Goal: Transaction & Acquisition: Book appointment/travel/reservation

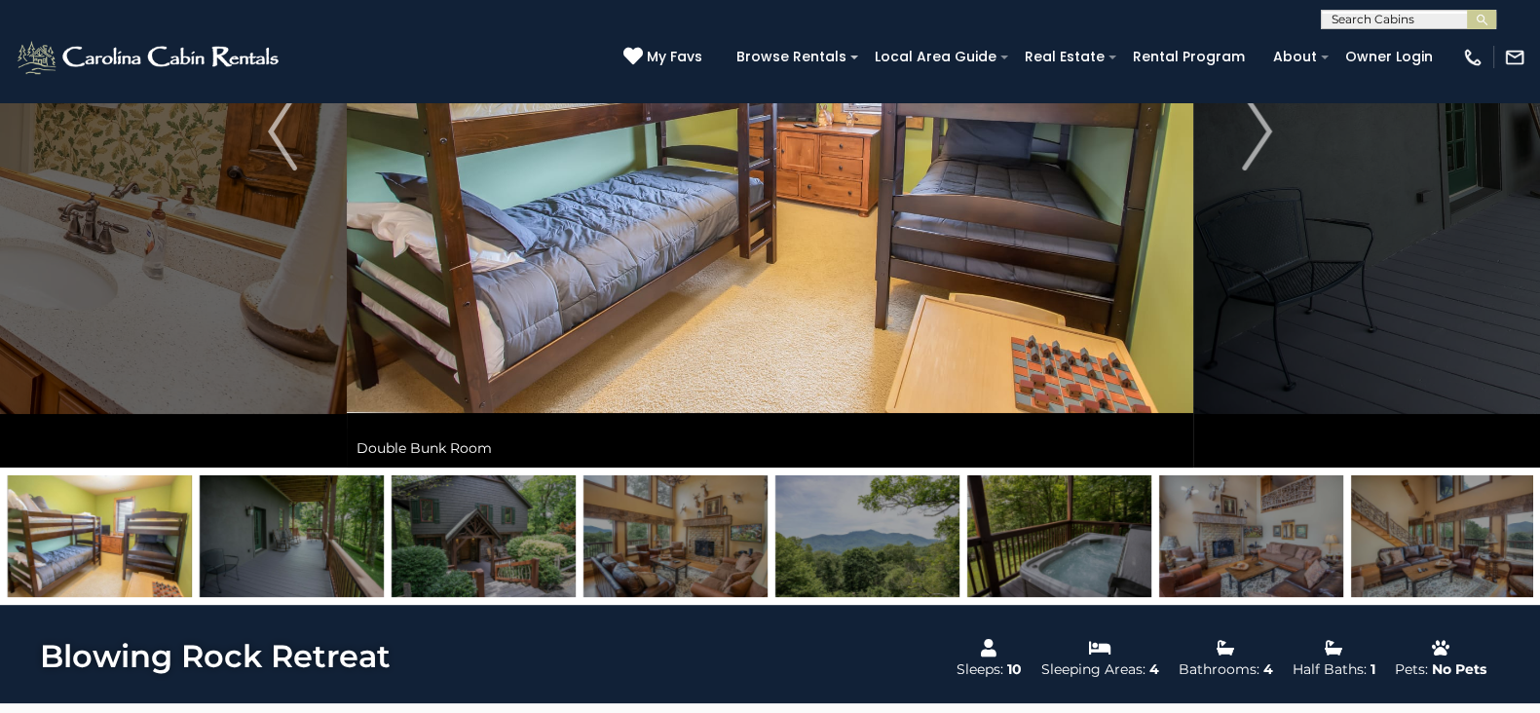
scroll to position [355, 0]
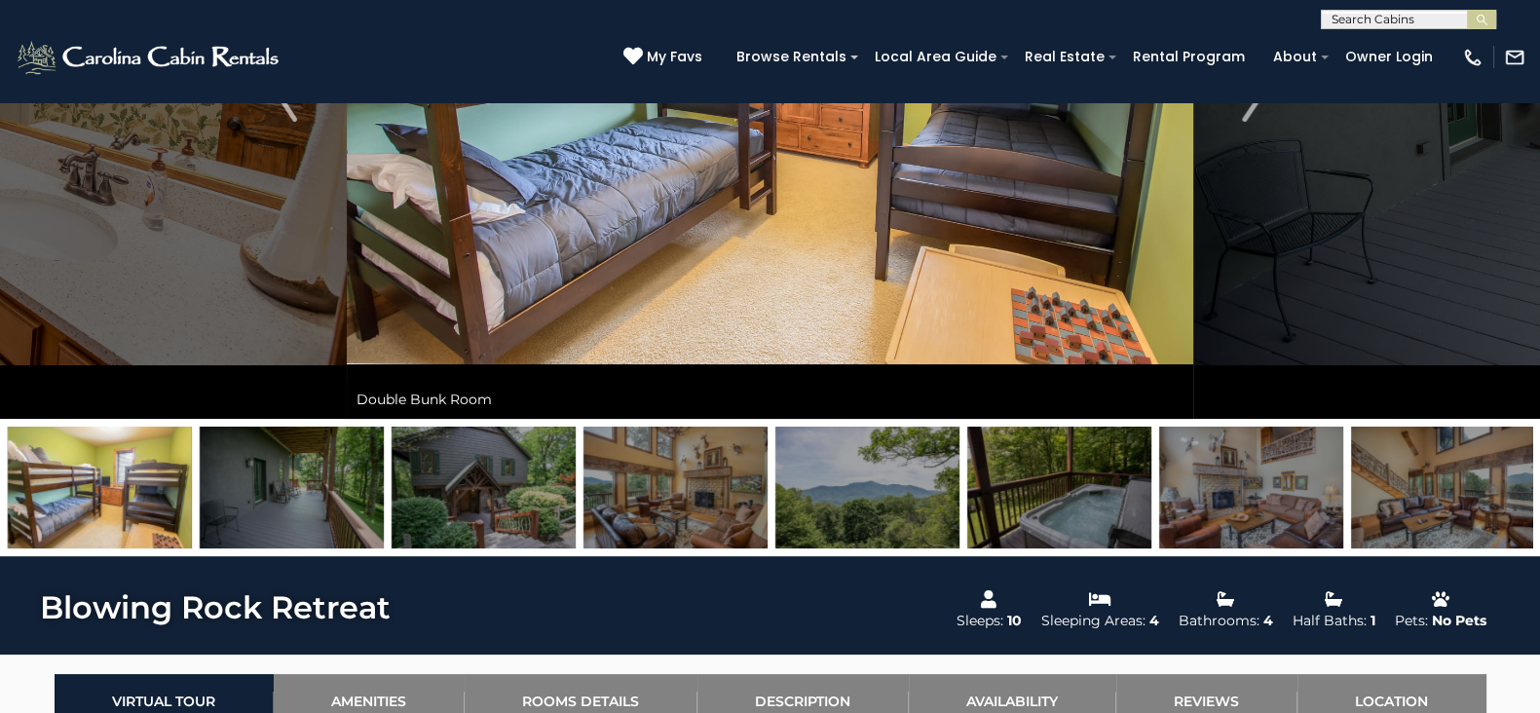
click at [736, 494] on img at bounding box center [676, 488] width 184 height 122
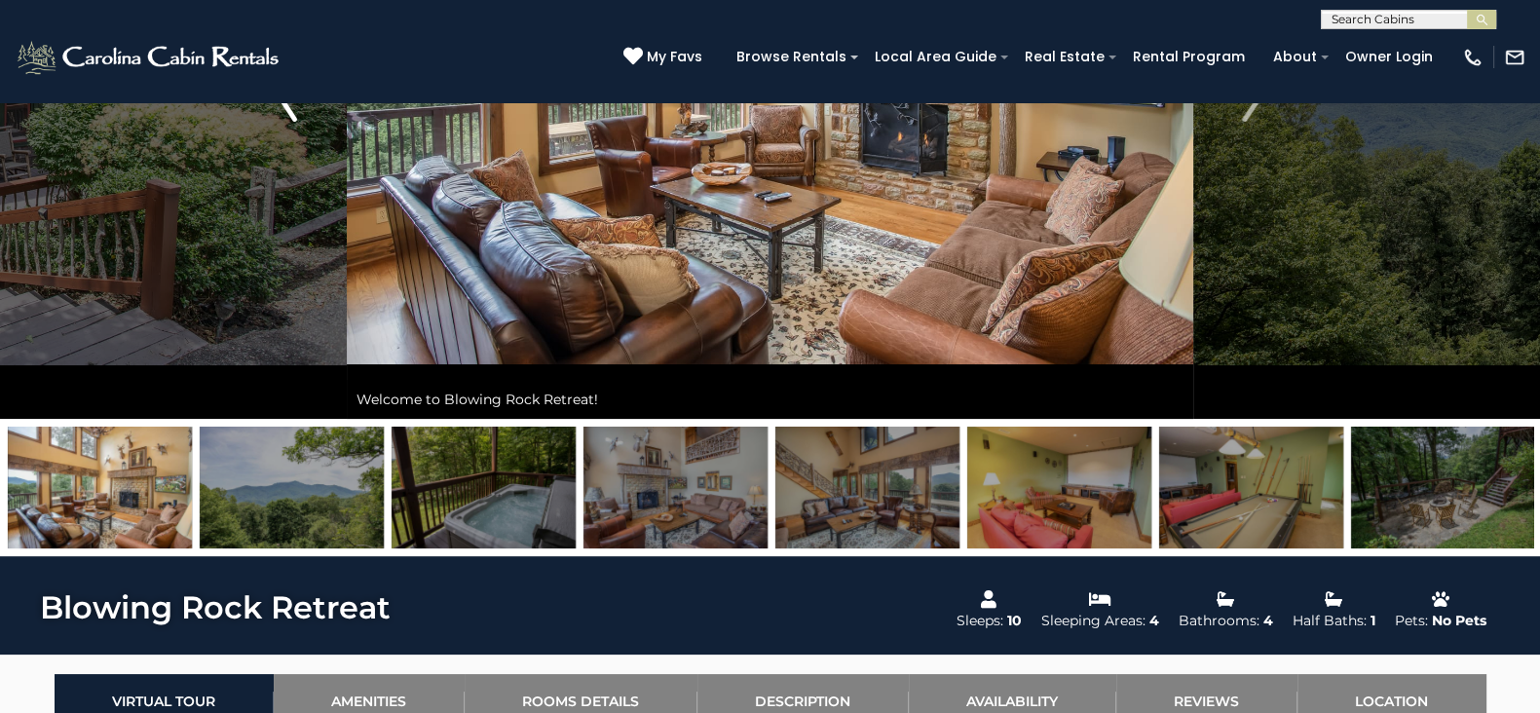
click at [292, 125] on button "Previous" at bounding box center [283, 83] width 128 height 672
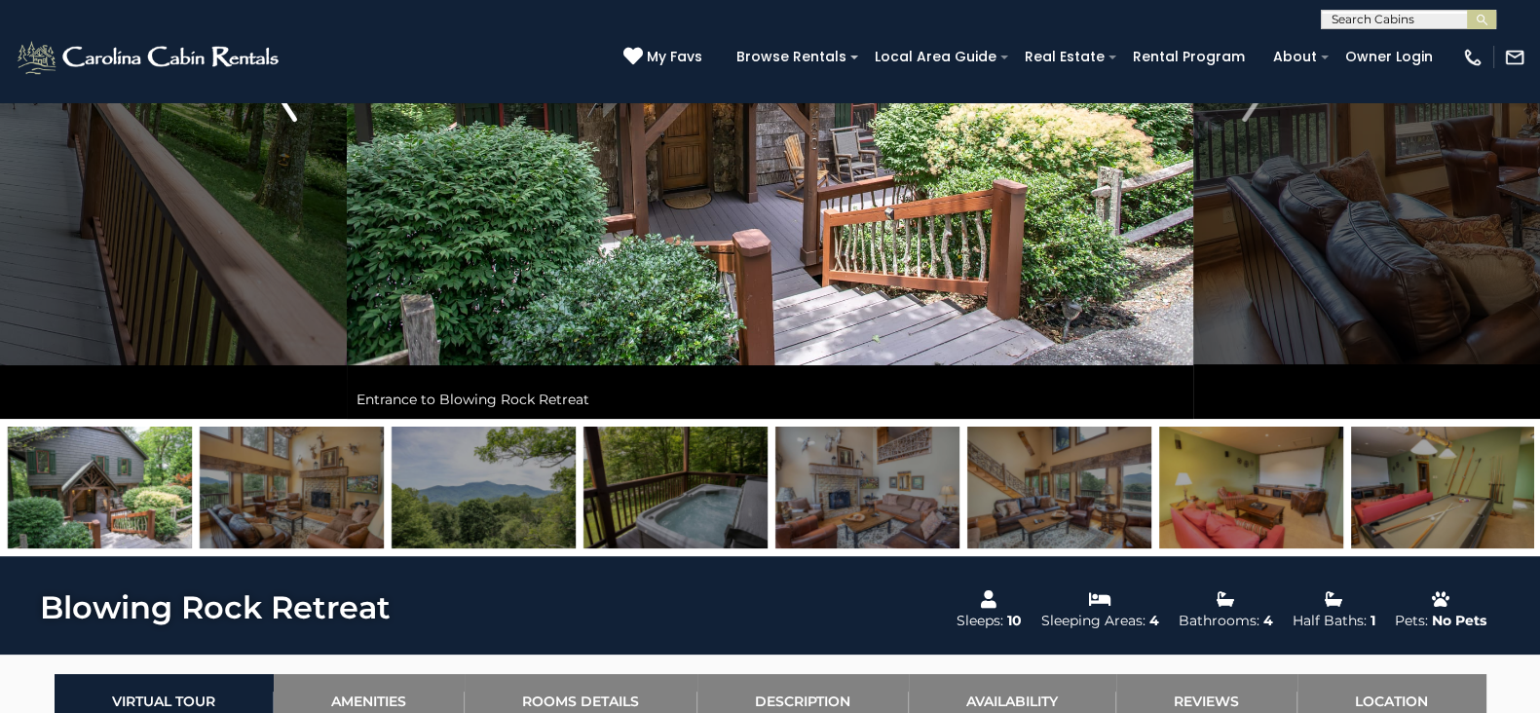
click at [292, 125] on button "Previous" at bounding box center [283, 83] width 128 height 672
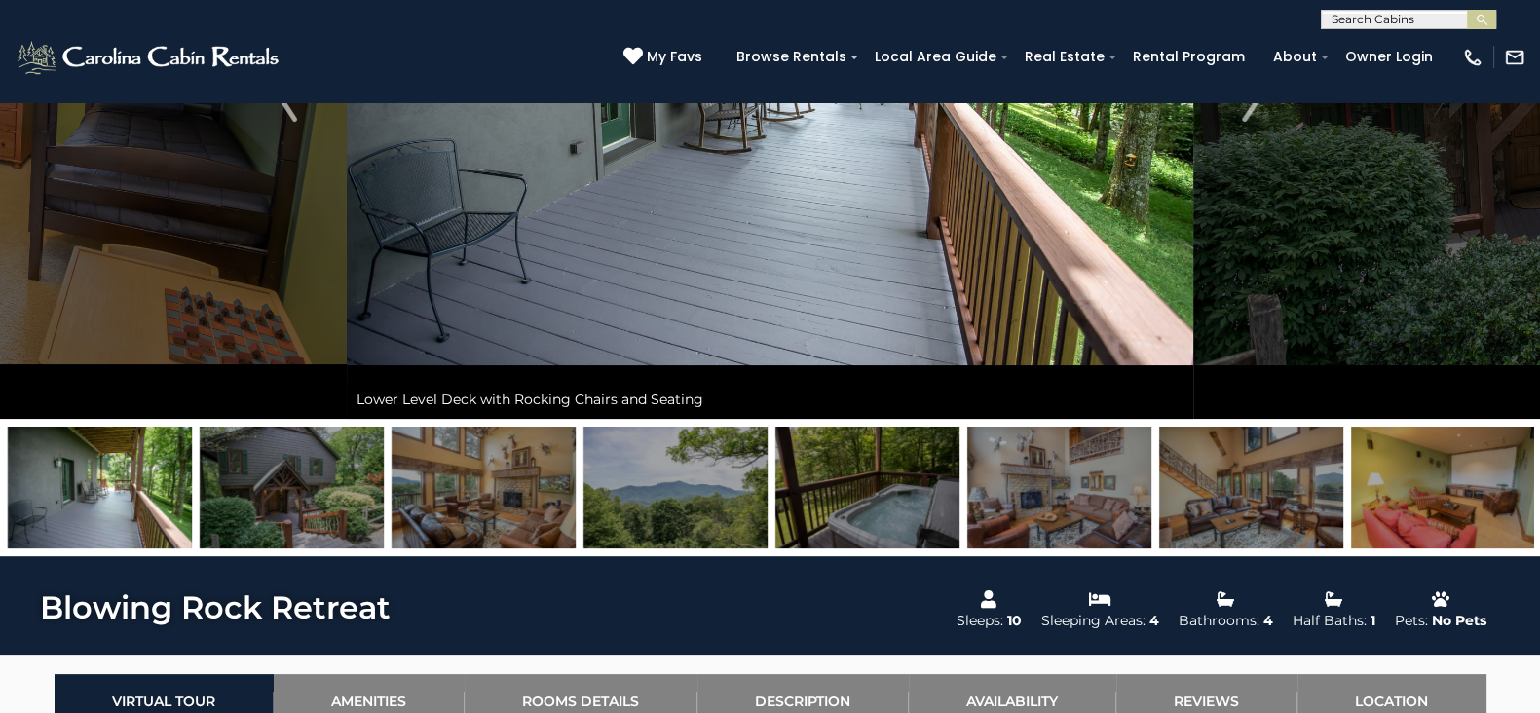
click at [367, 451] on img at bounding box center [292, 488] width 184 height 122
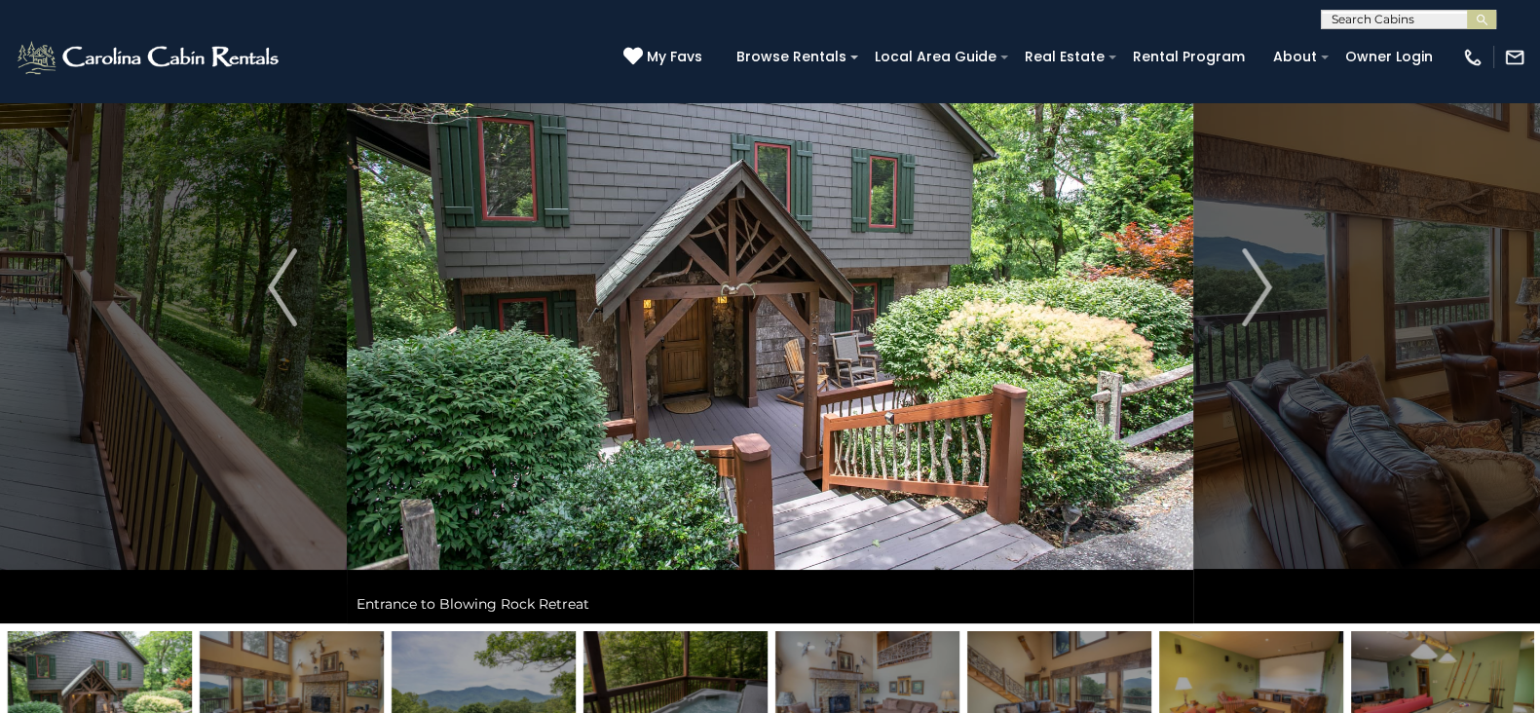
scroll to position [51, 0]
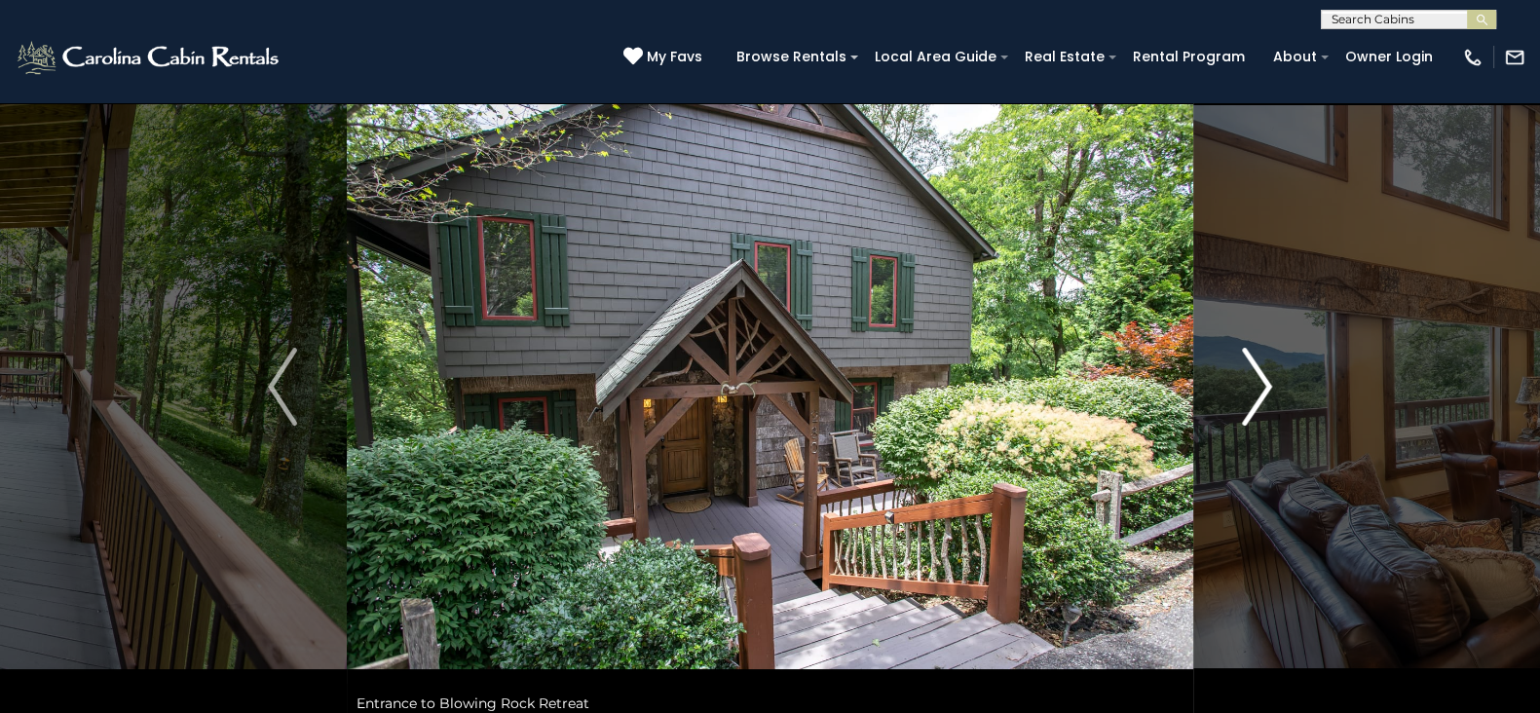
click at [1260, 402] on img "Next" at bounding box center [1257, 387] width 29 height 78
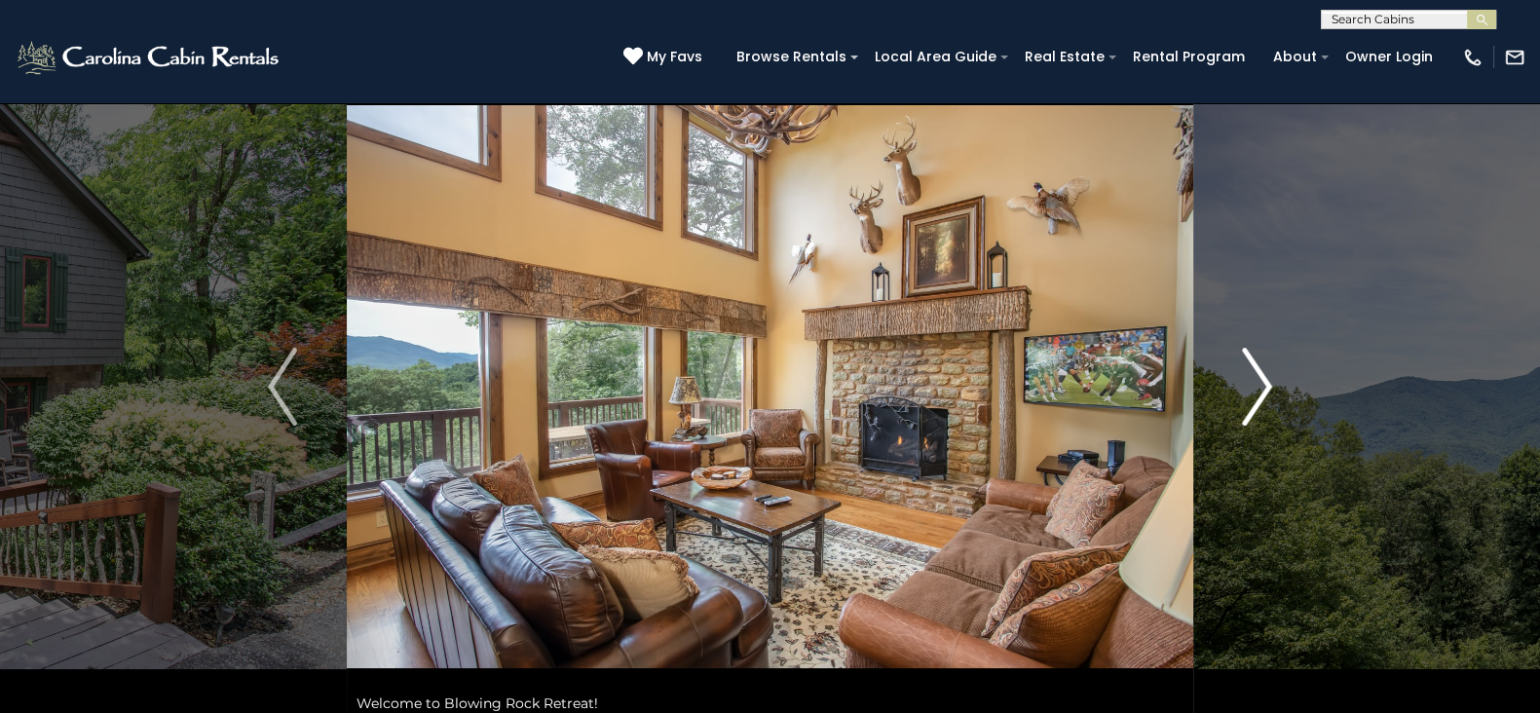
click at [1260, 402] on img "Next" at bounding box center [1257, 387] width 29 height 78
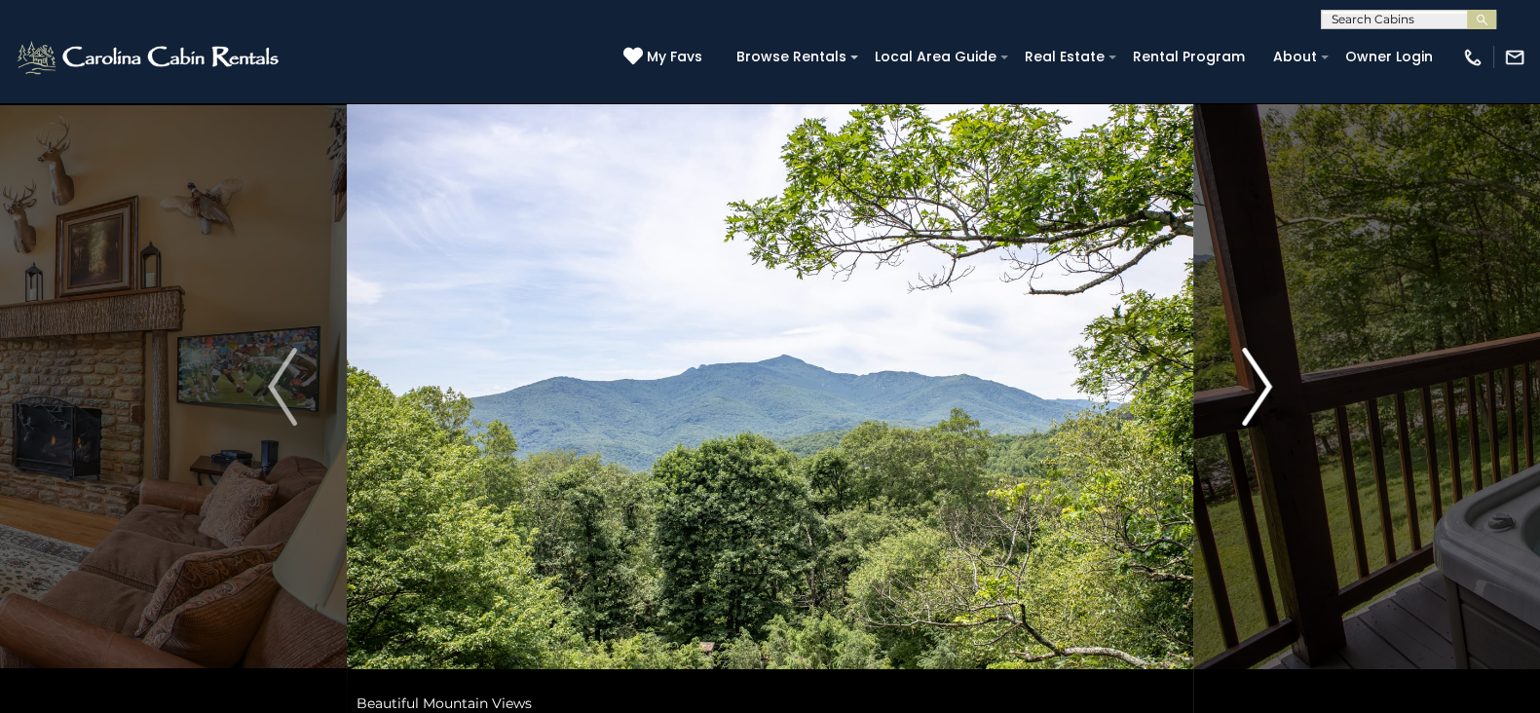
click at [1260, 402] on img "Next" at bounding box center [1257, 387] width 29 height 78
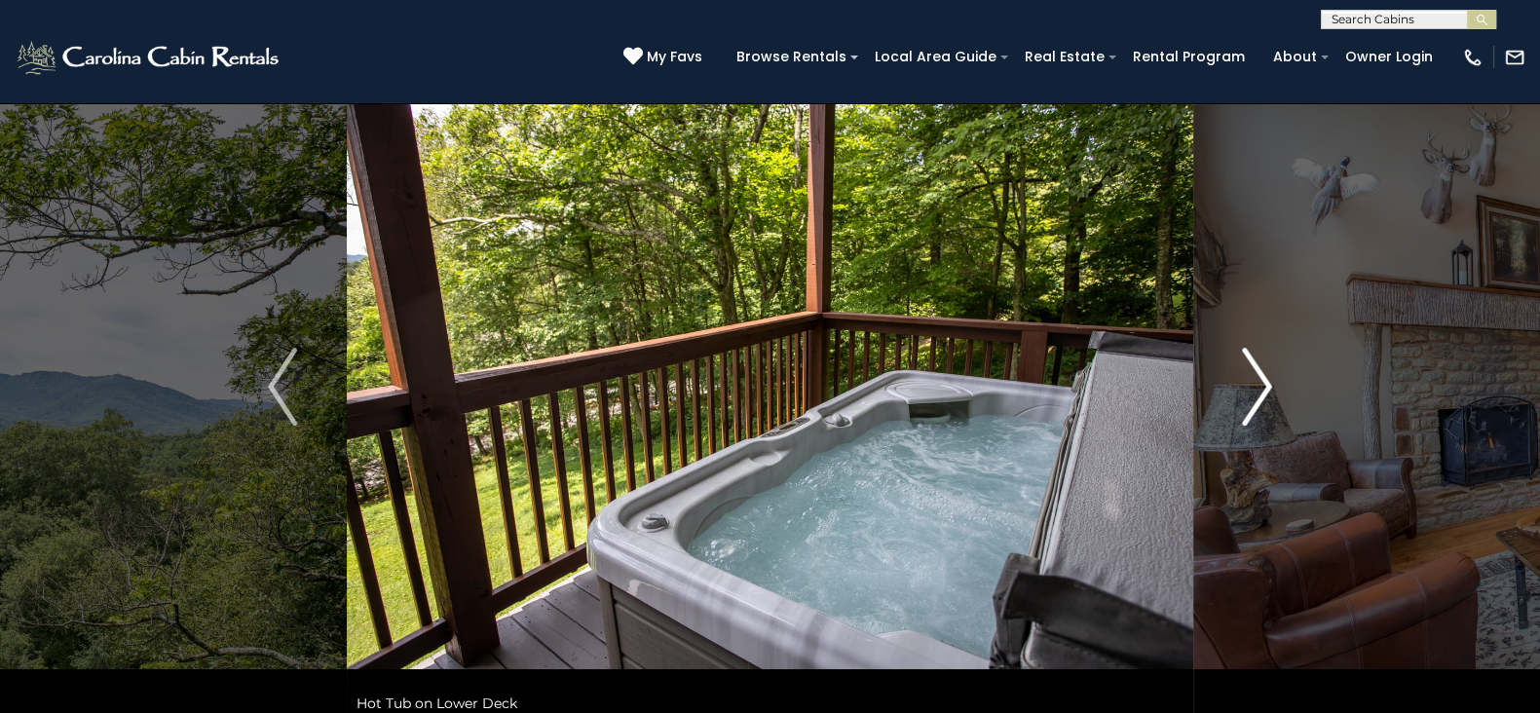
click at [1260, 402] on img "Next" at bounding box center [1257, 387] width 29 height 78
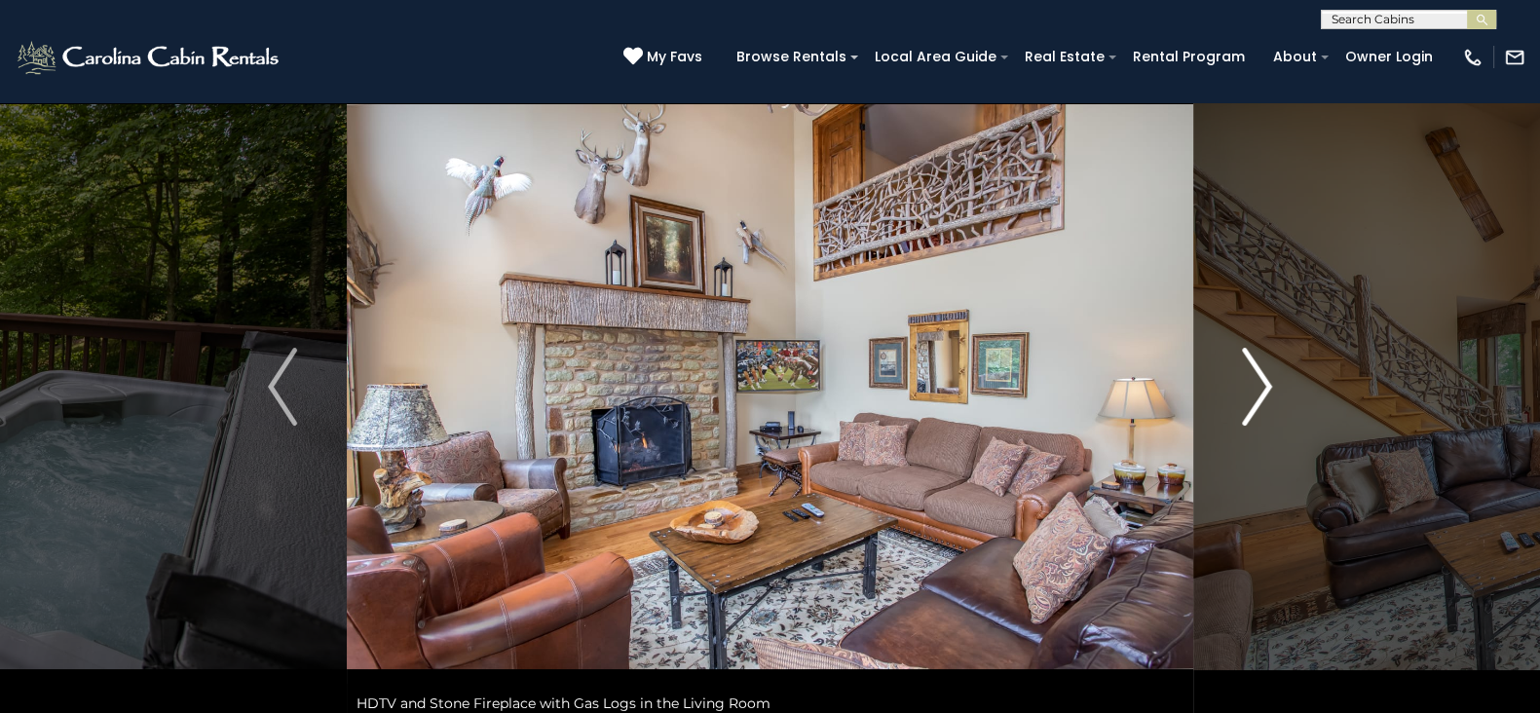
click at [1260, 402] on img "Next" at bounding box center [1257, 387] width 29 height 78
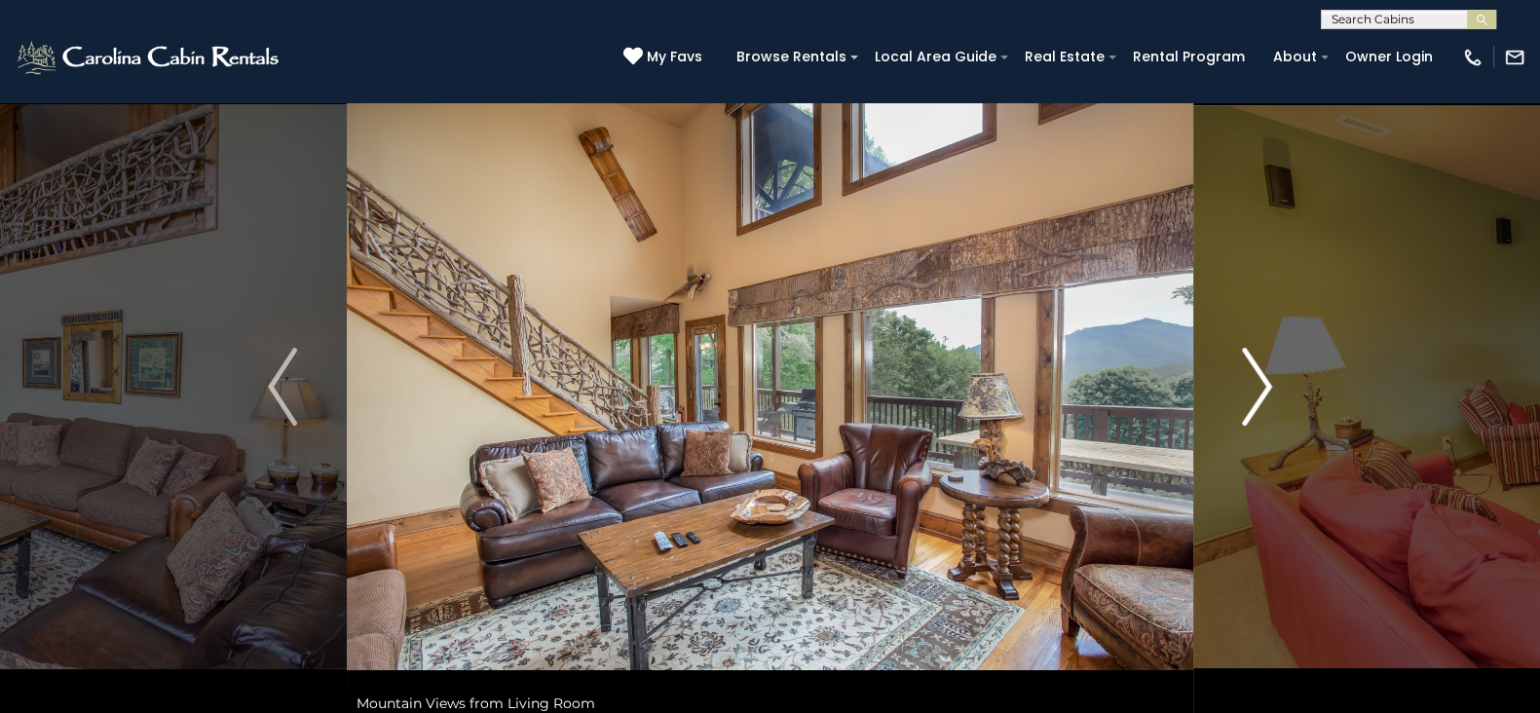
click at [1260, 402] on img "Next" at bounding box center [1257, 387] width 29 height 78
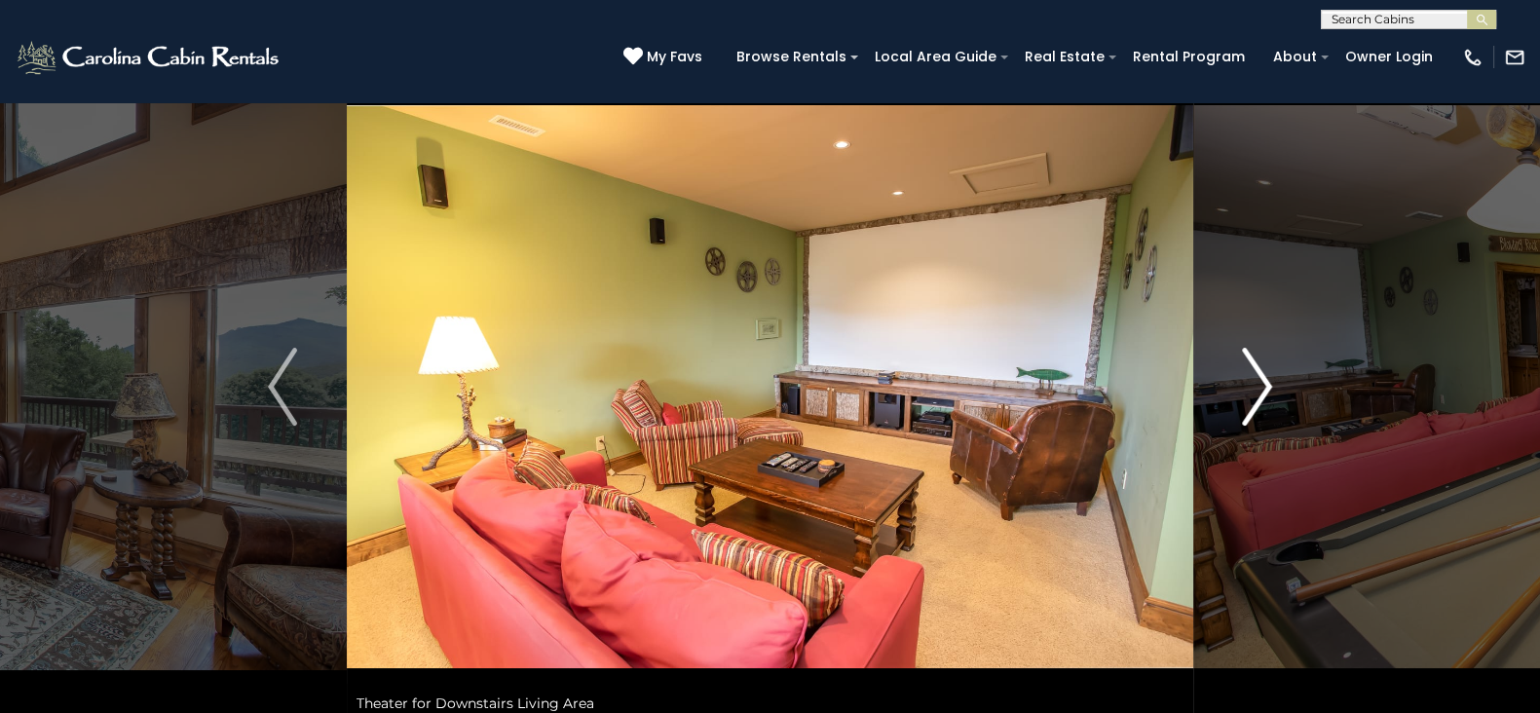
click at [1260, 402] on img "Next" at bounding box center [1257, 387] width 29 height 78
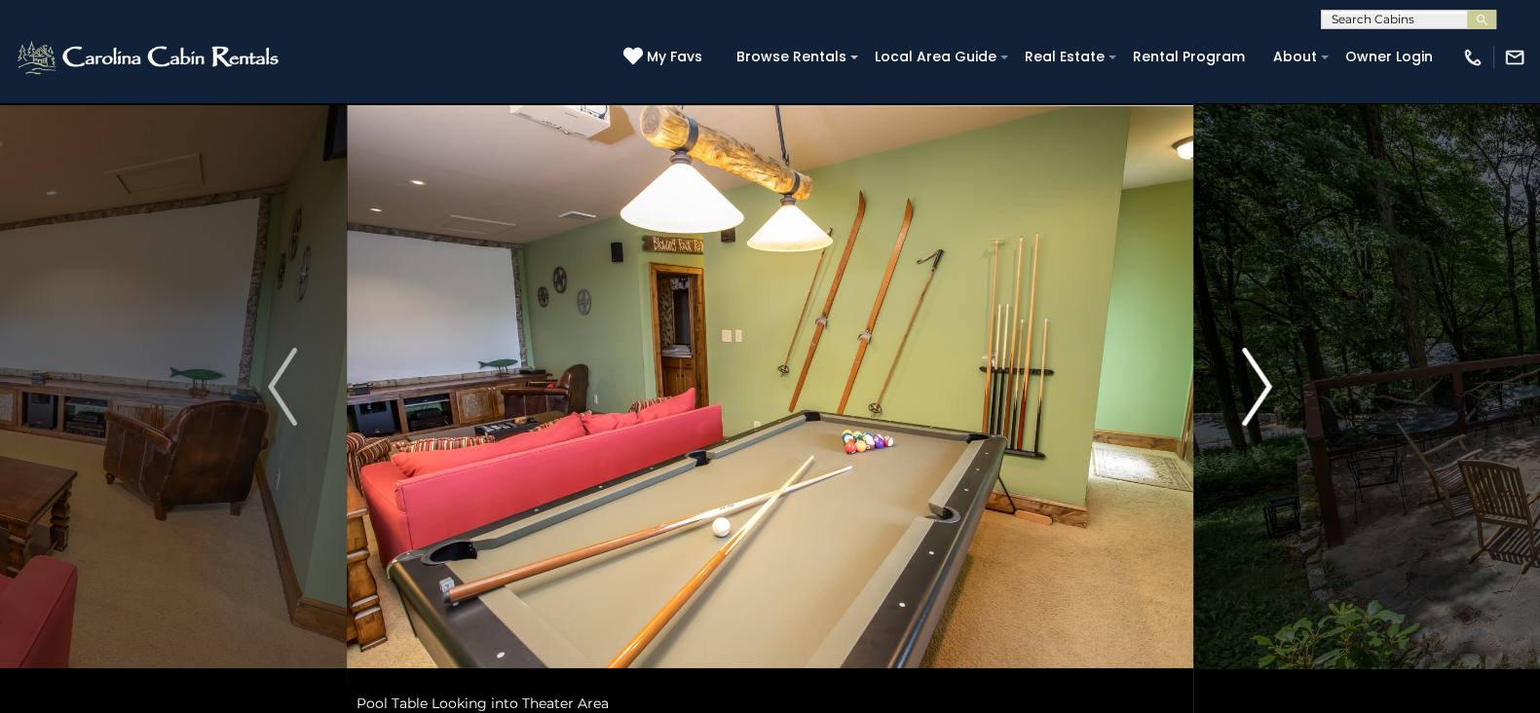
click at [1276, 370] on button "Next" at bounding box center [1257, 387] width 128 height 672
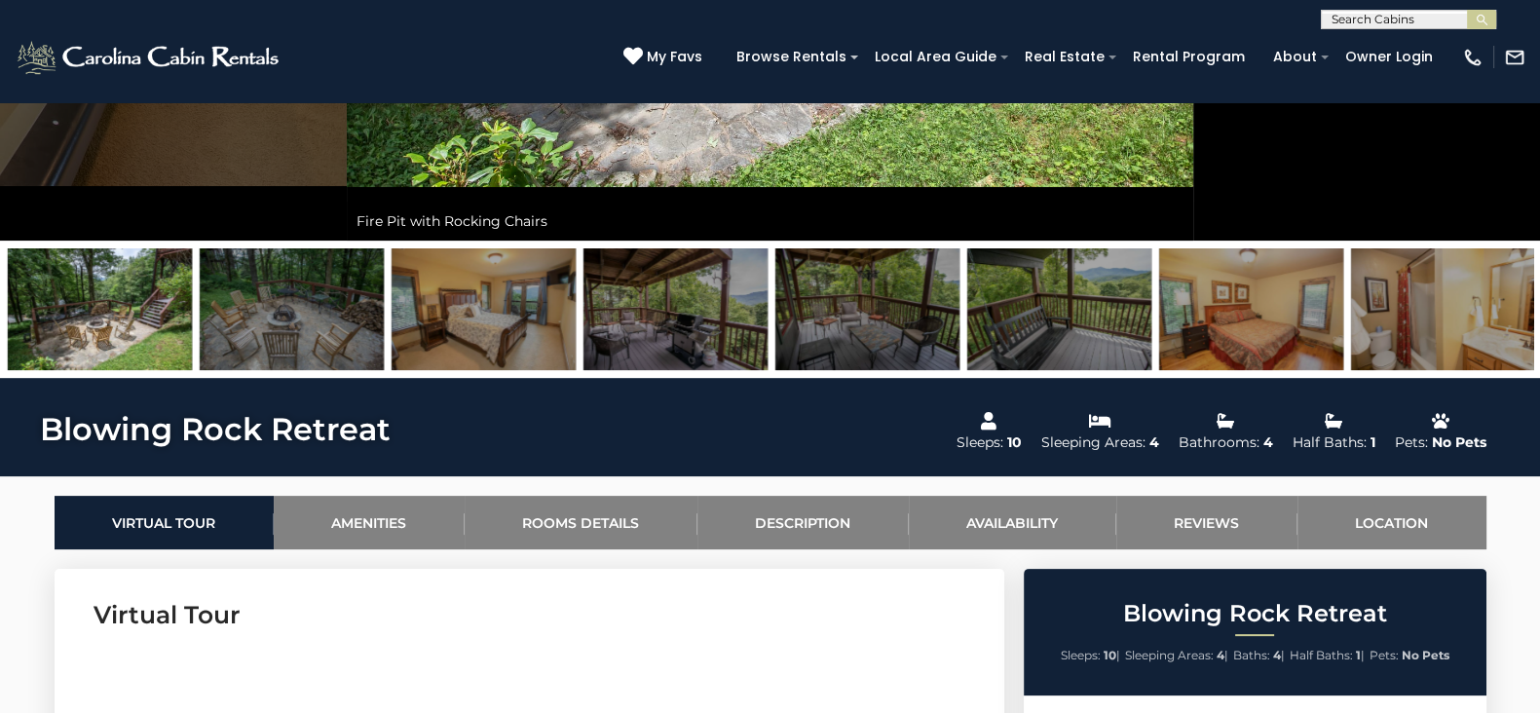
scroll to position [520, 0]
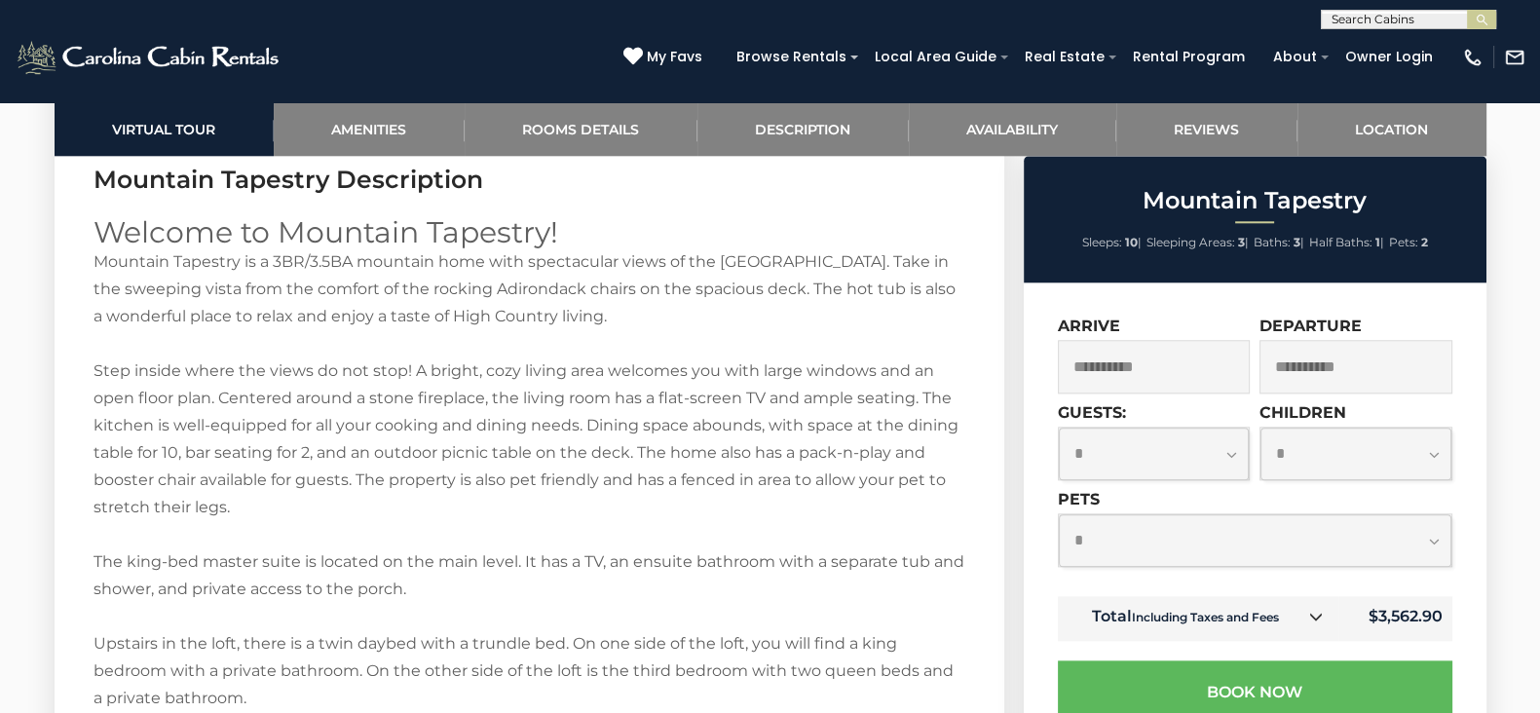
scroll to position [2641, 0]
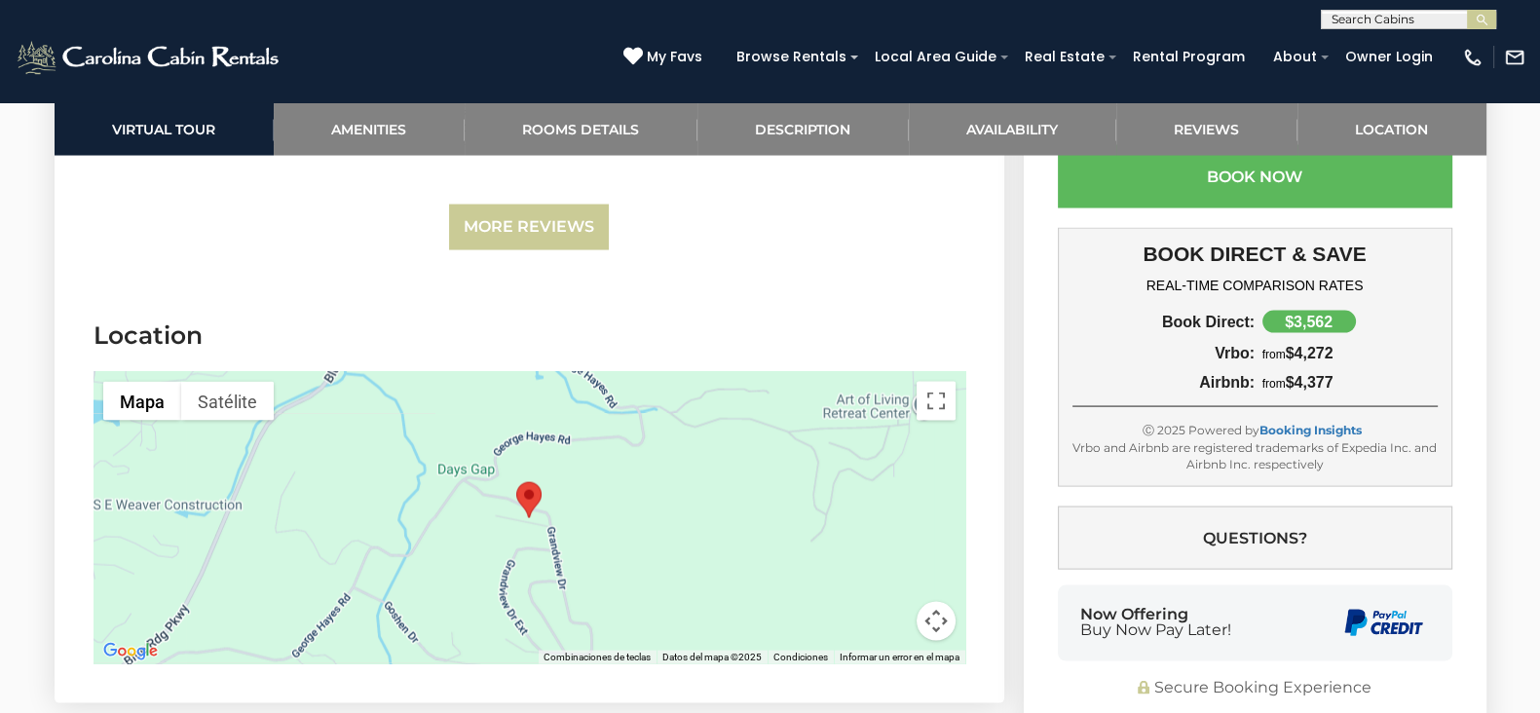
scroll to position [5006, 0]
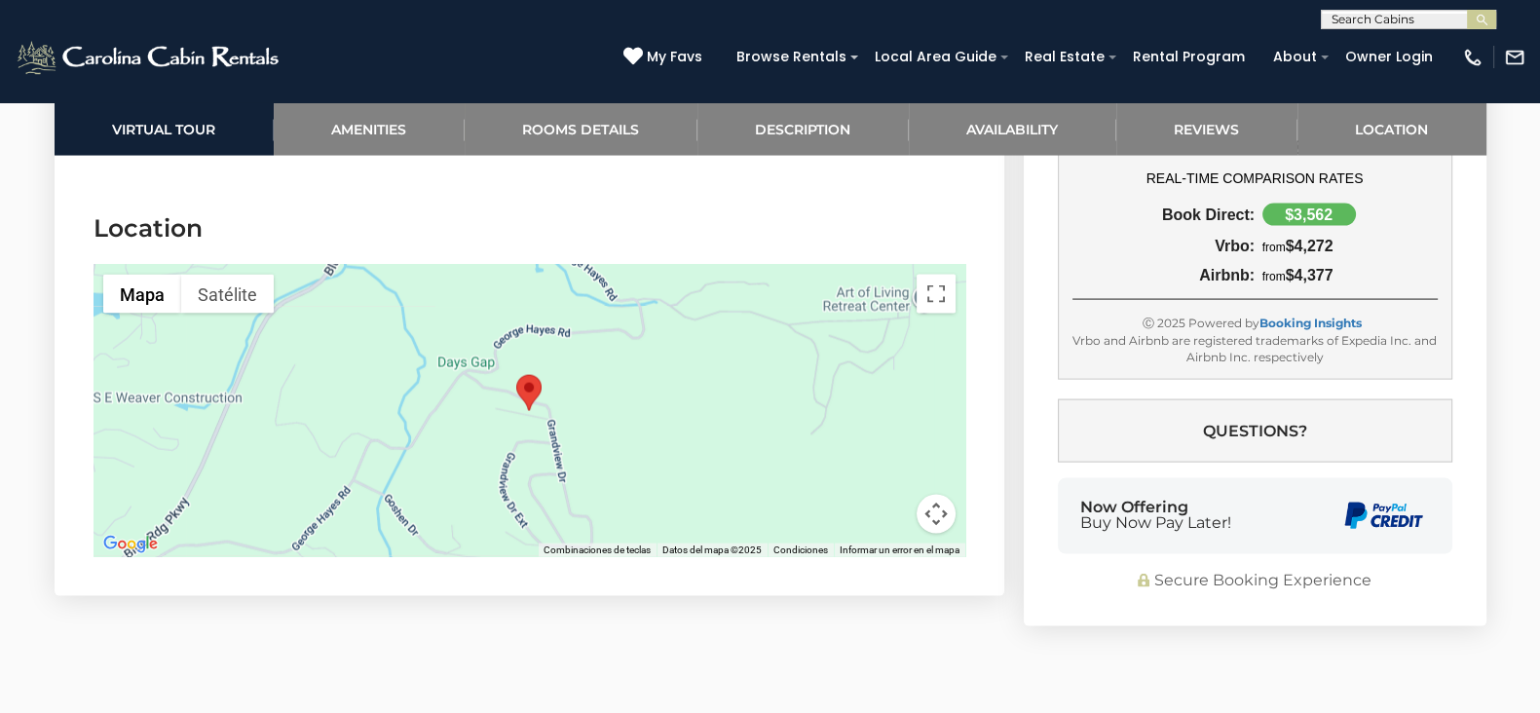
click at [516, 375] on area "Mountain Tapestry" at bounding box center [516, 375] width 0 height 0
click at [930, 510] on button "Controles de visualización del mapa" at bounding box center [936, 514] width 39 height 39
click at [949, 296] on button "Activar o desactivar la vista de pantalla completa" at bounding box center [936, 294] width 39 height 39
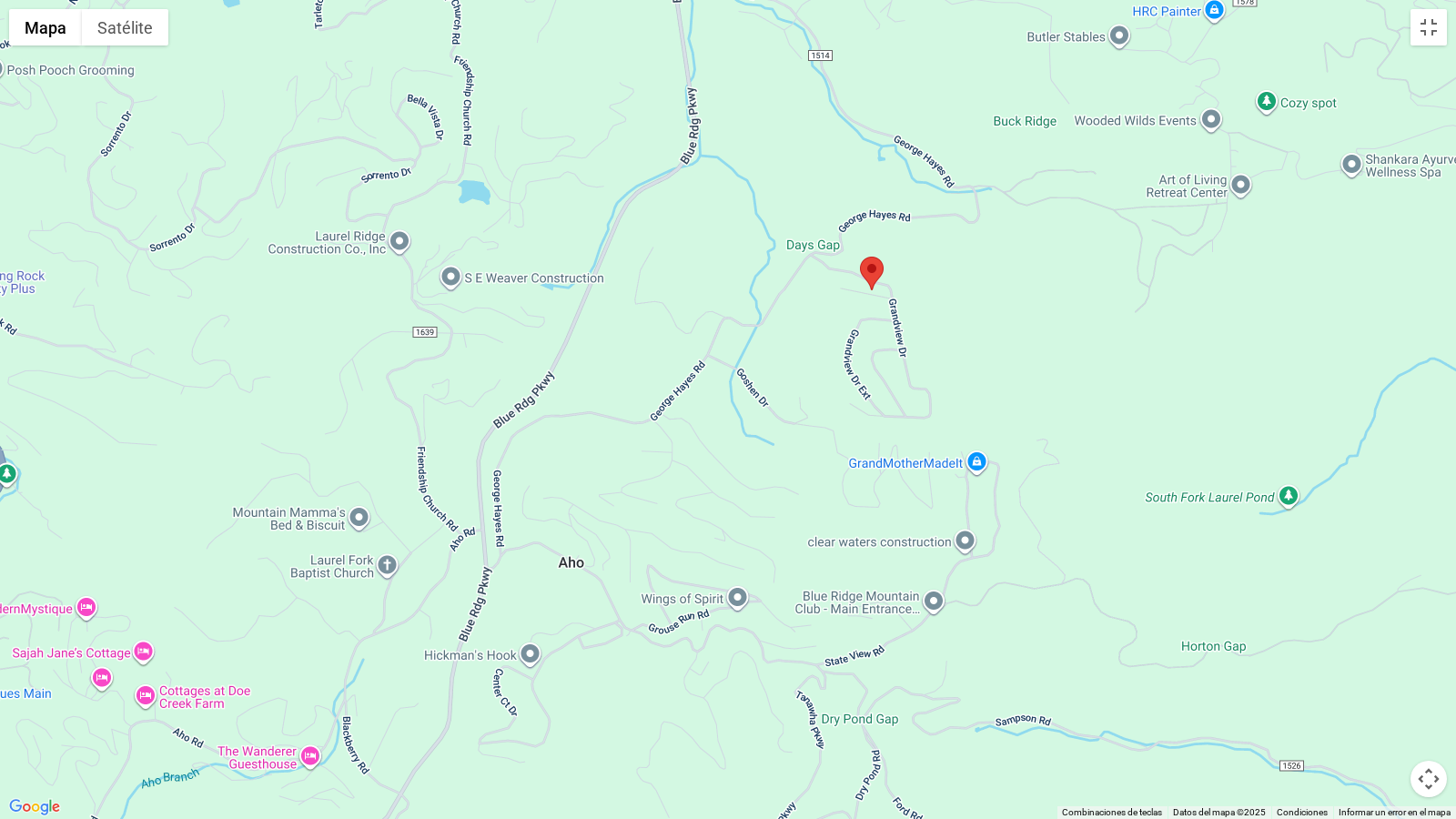
drag, startPoint x: 441, startPoint y: 641, endPoint x: 596, endPoint y: 441, distance: 253.0
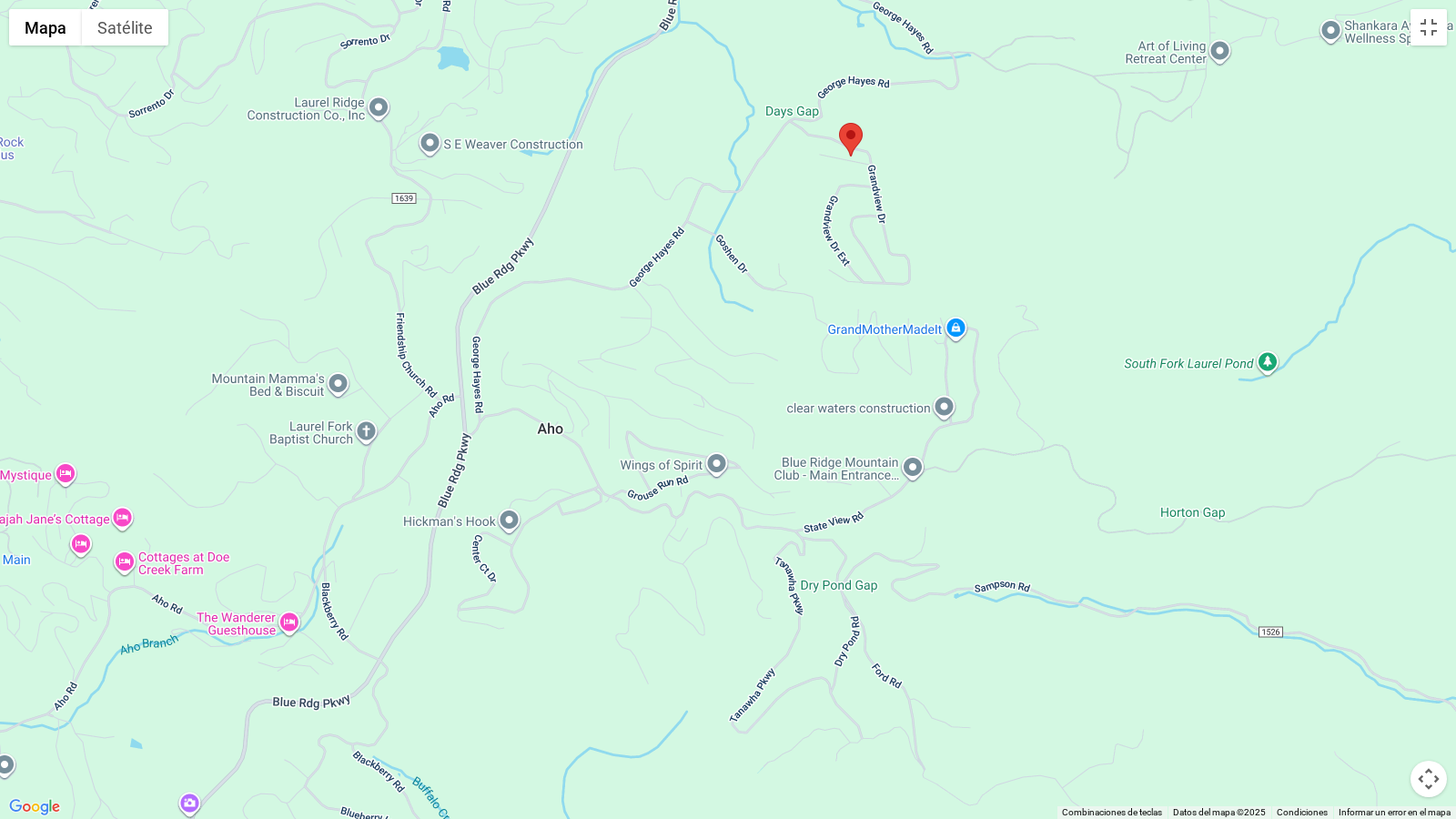
click at [839, 123] on area "Mountain Tapestry" at bounding box center [839, 123] width 0 height 0
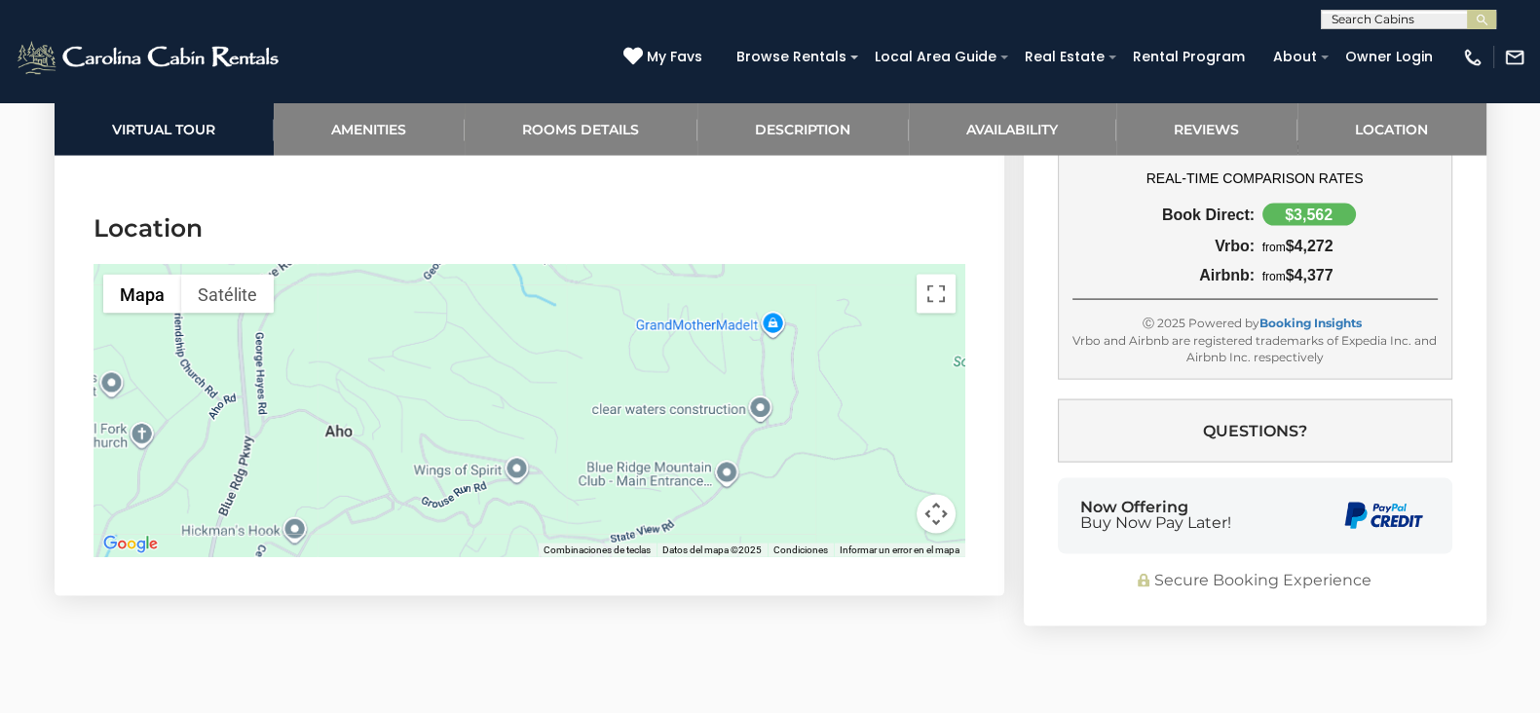
click at [930, 523] on button "Controles de visualización del mapa" at bounding box center [936, 514] width 39 height 39
click at [891, 506] on button "Alejar" at bounding box center [887, 514] width 39 height 39
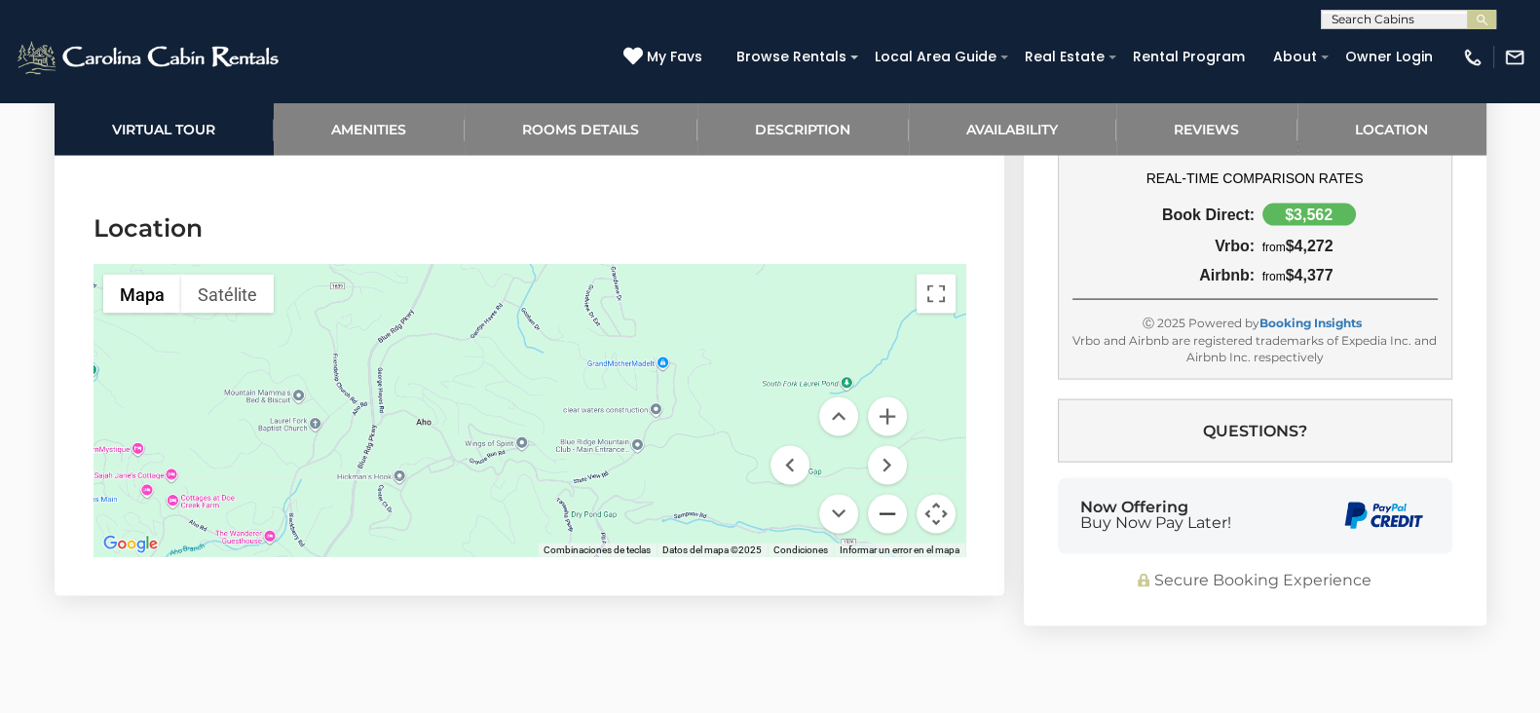
click at [891, 506] on button "Alejar" at bounding box center [887, 514] width 39 height 39
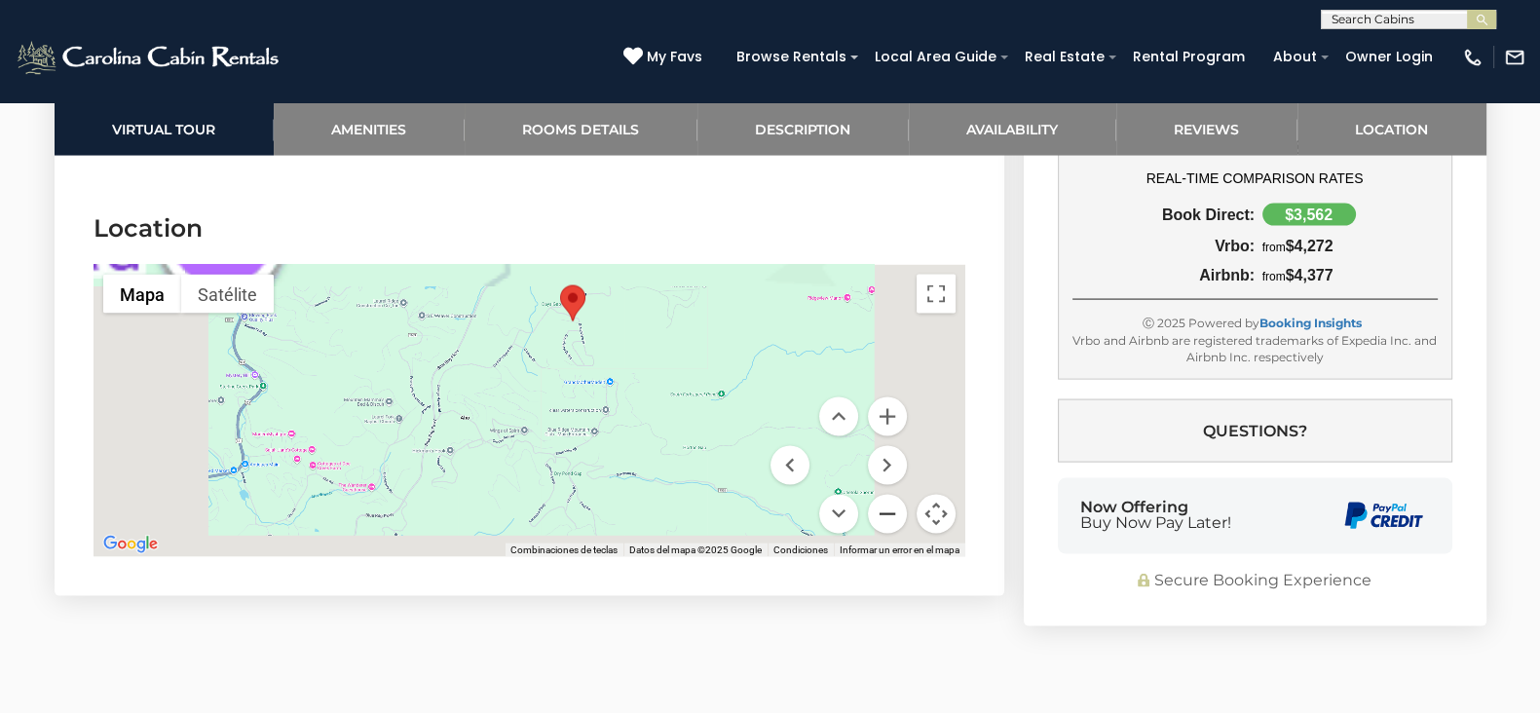
click at [891, 506] on button "Alejar" at bounding box center [887, 514] width 39 height 39
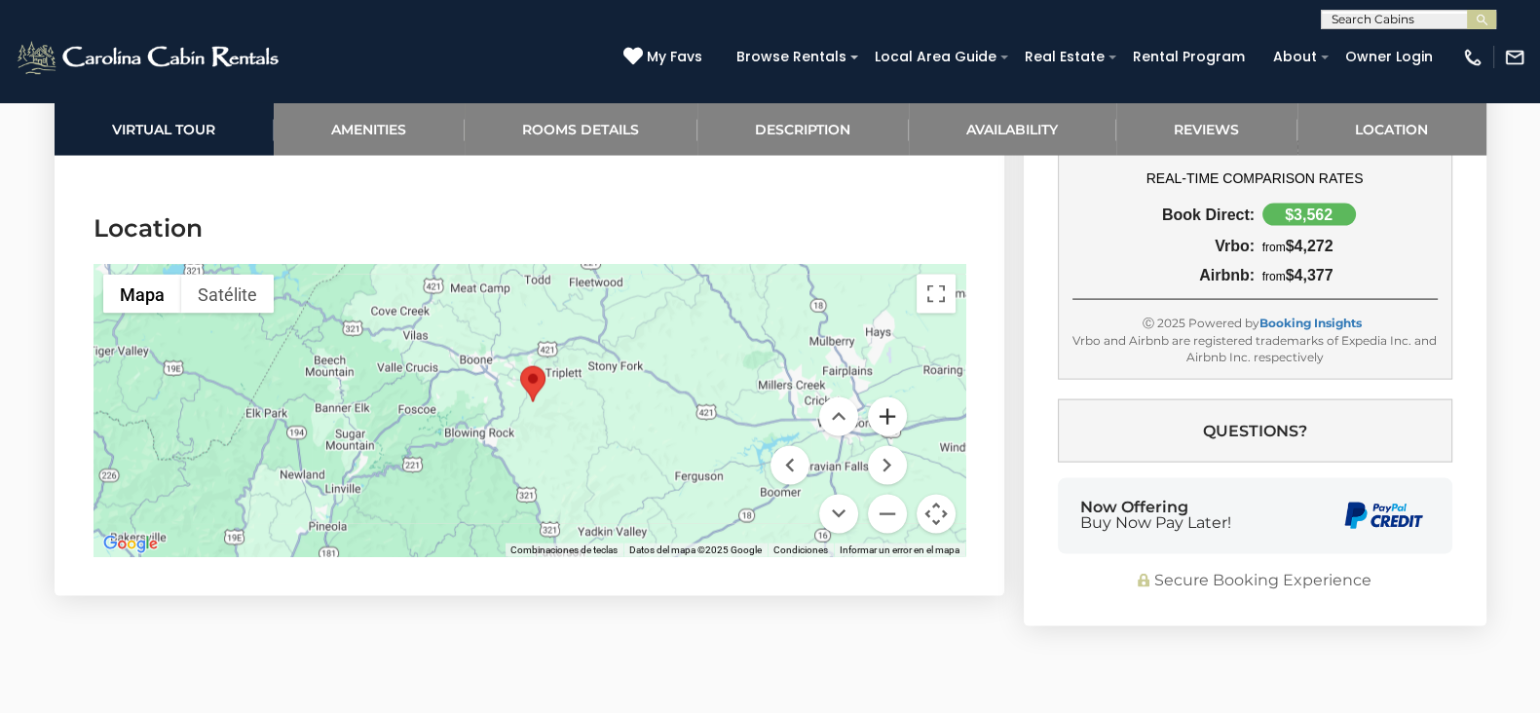
click at [895, 408] on button "Acercar" at bounding box center [887, 416] width 39 height 39
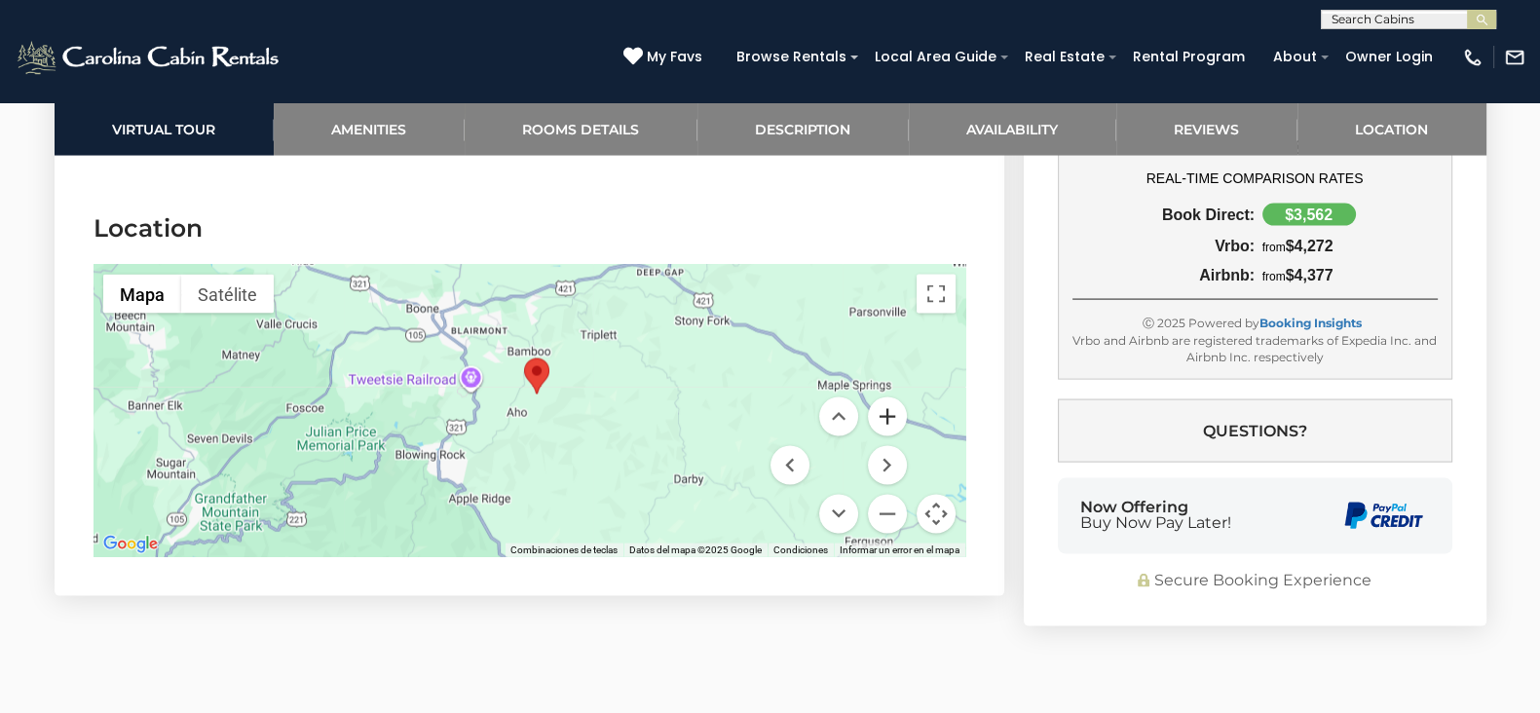
click at [895, 408] on button "Acercar" at bounding box center [887, 416] width 39 height 39
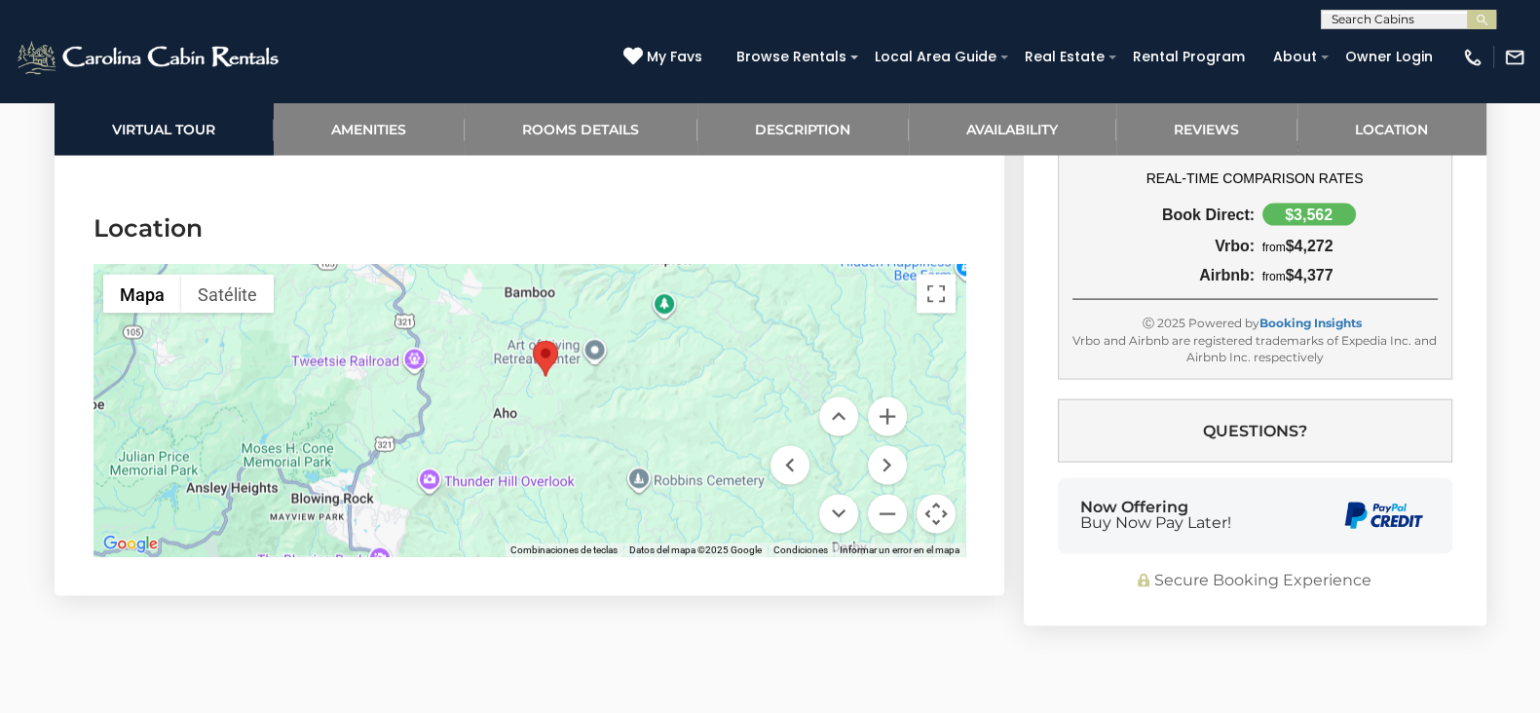
click at [580, 443] on div at bounding box center [530, 411] width 872 height 292
click at [623, 448] on div at bounding box center [530, 411] width 872 height 292
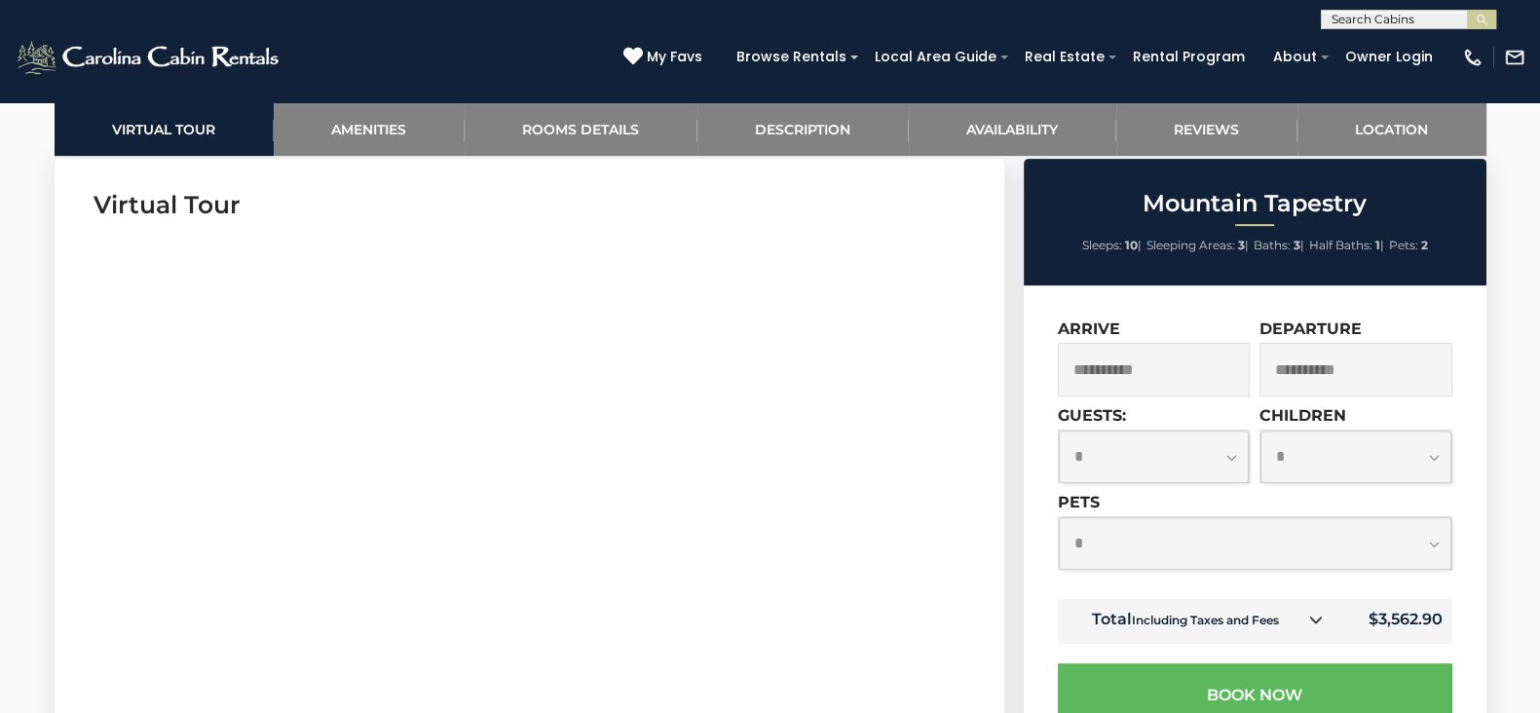
scroll to position [928, 0]
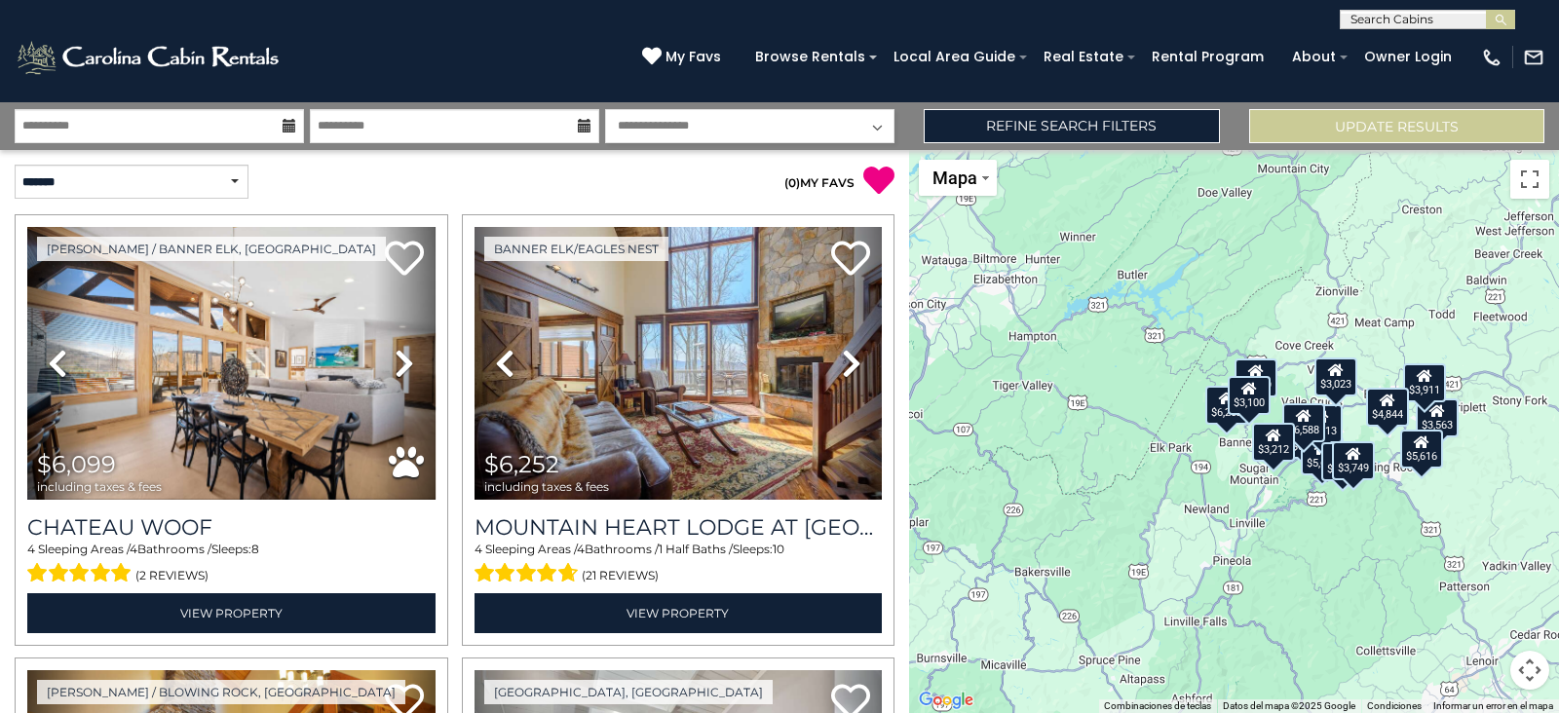
scroll to position [3083, 0]
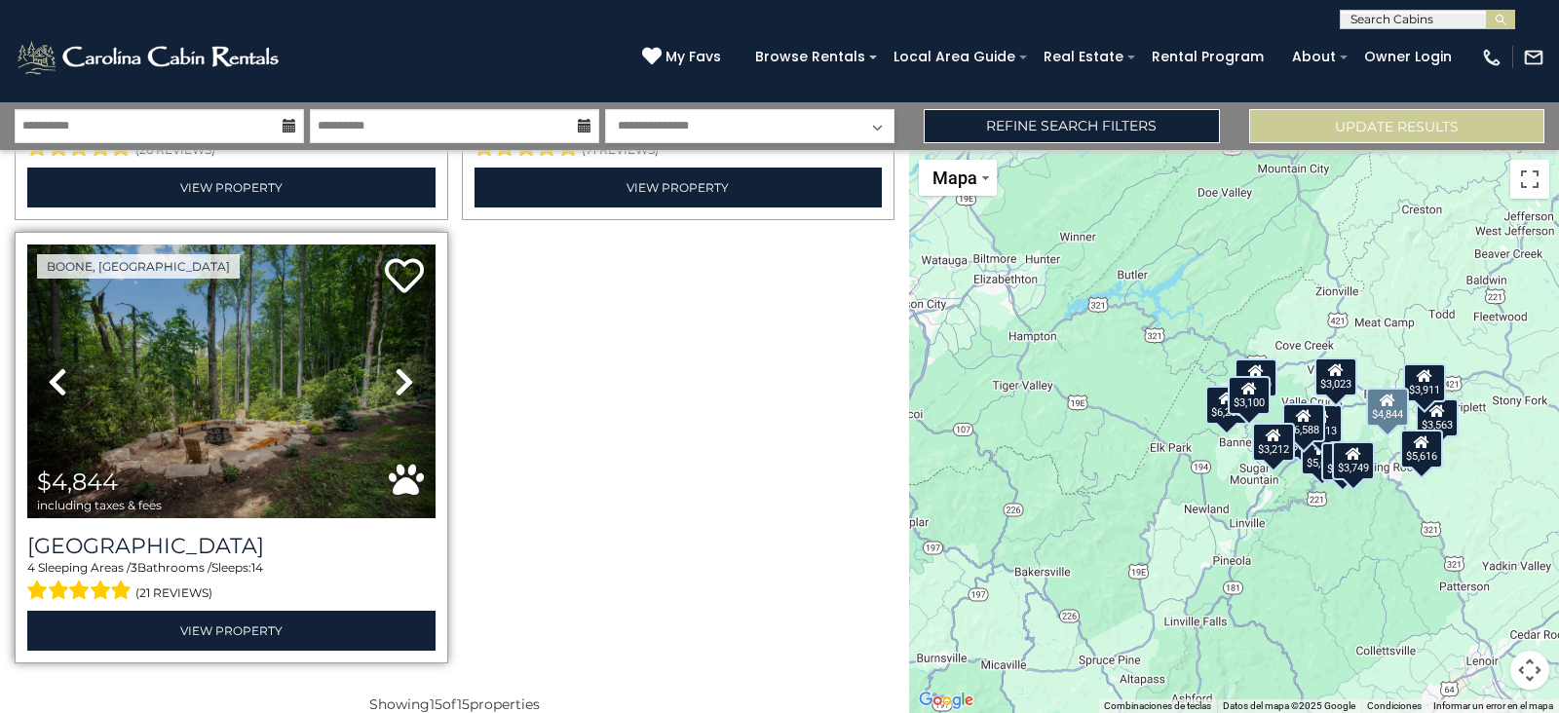
click at [405, 366] on icon at bounding box center [404, 381] width 19 height 31
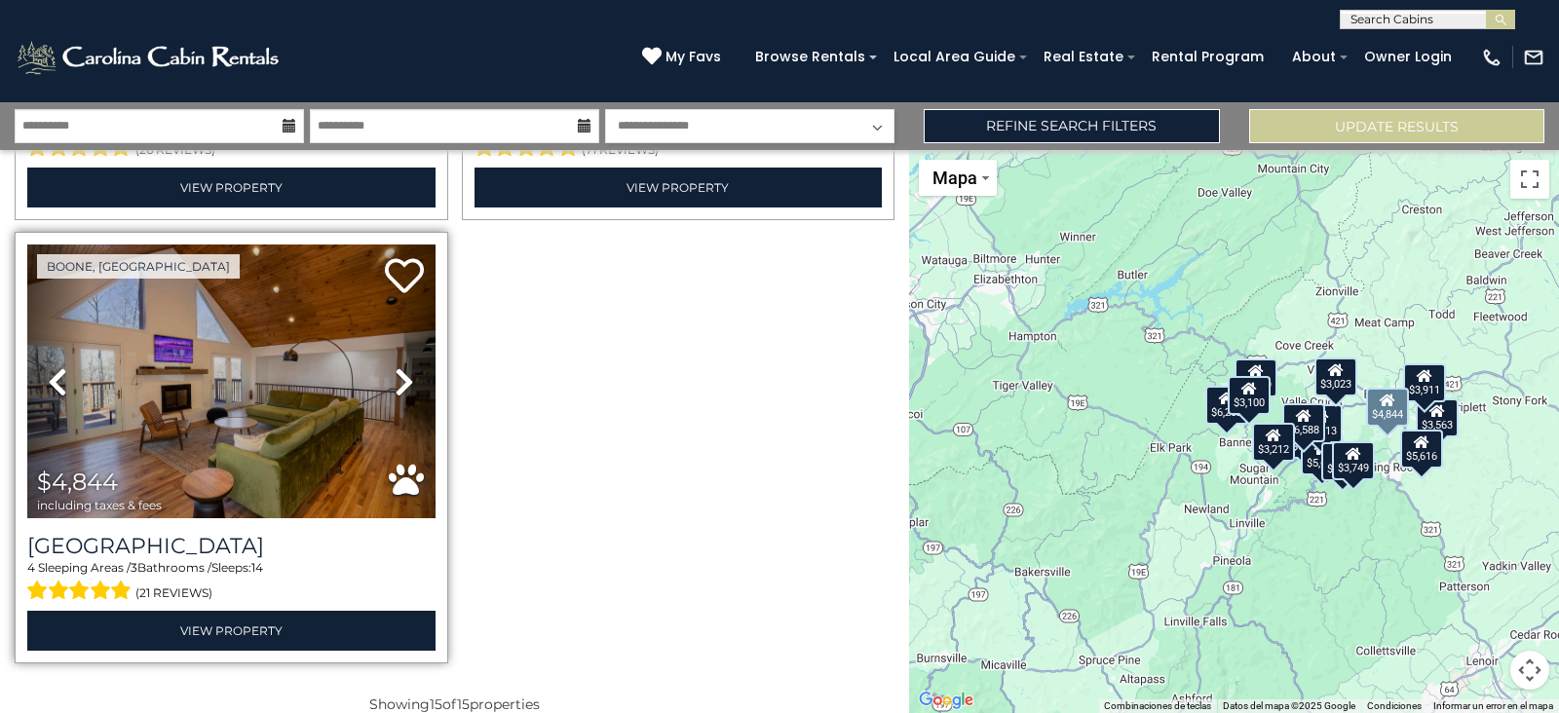
click at [395, 366] on icon at bounding box center [404, 381] width 19 height 31
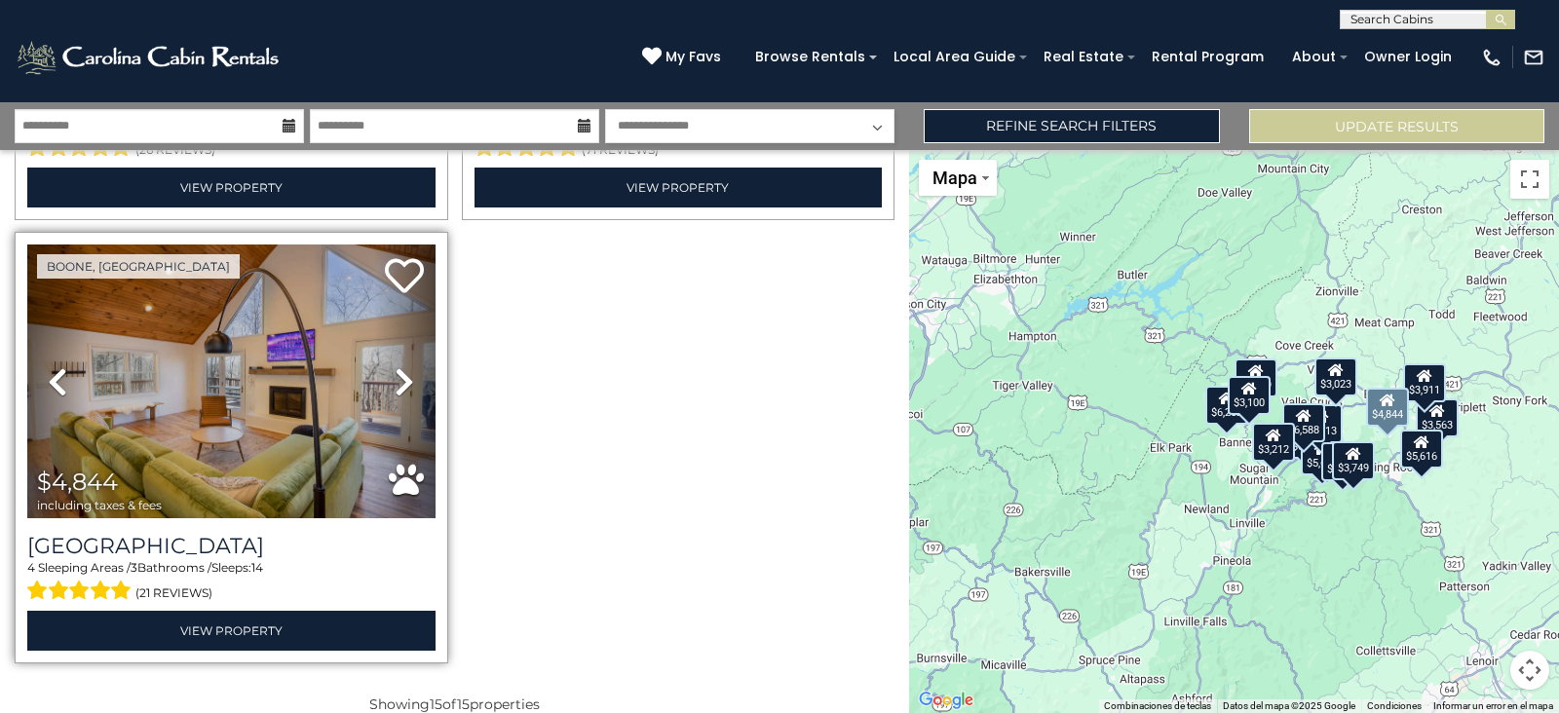
click at [395, 366] on icon at bounding box center [404, 381] width 19 height 31
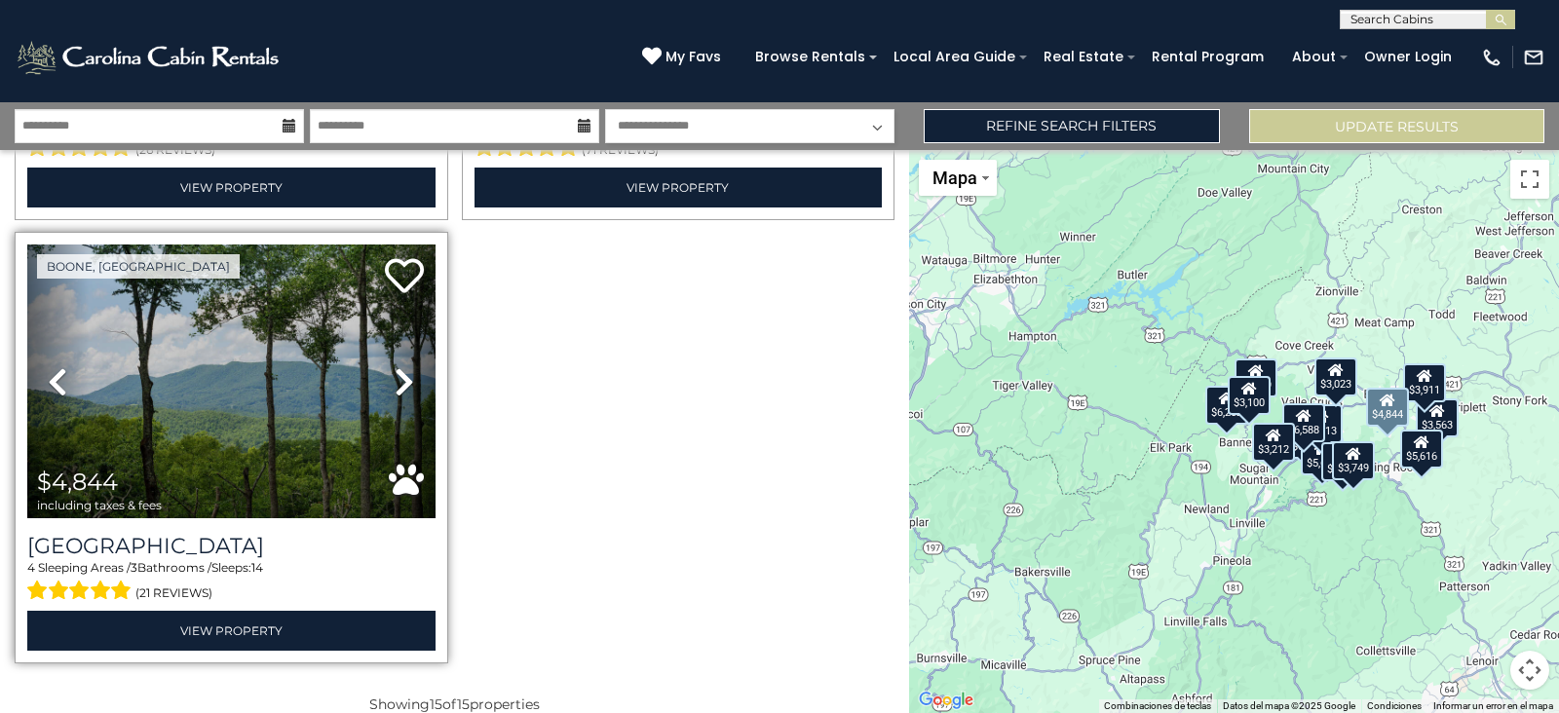
click at [384, 355] on link "Next" at bounding box center [404, 381] width 61 height 273
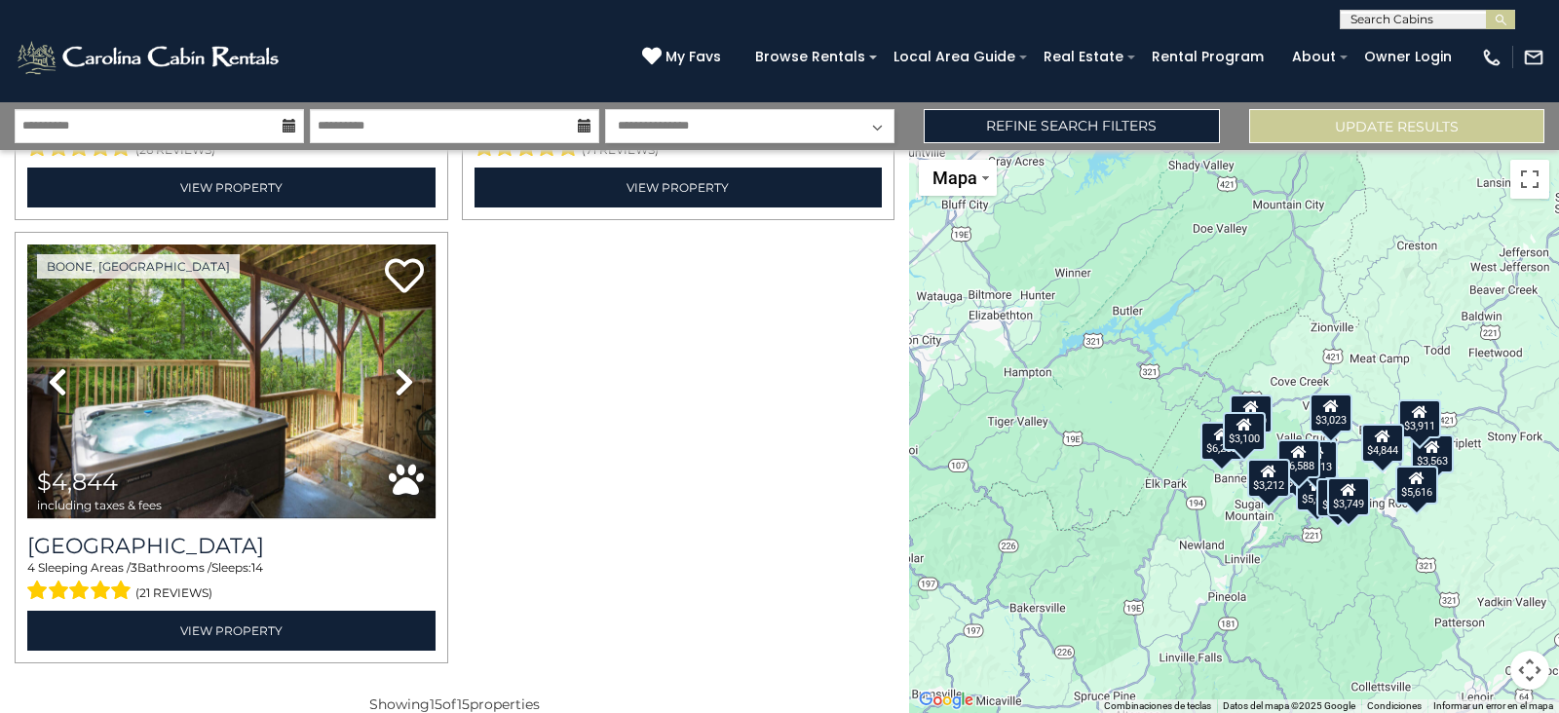
drag, startPoint x: 1533, startPoint y: 373, endPoint x: 1528, endPoint y: 407, distance: 34.4
click at [1528, 407] on div "$6,099 $6,252 $5,662 $3,100 $6,409 $3,563 $3,213 $6,588 $2,880 $3,212 $3,749 $3…" at bounding box center [1234, 431] width 650 height 563
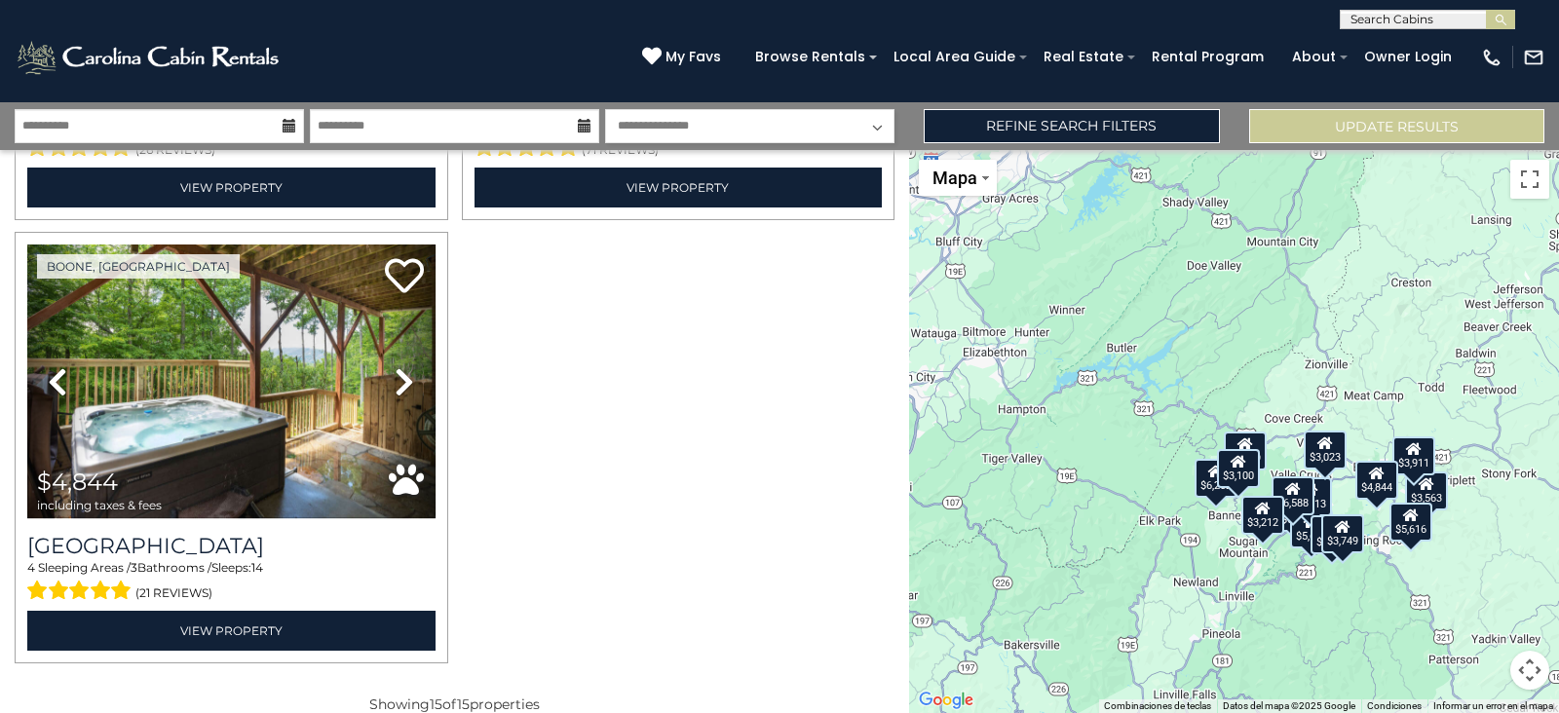
drag, startPoint x: 667, startPoint y: 381, endPoint x: 670, endPoint y: 509, distance: 128.6
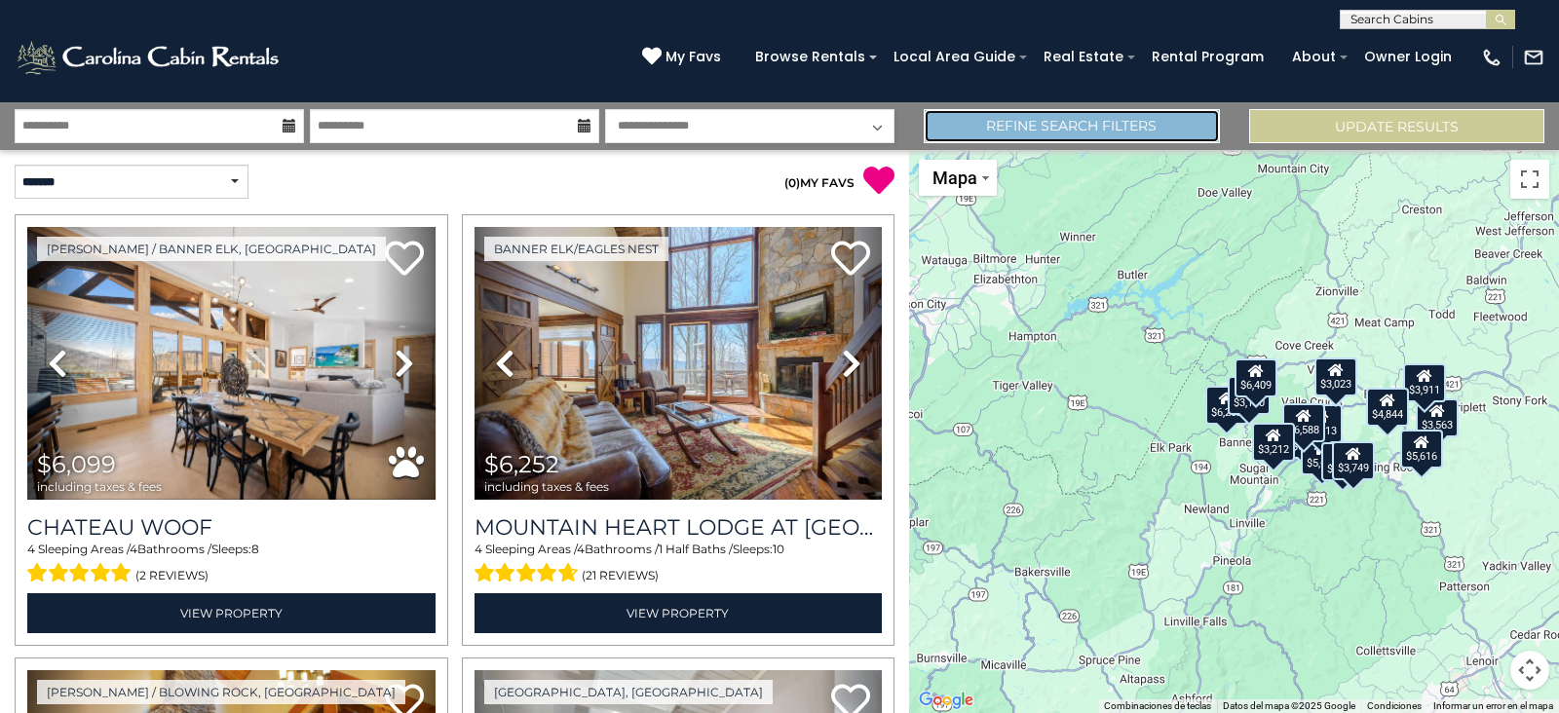
click at [1140, 116] on link "Refine Search Filters" at bounding box center [1071, 126] width 295 height 34
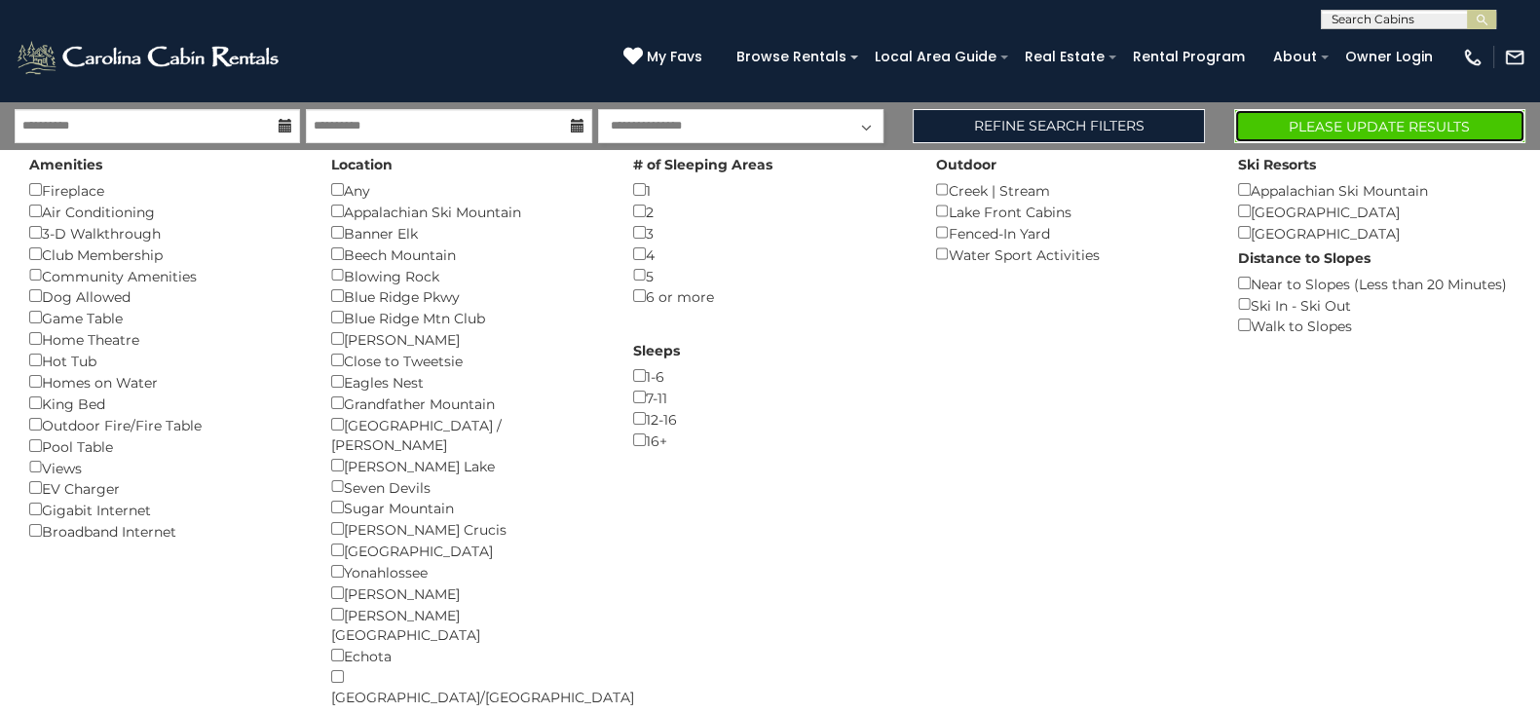
click at [1319, 138] on button "Please Update Results" at bounding box center [1379, 126] width 291 height 34
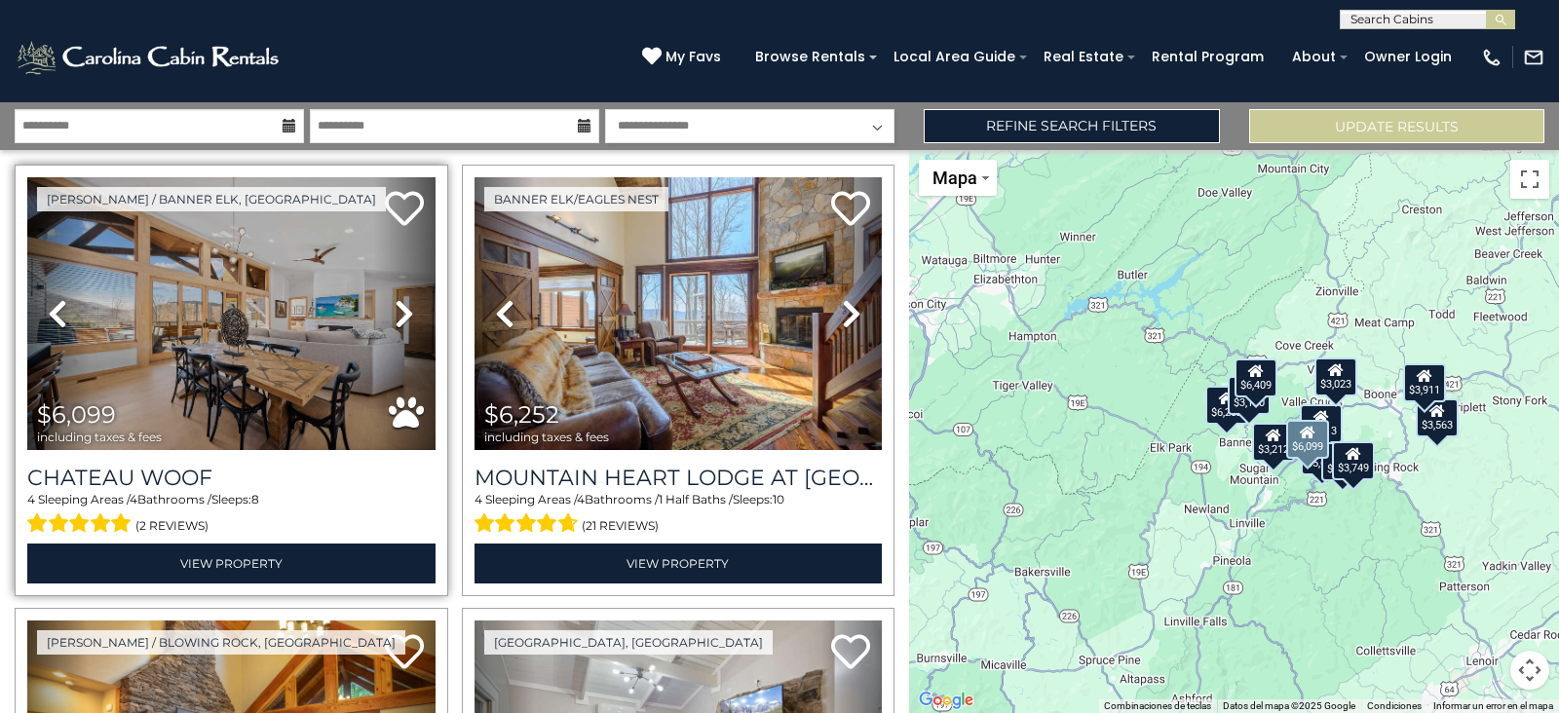
scroll to position [7, 0]
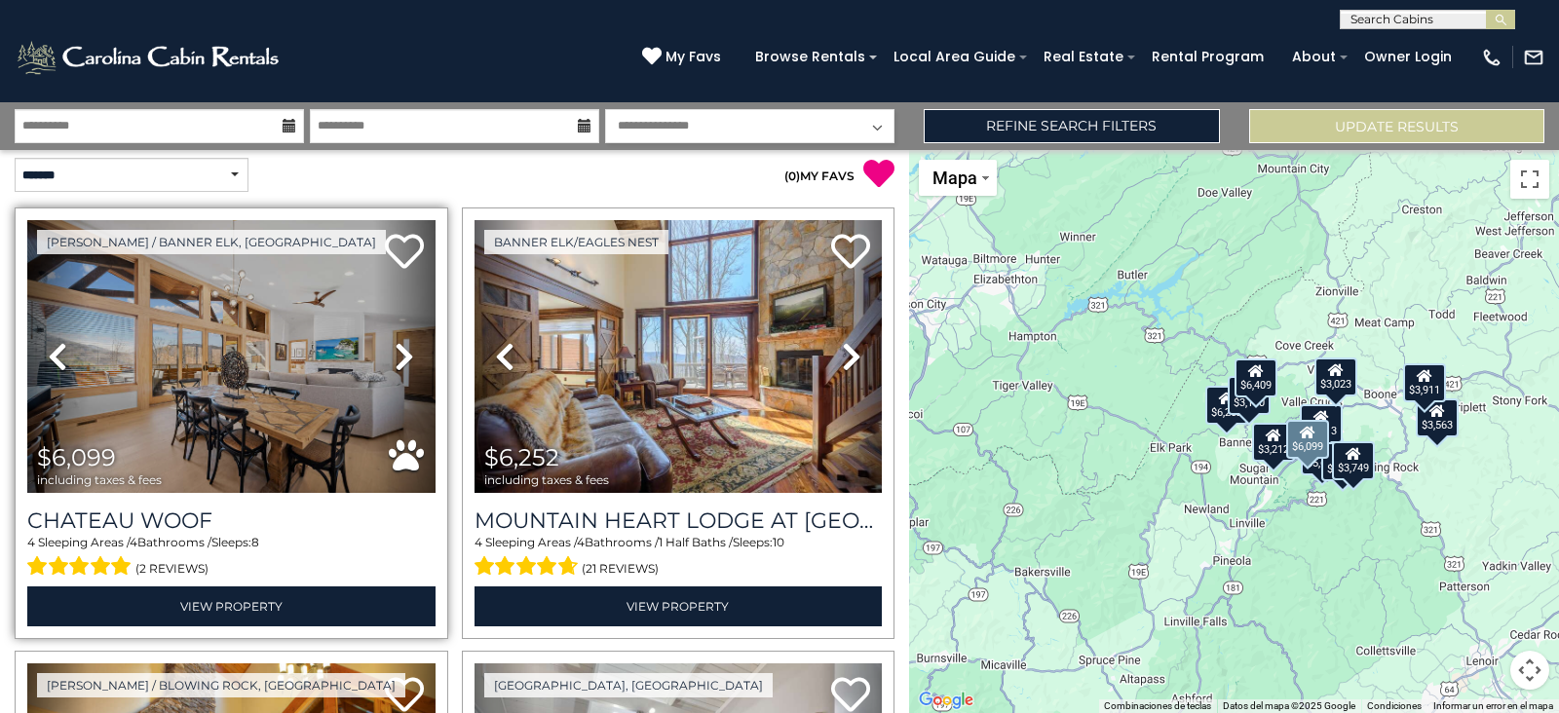
click at [407, 366] on icon at bounding box center [404, 356] width 19 height 31
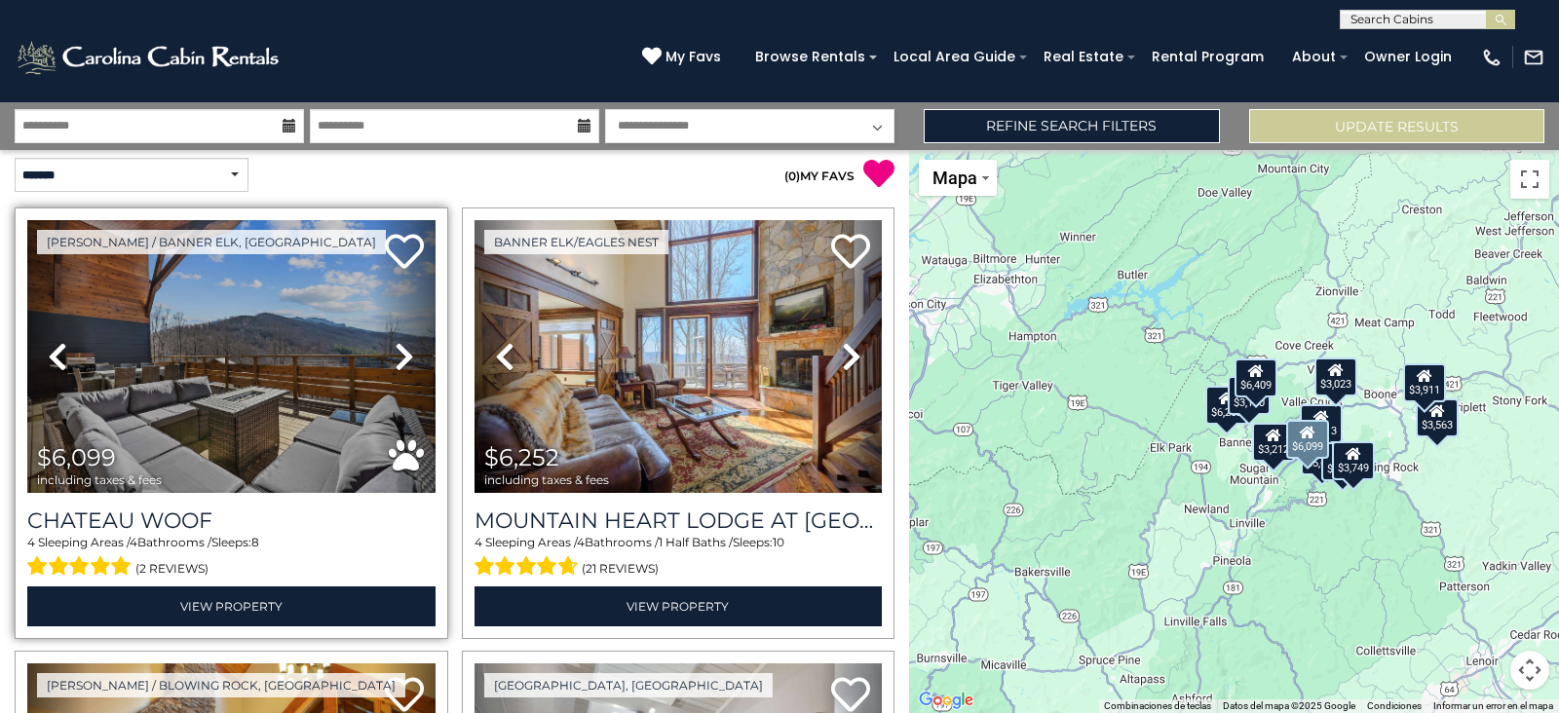
click at [407, 366] on icon at bounding box center [404, 356] width 19 height 31
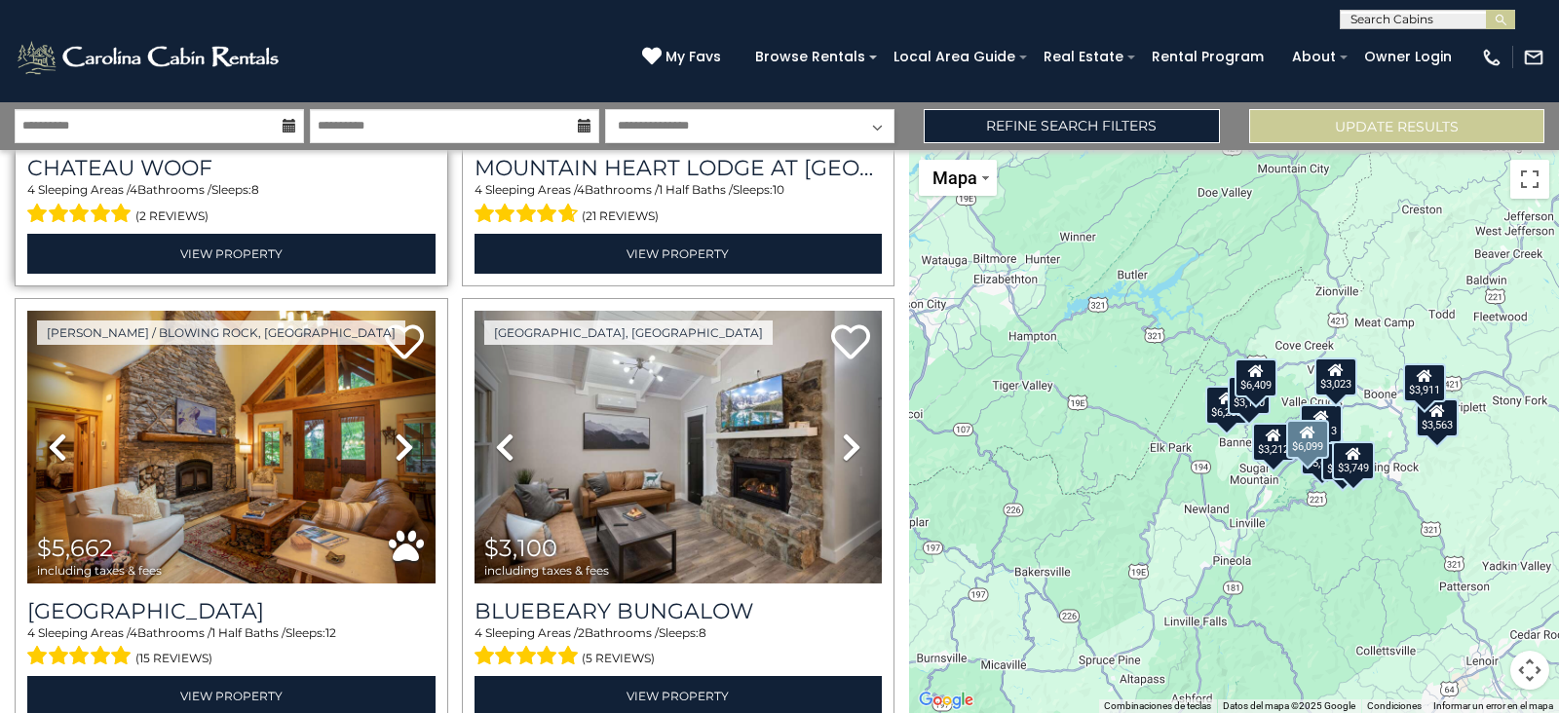
scroll to position [401, 0]
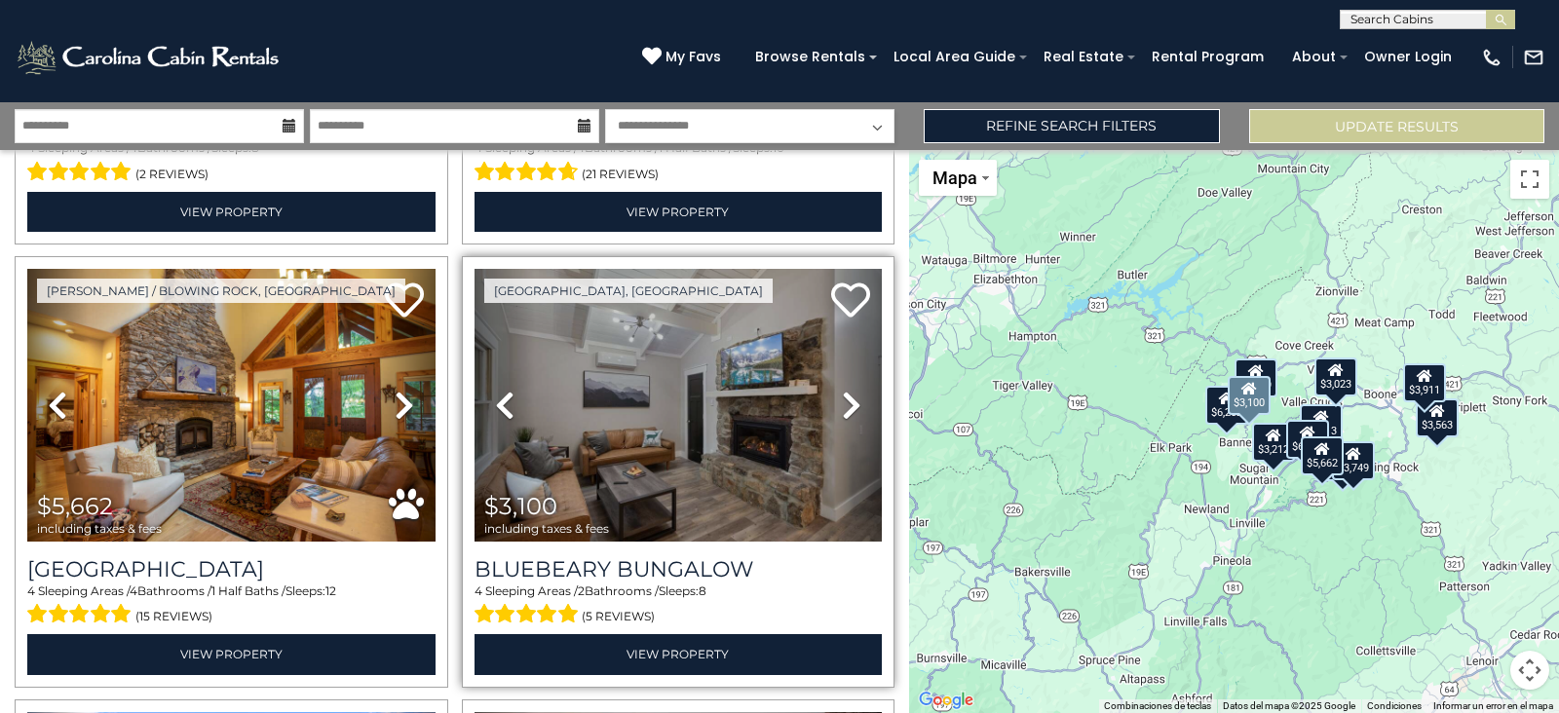
click at [842, 400] on icon at bounding box center [851, 405] width 19 height 31
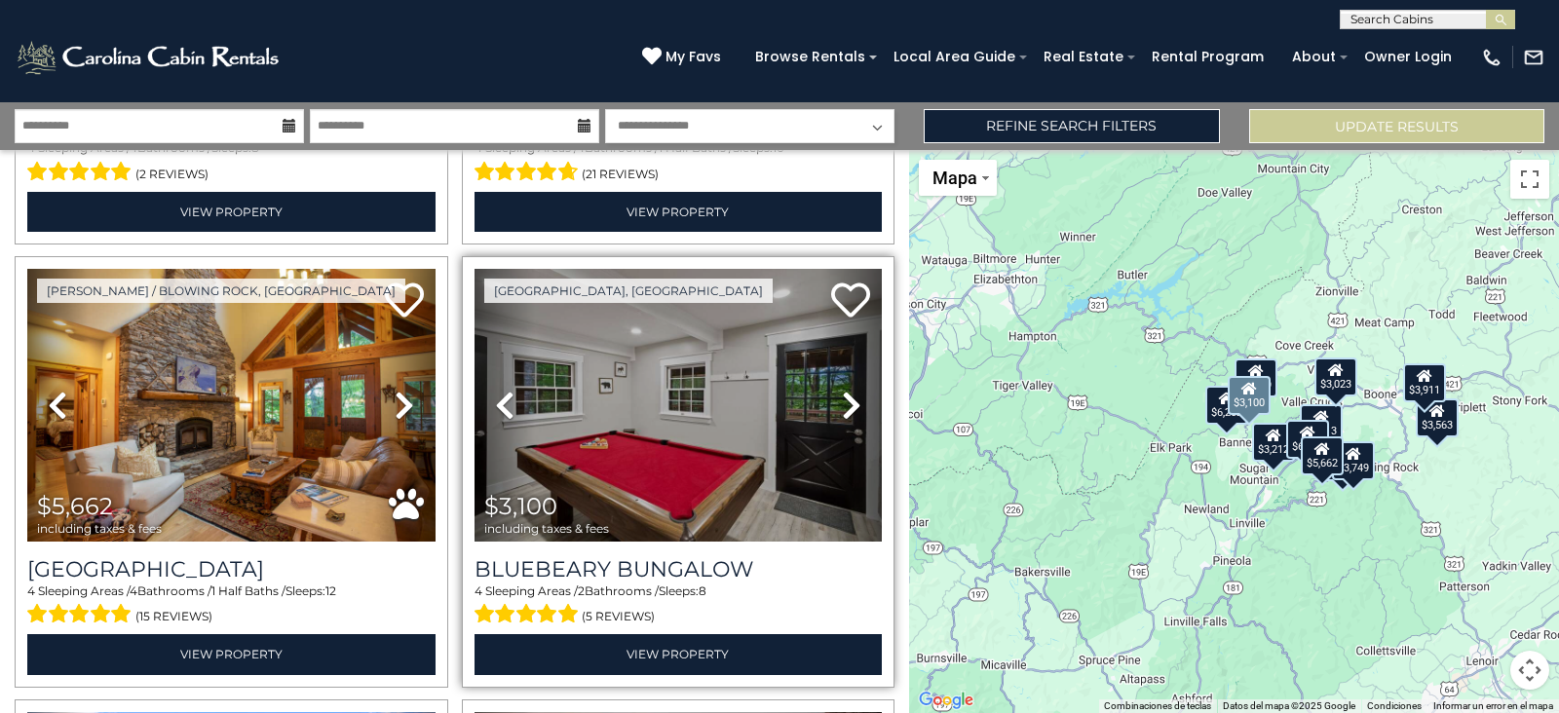
click at [842, 400] on icon at bounding box center [851, 405] width 19 height 31
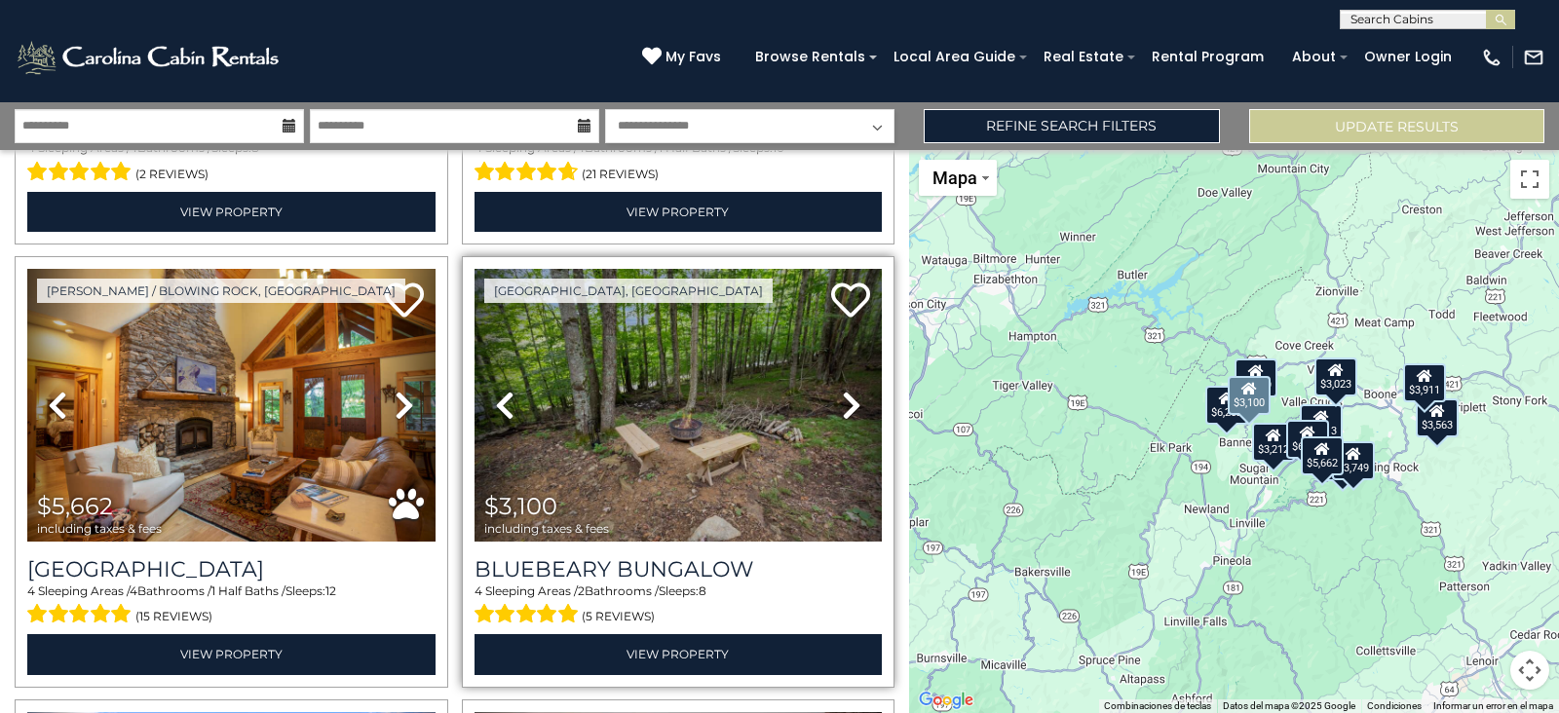
click at [842, 400] on icon at bounding box center [851, 405] width 19 height 31
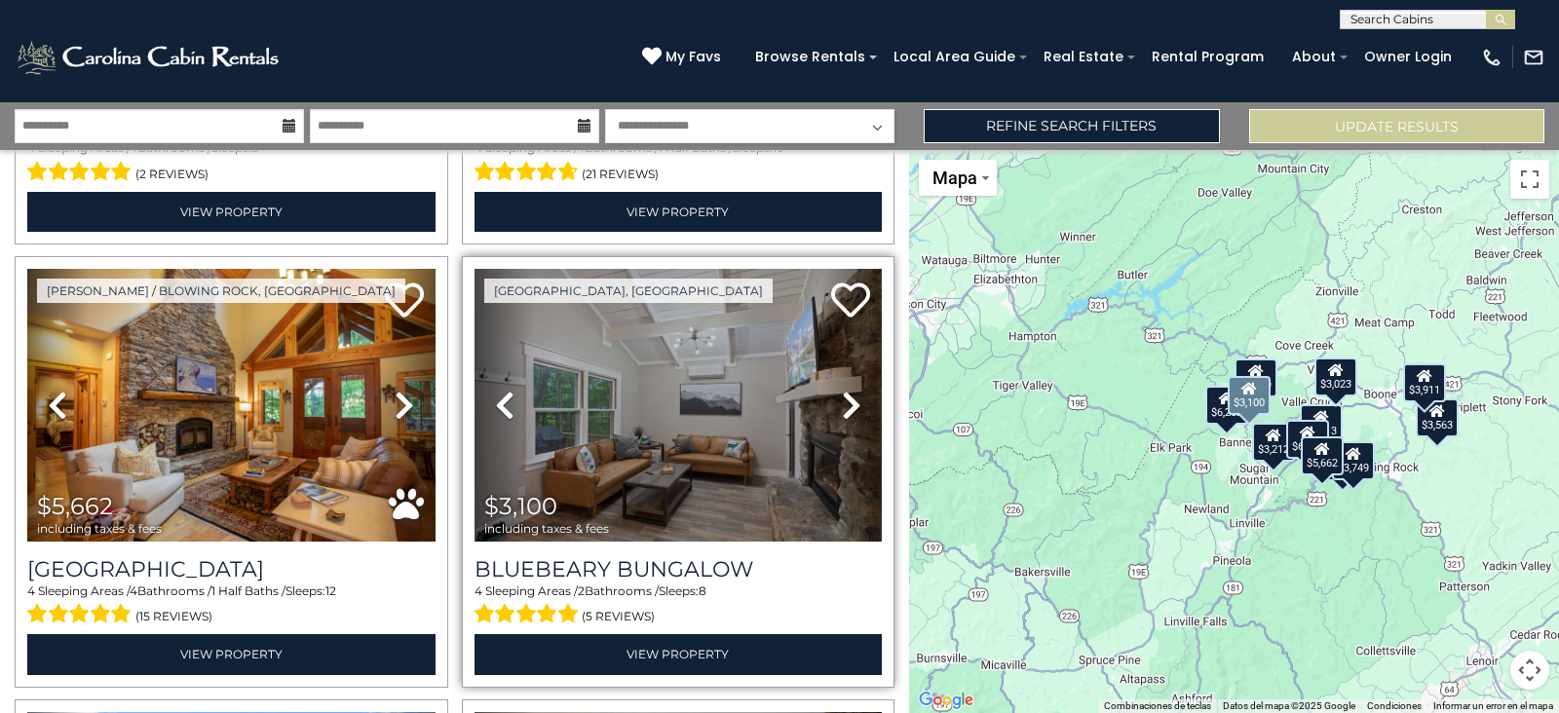
click at [842, 400] on icon at bounding box center [851, 405] width 19 height 31
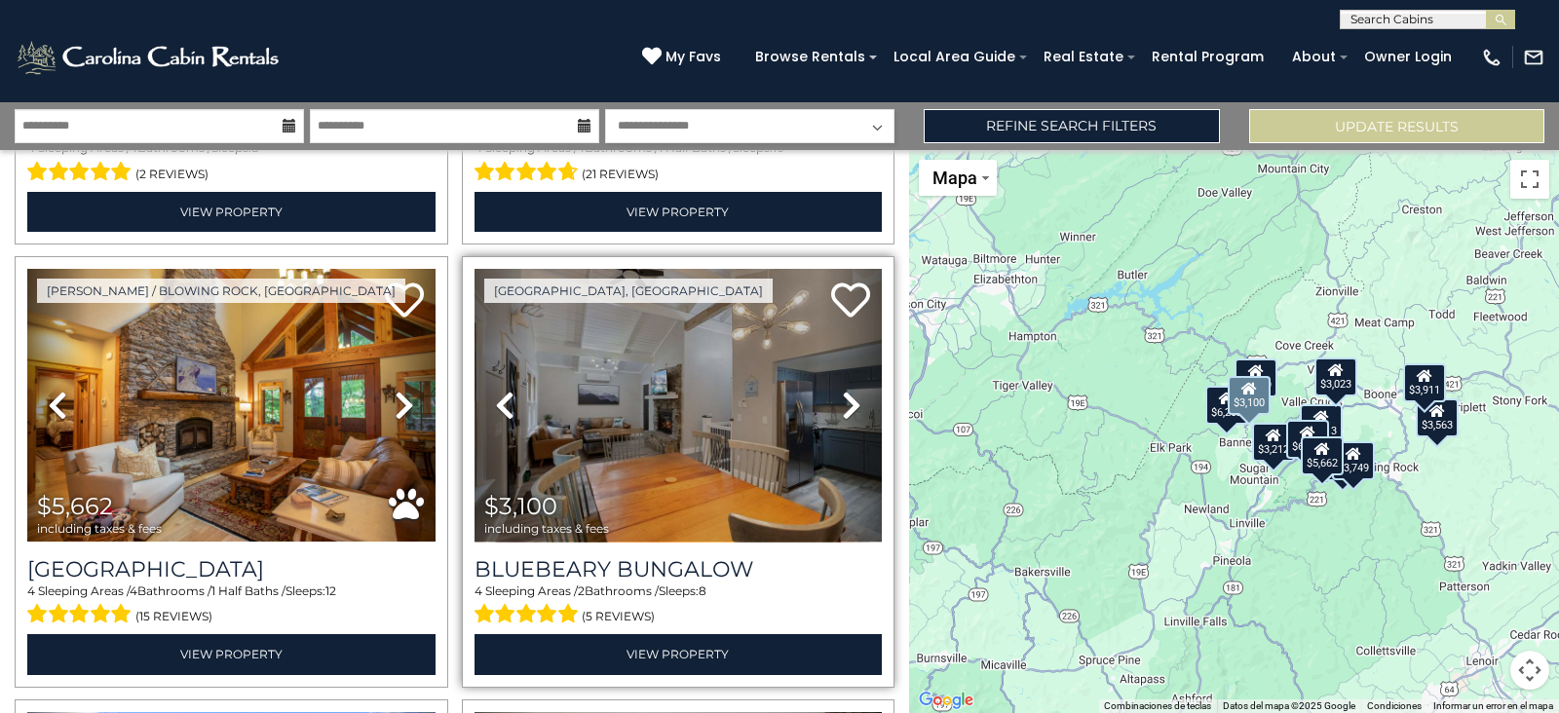
click at [842, 400] on icon at bounding box center [851, 405] width 19 height 31
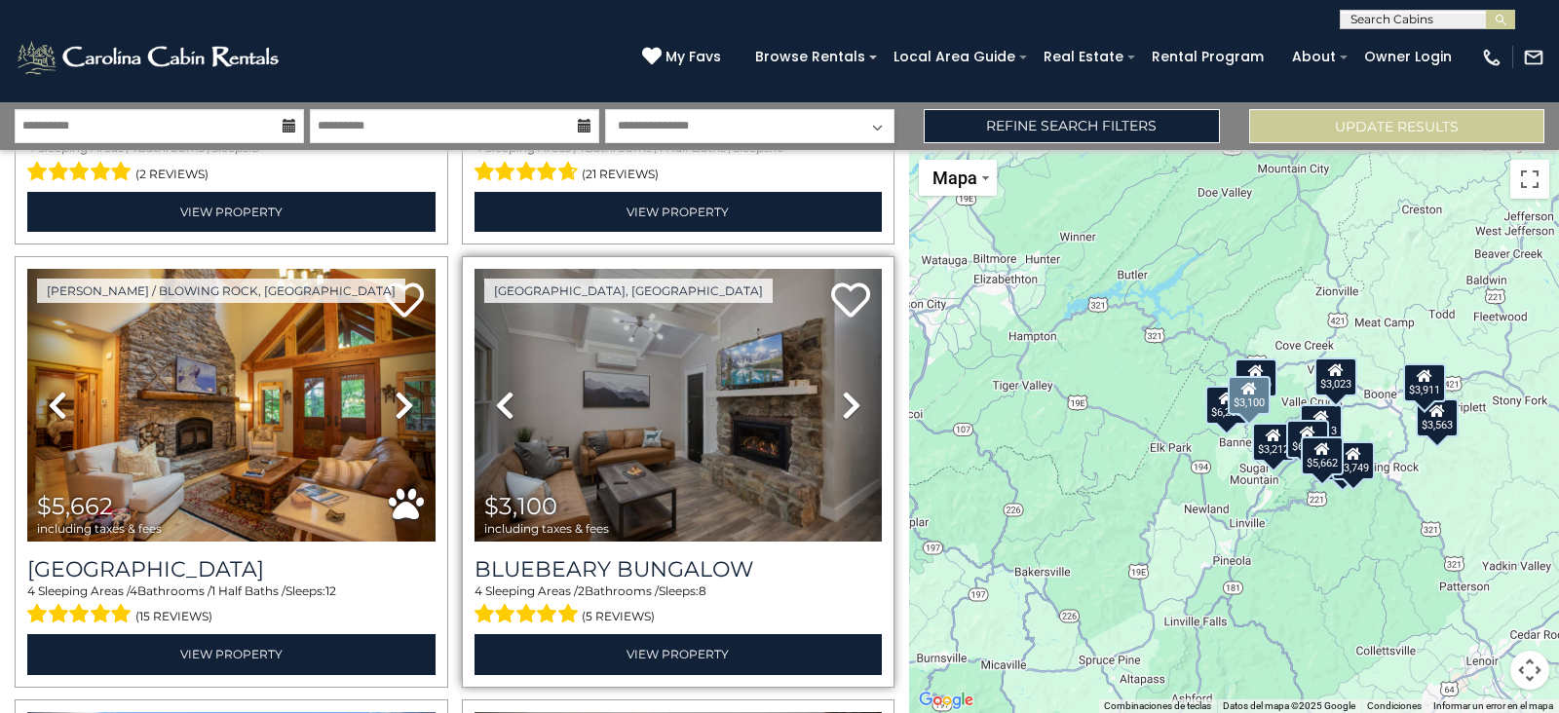
click at [842, 400] on icon at bounding box center [851, 405] width 19 height 31
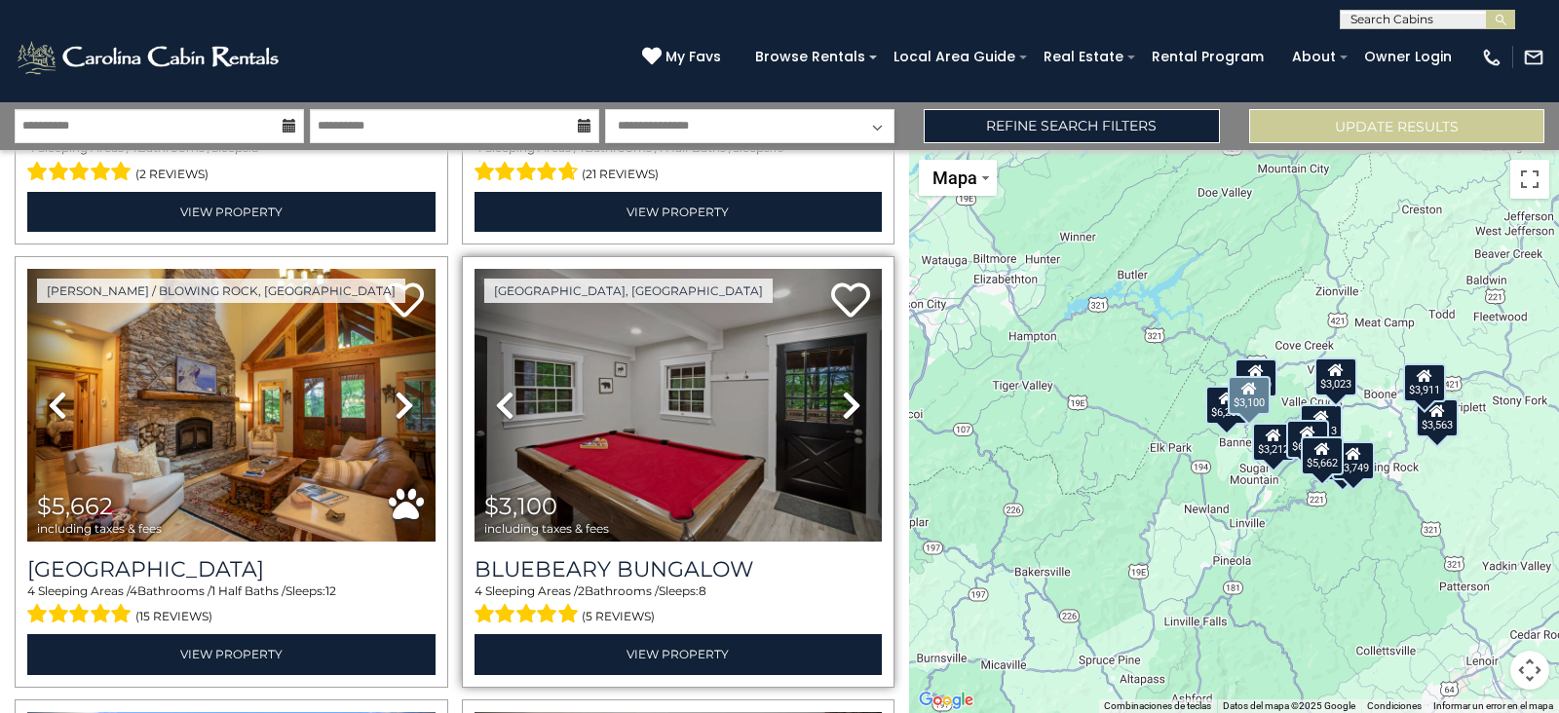
click at [842, 400] on icon at bounding box center [851, 405] width 19 height 31
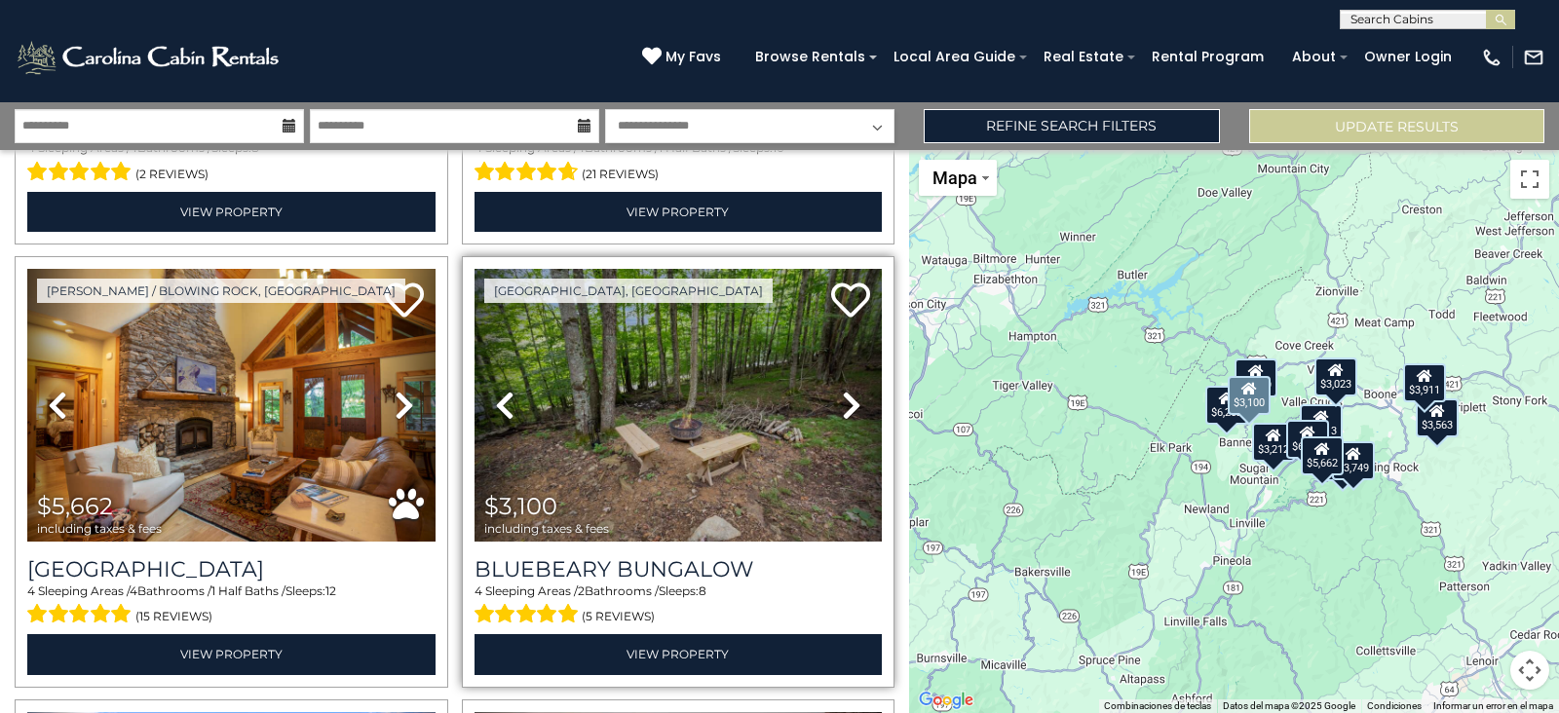
click at [842, 400] on icon at bounding box center [851, 405] width 19 height 31
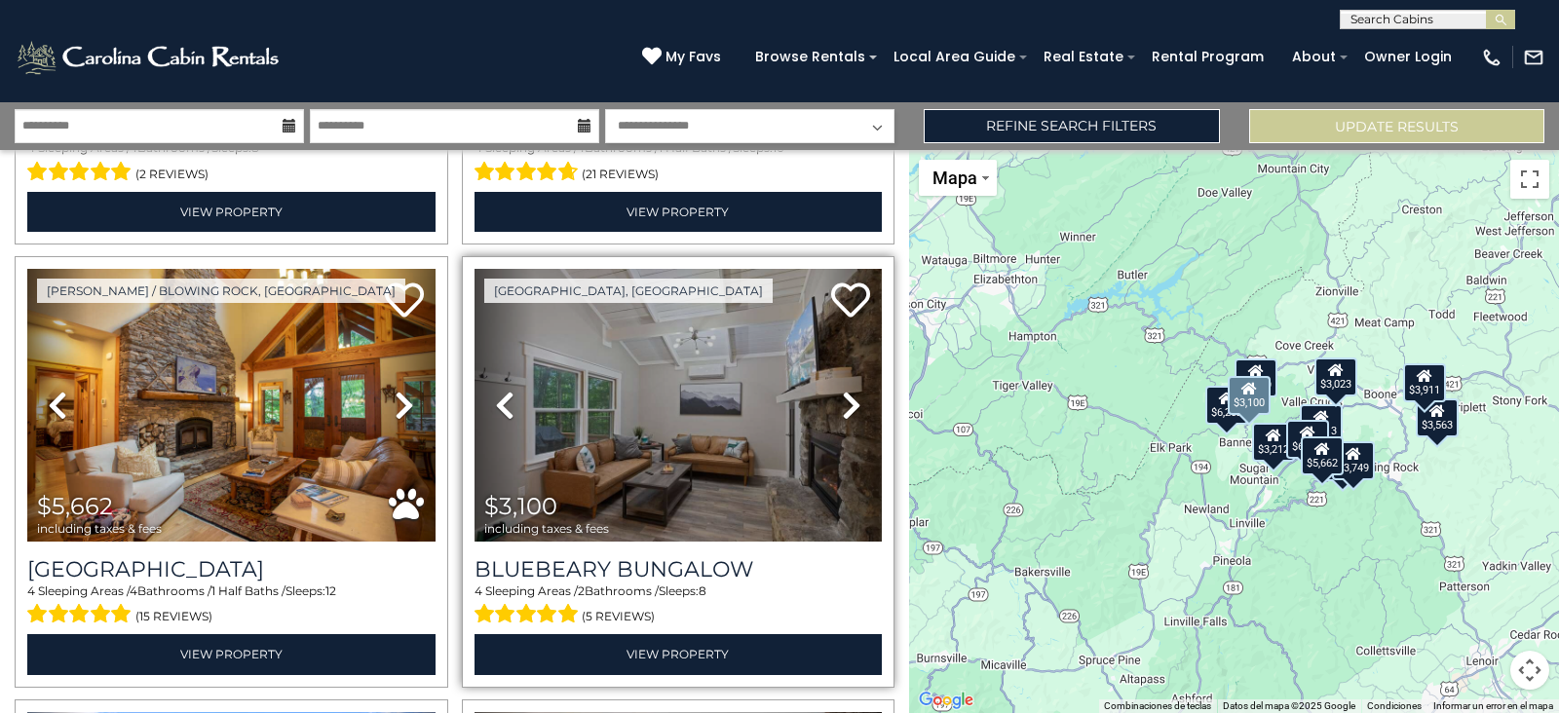
click at [842, 400] on icon at bounding box center [851, 405] width 19 height 31
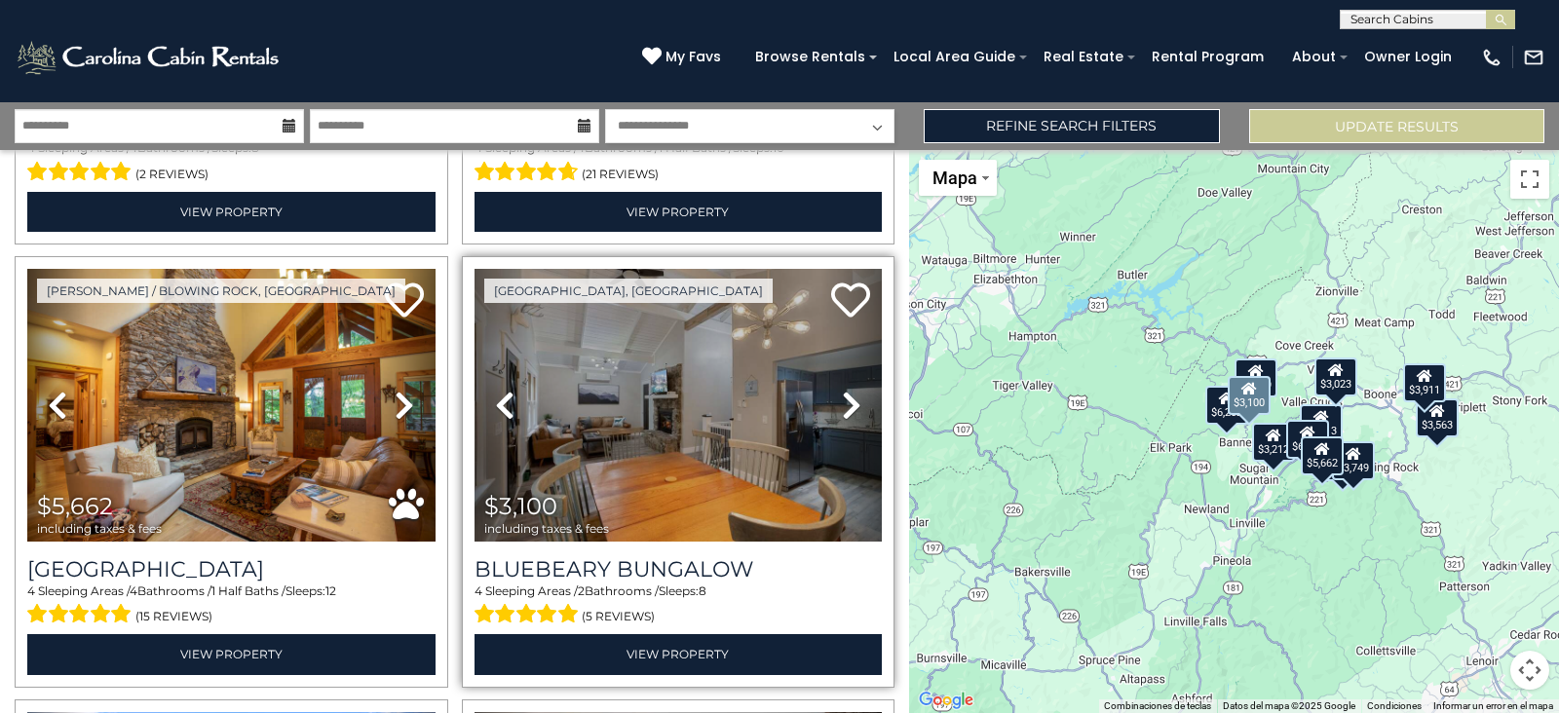
click at [842, 400] on icon at bounding box center [851, 405] width 19 height 31
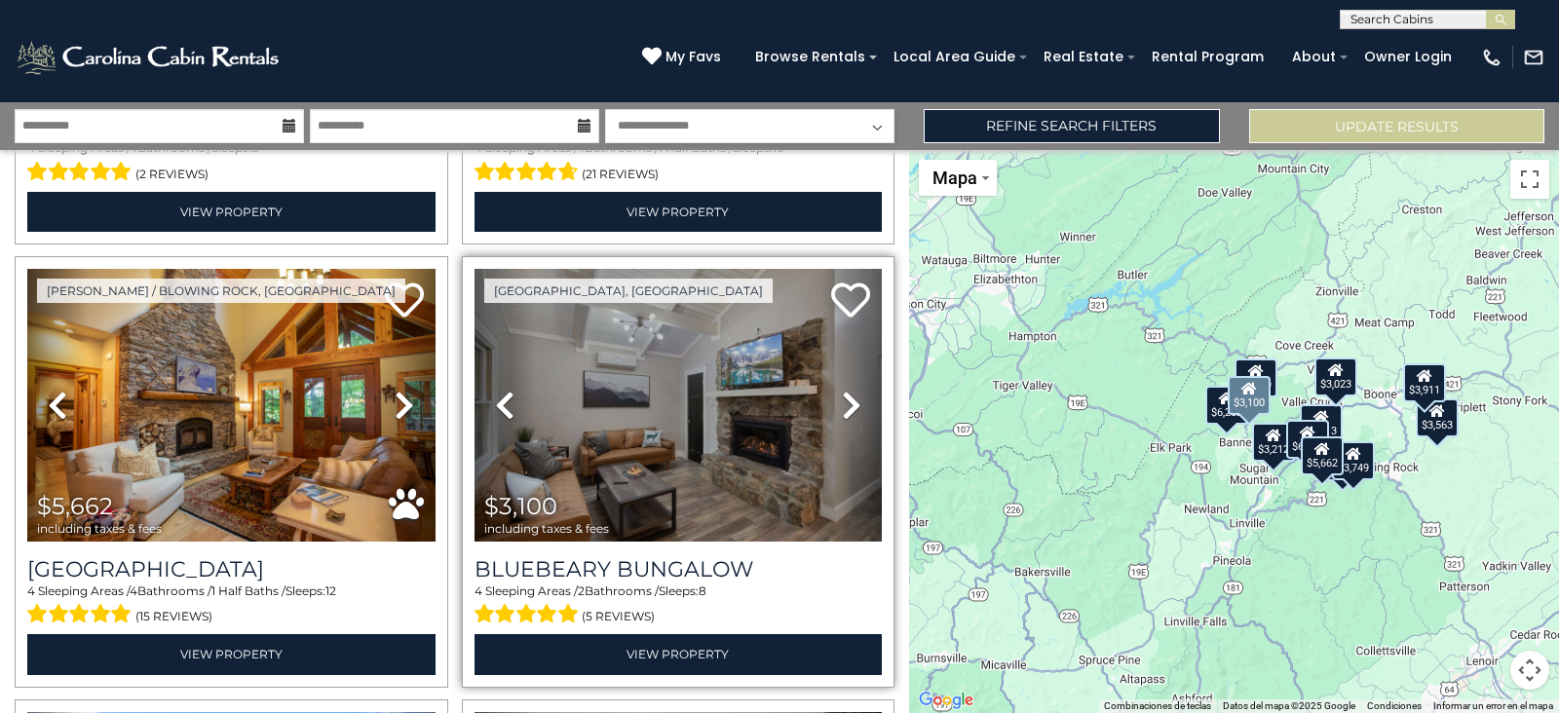
click at [842, 400] on icon at bounding box center [851, 405] width 19 height 31
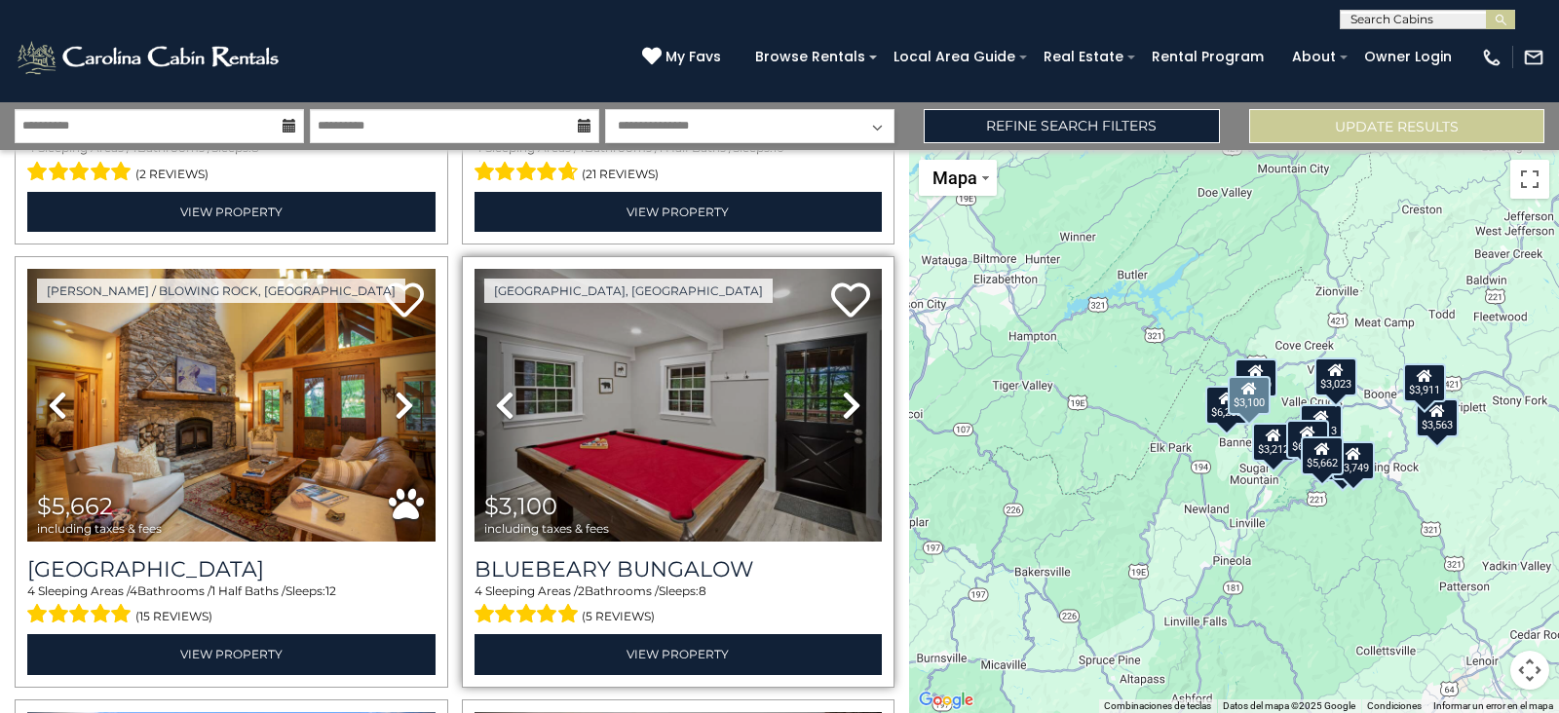
click at [842, 400] on icon at bounding box center [851, 405] width 19 height 31
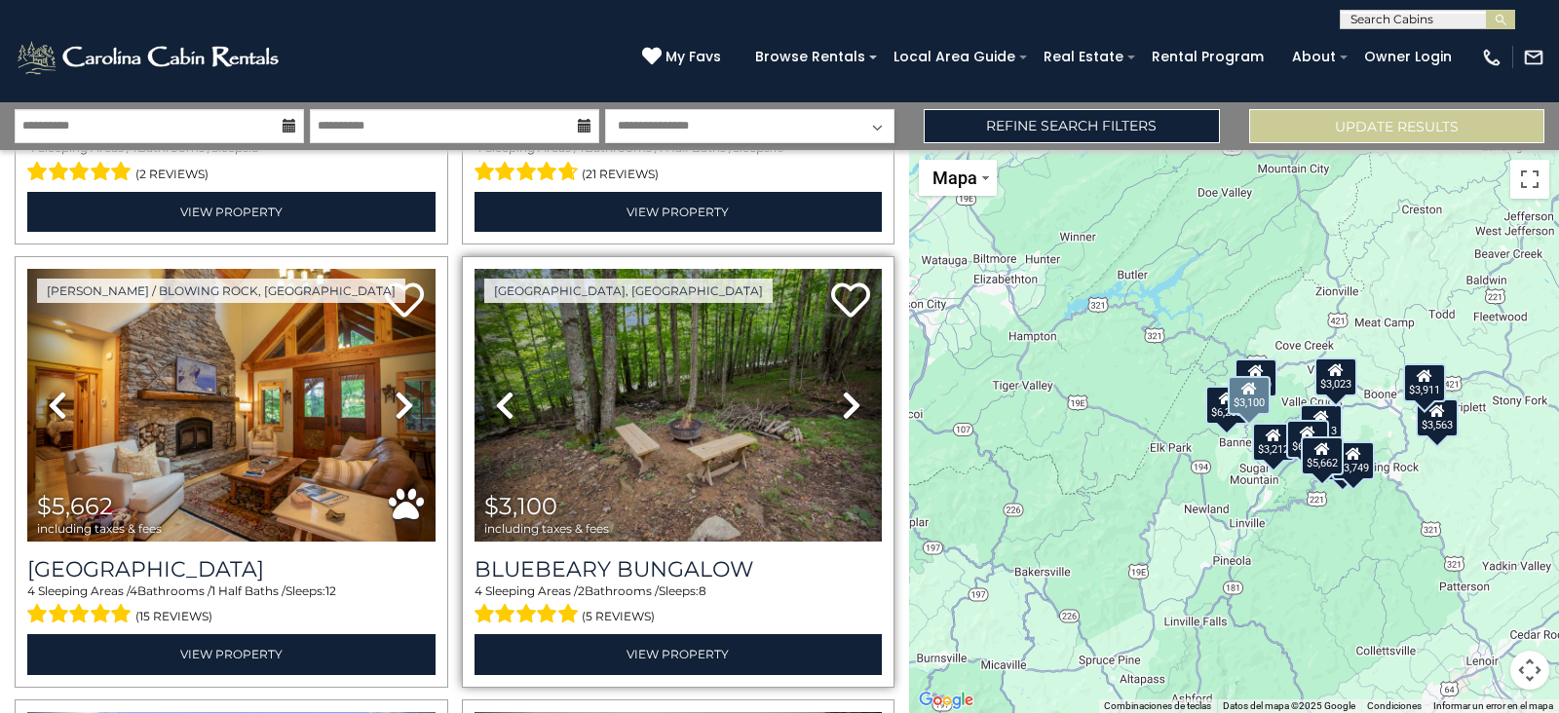
click at [842, 400] on icon at bounding box center [851, 405] width 19 height 31
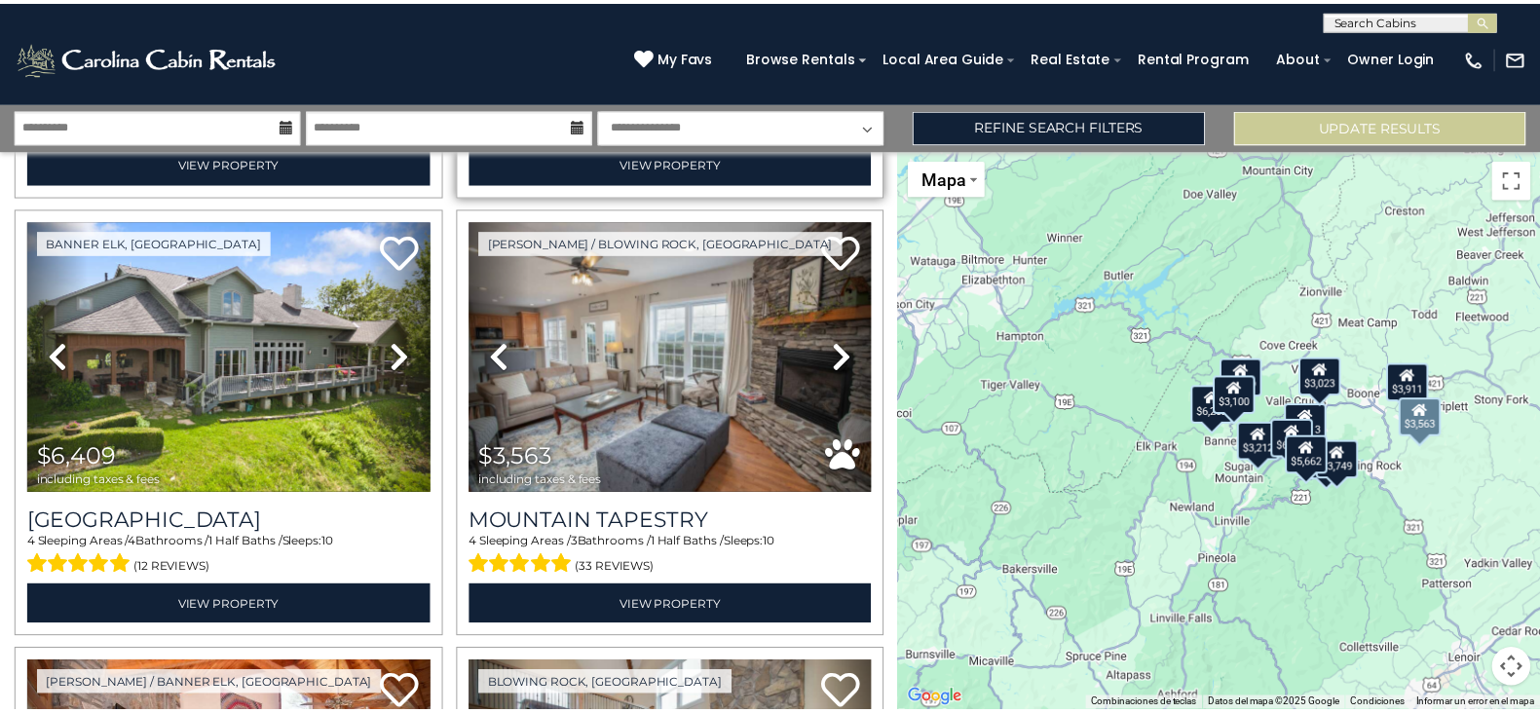
scroll to position [898, 0]
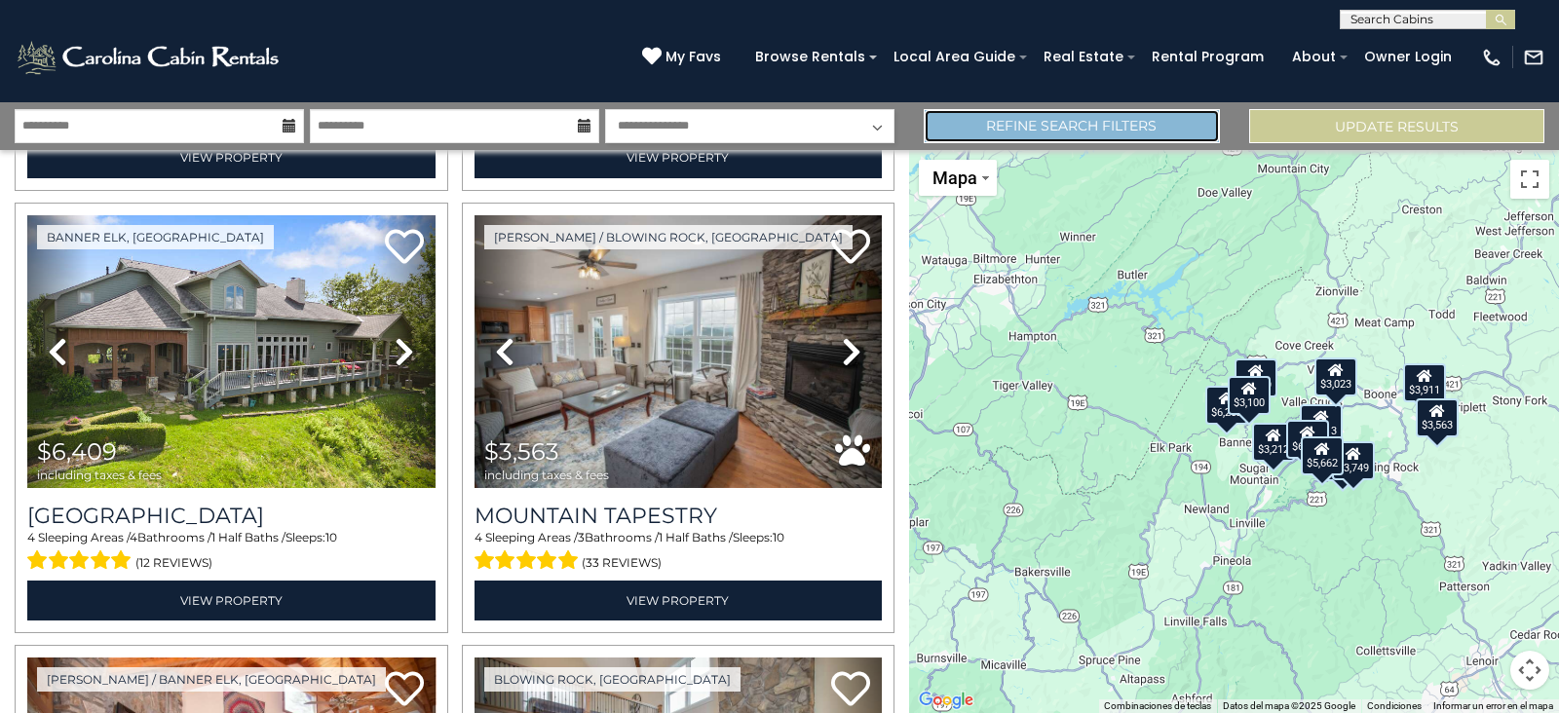
click at [989, 129] on link "Refine Search Filters" at bounding box center [1071, 126] width 295 height 34
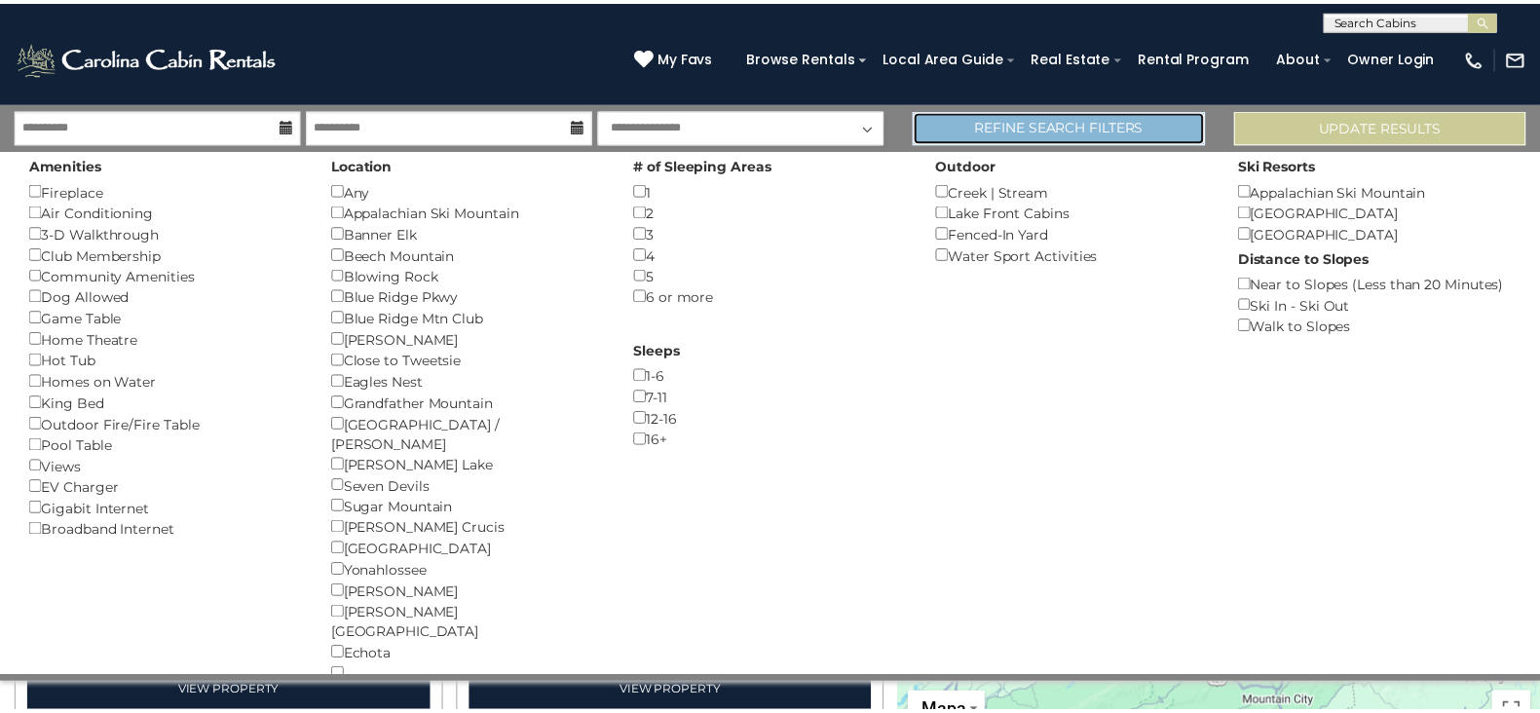
scroll to position [890, 0]
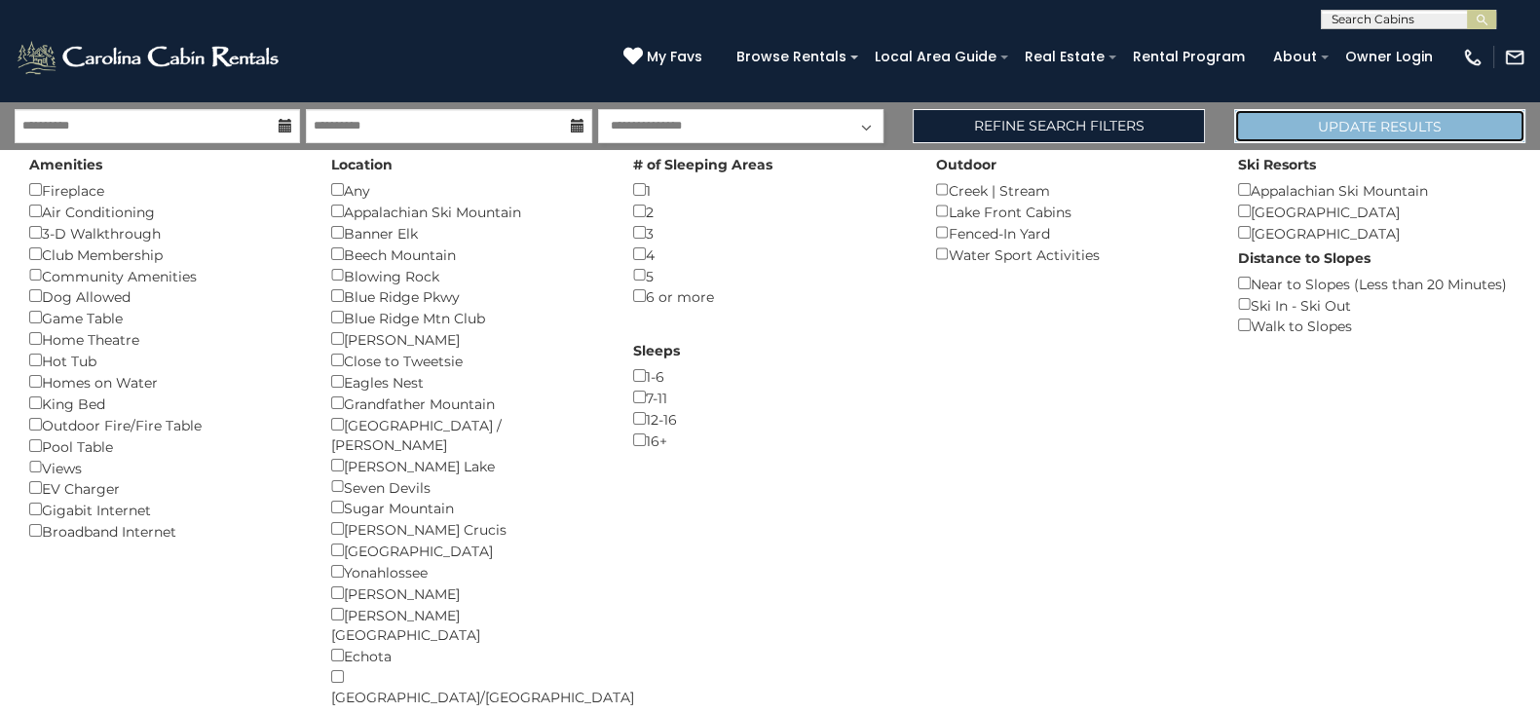
click at [1360, 118] on button "Update Results" at bounding box center [1379, 126] width 291 height 34
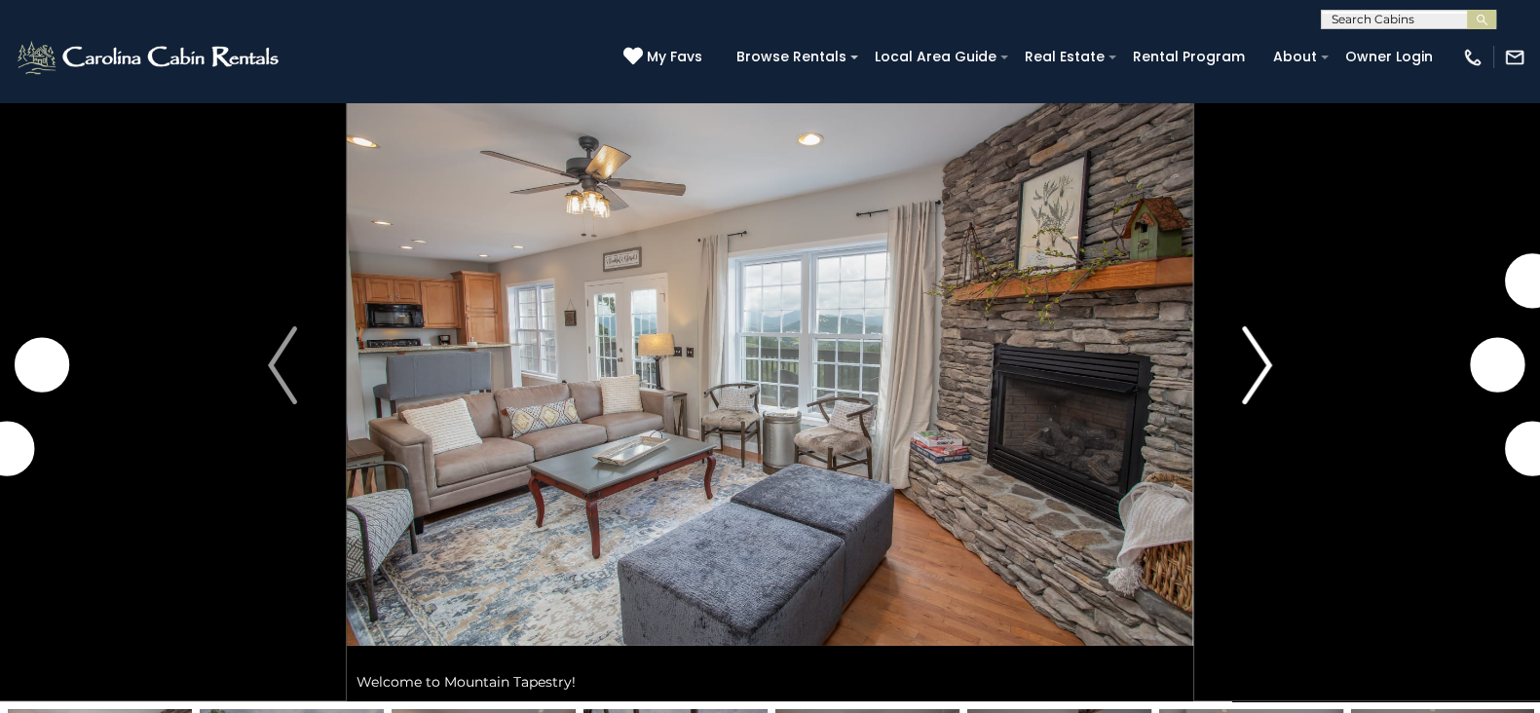
click at [1250, 359] on img "Next" at bounding box center [1257, 365] width 29 height 78
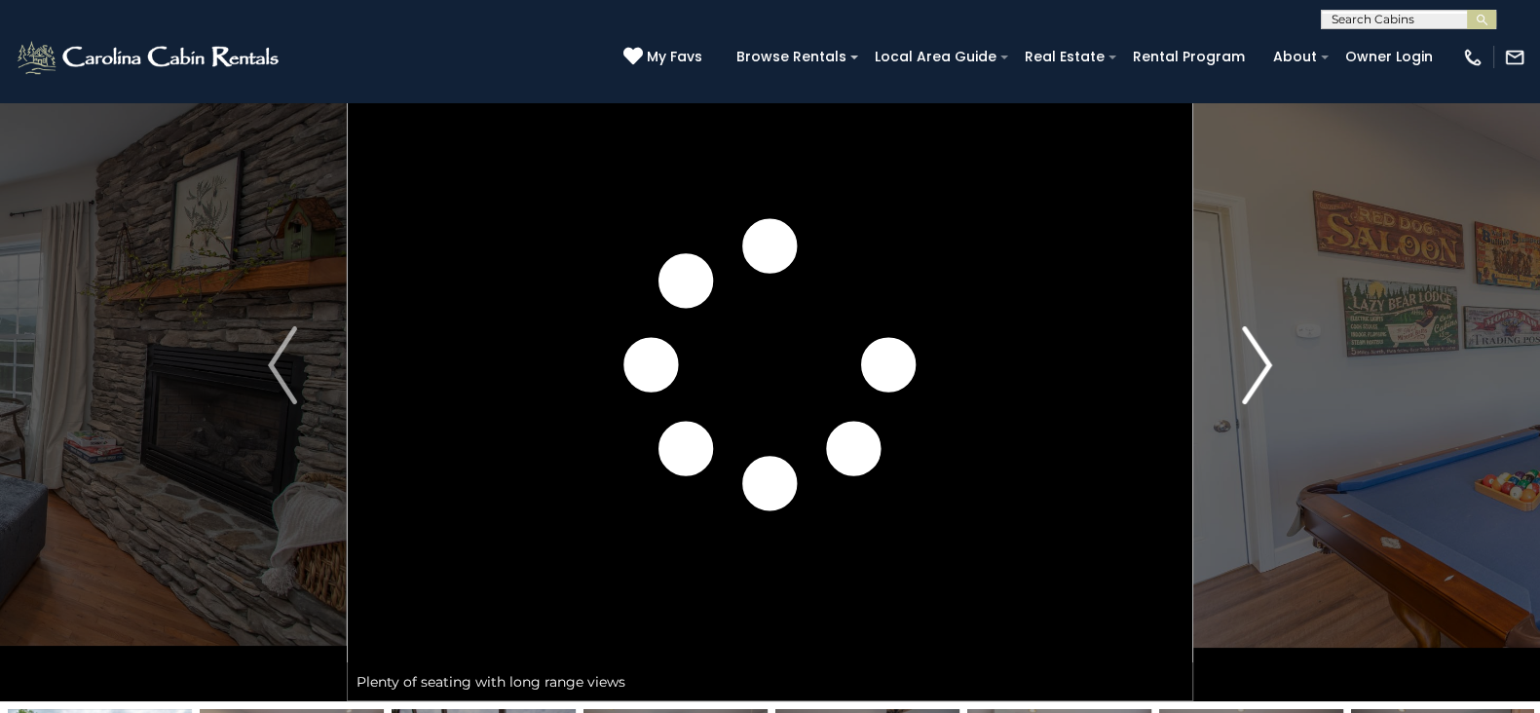
click at [1250, 359] on img "Next" at bounding box center [1257, 365] width 29 height 78
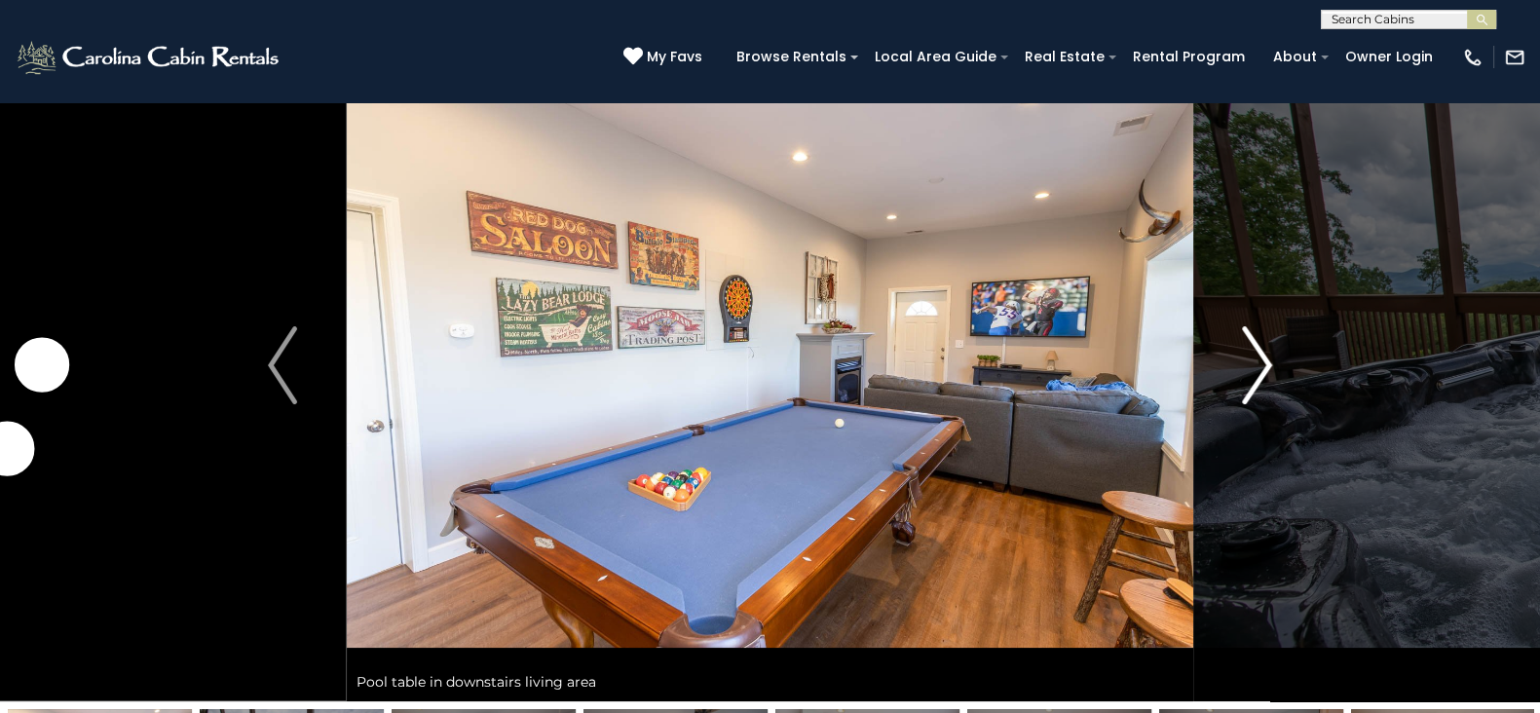
click at [1250, 359] on img "Next" at bounding box center [1257, 365] width 29 height 78
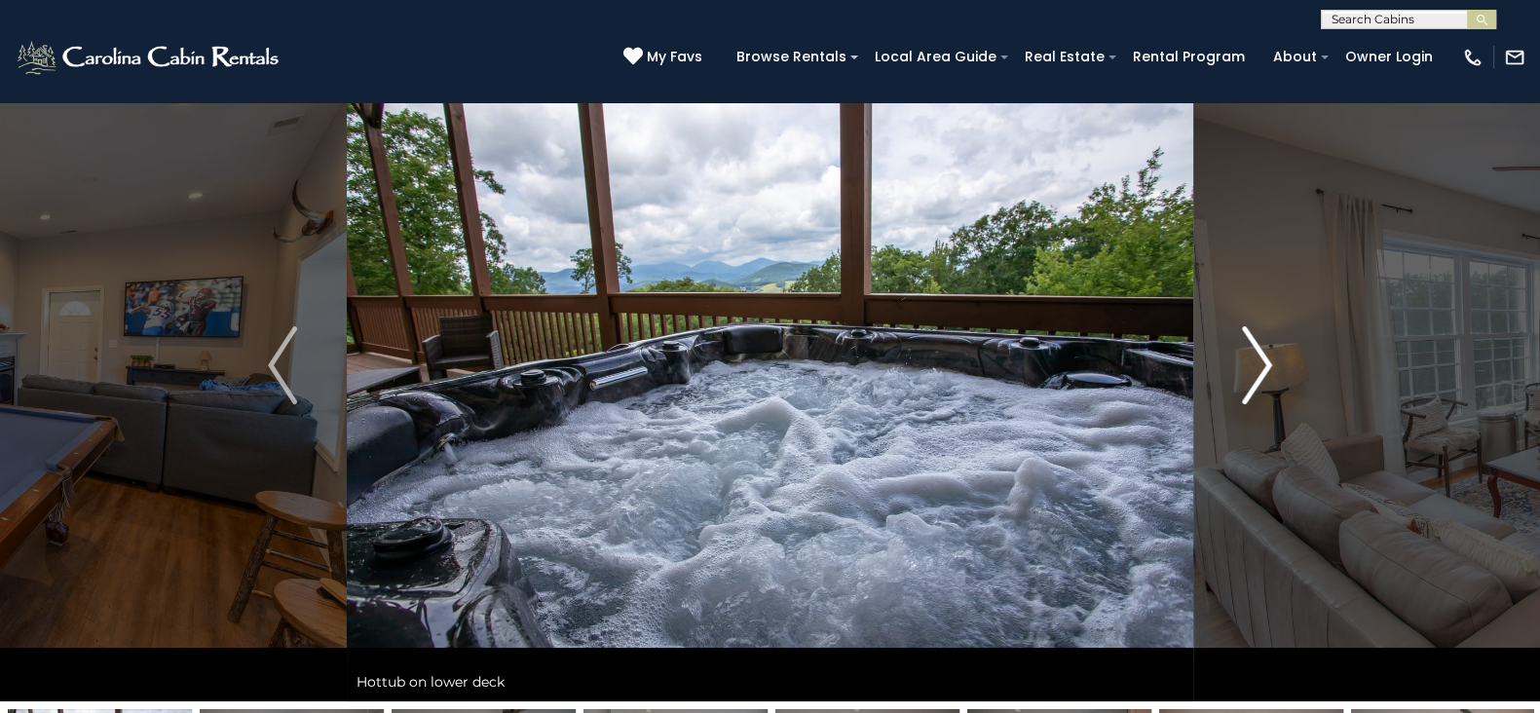
click at [1250, 359] on img "Next" at bounding box center [1257, 365] width 29 height 78
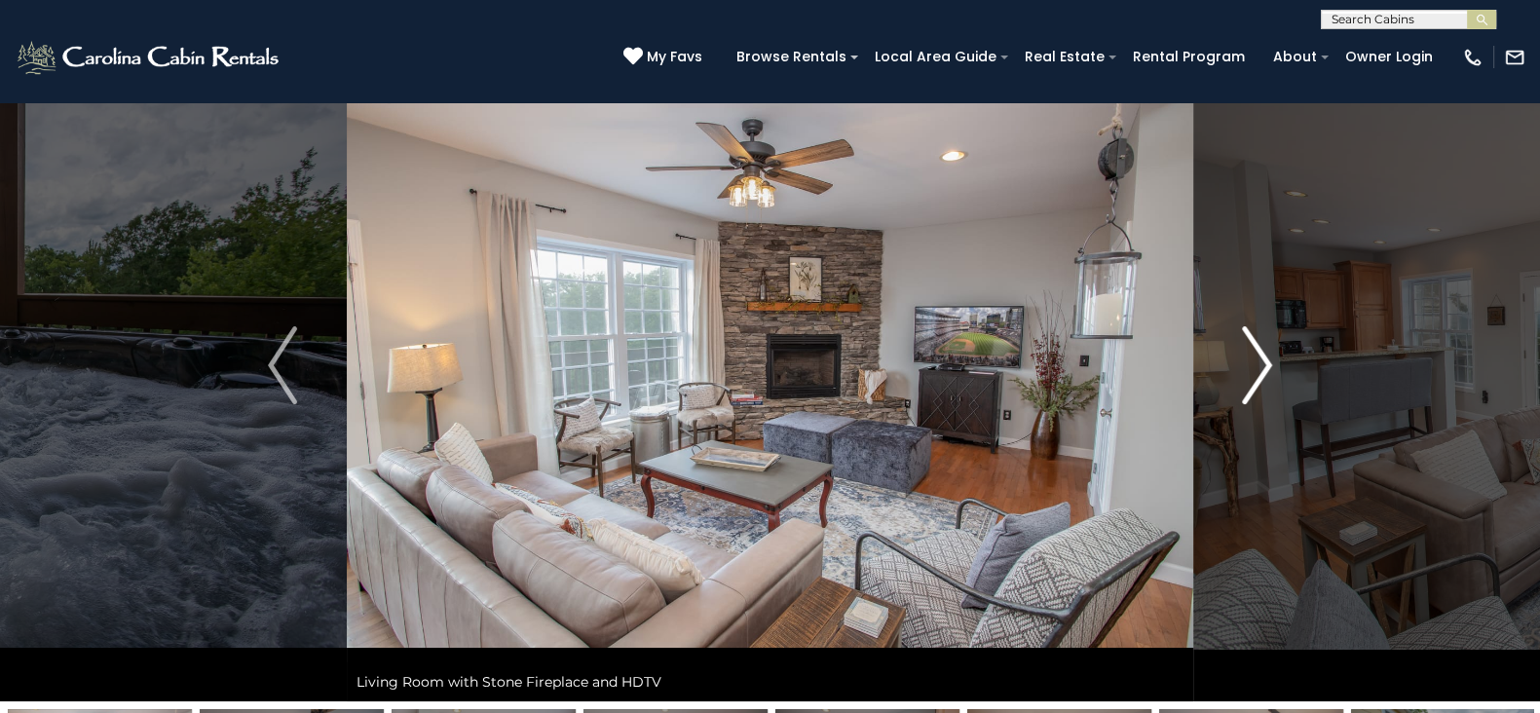
click at [1250, 359] on img "Next" at bounding box center [1257, 365] width 29 height 78
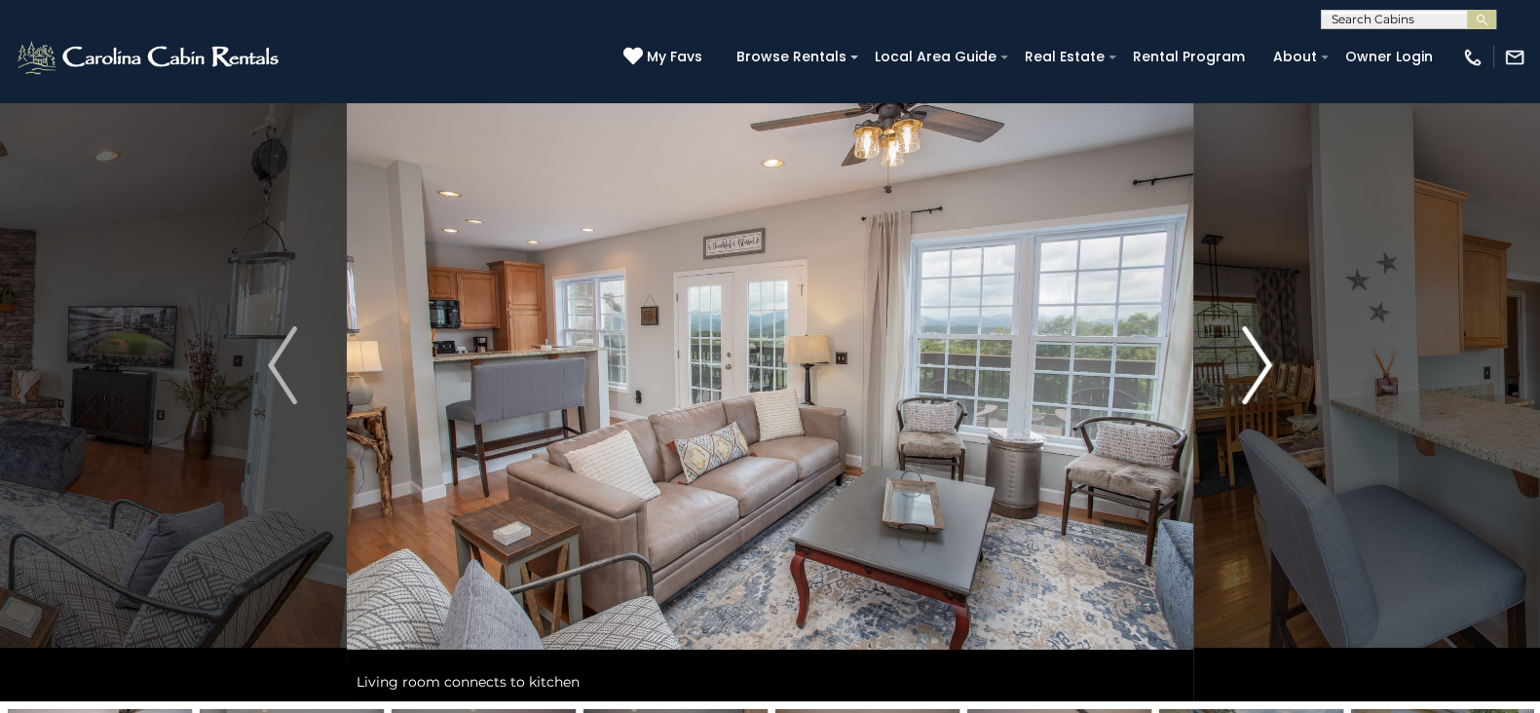
click at [1250, 359] on img "Next" at bounding box center [1257, 365] width 29 height 78
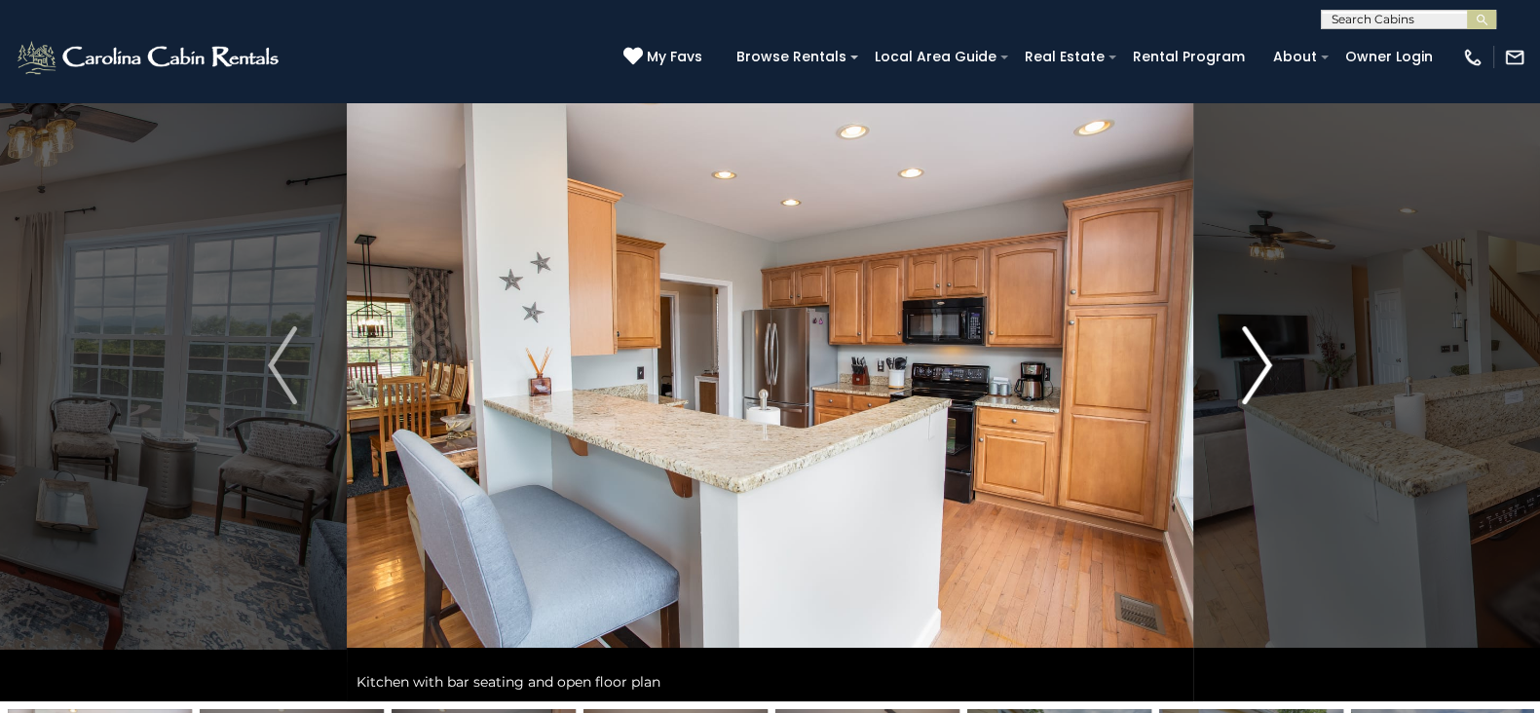
click at [1250, 359] on img "Next" at bounding box center [1257, 365] width 29 height 78
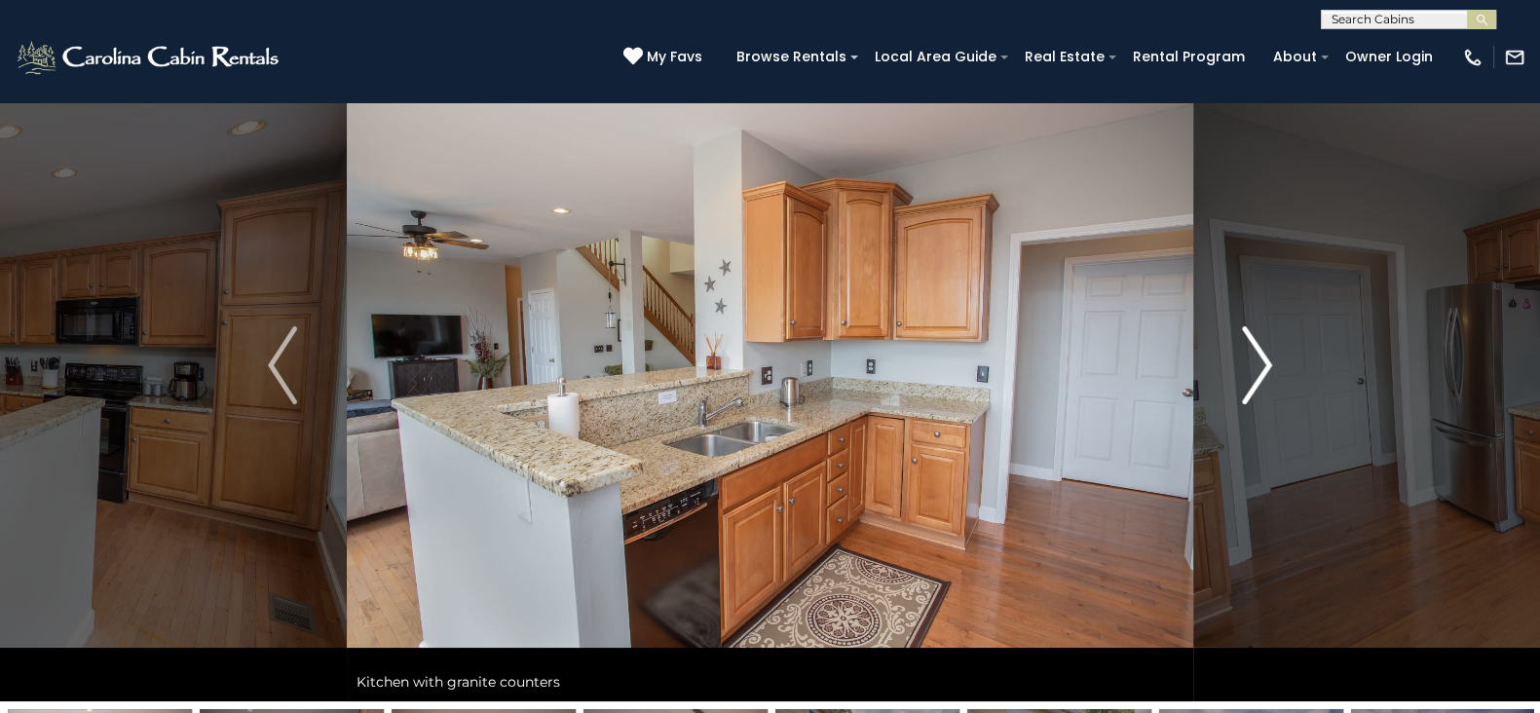
click at [1250, 359] on img "Next" at bounding box center [1257, 365] width 29 height 78
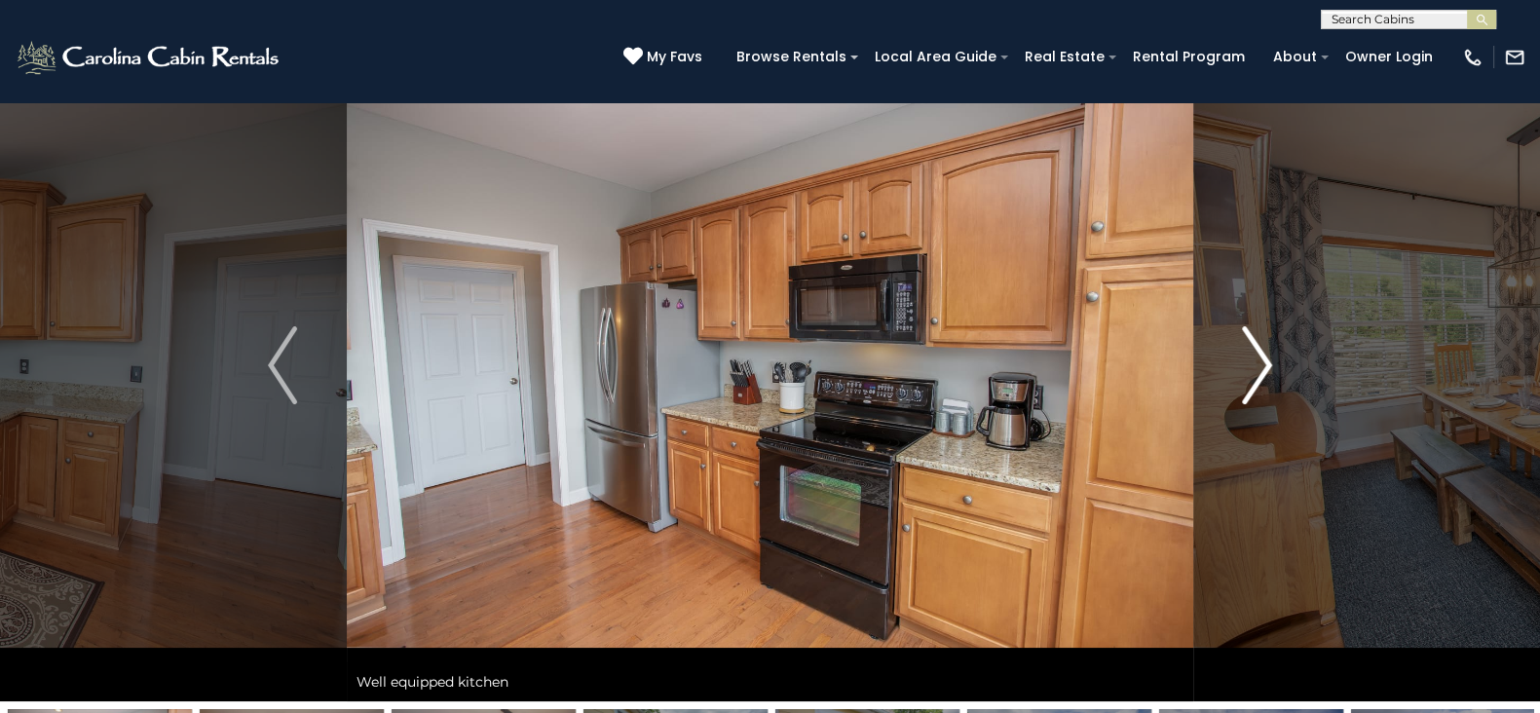
click at [1250, 359] on img "Next" at bounding box center [1257, 365] width 29 height 78
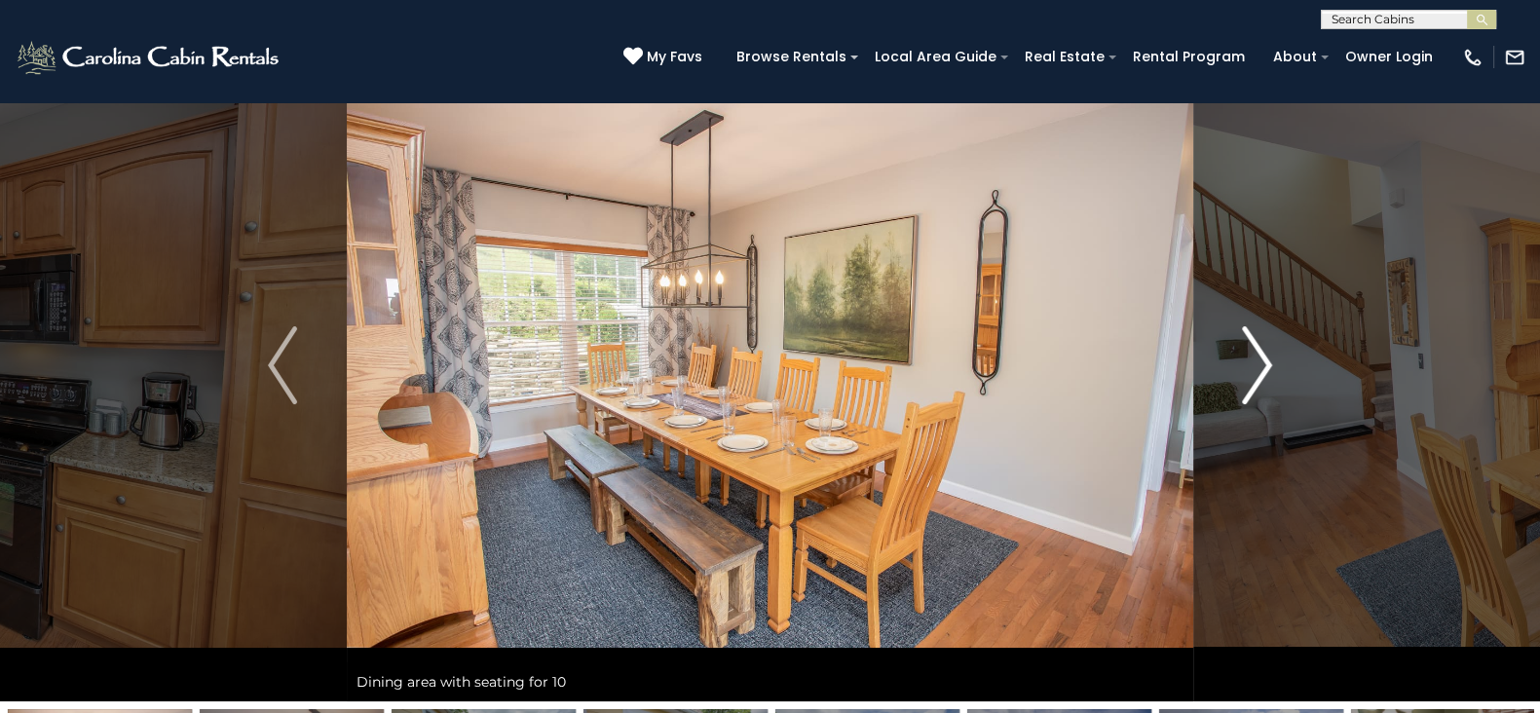
click at [1250, 359] on img "Next" at bounding box center [1257, 365] width 29 height 78
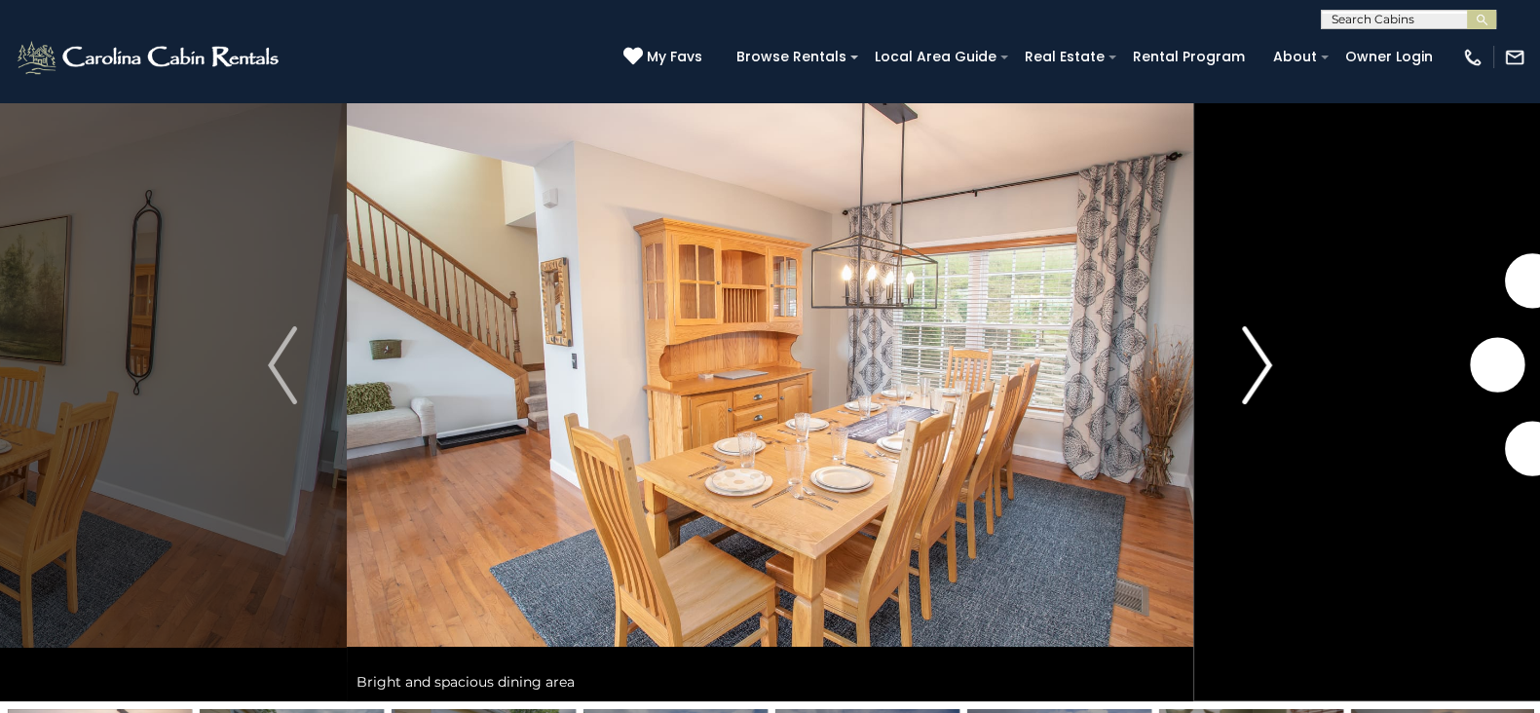
click at [1250, 359] on img "Next" at bounding box center [1257, 365] width 29 height 78
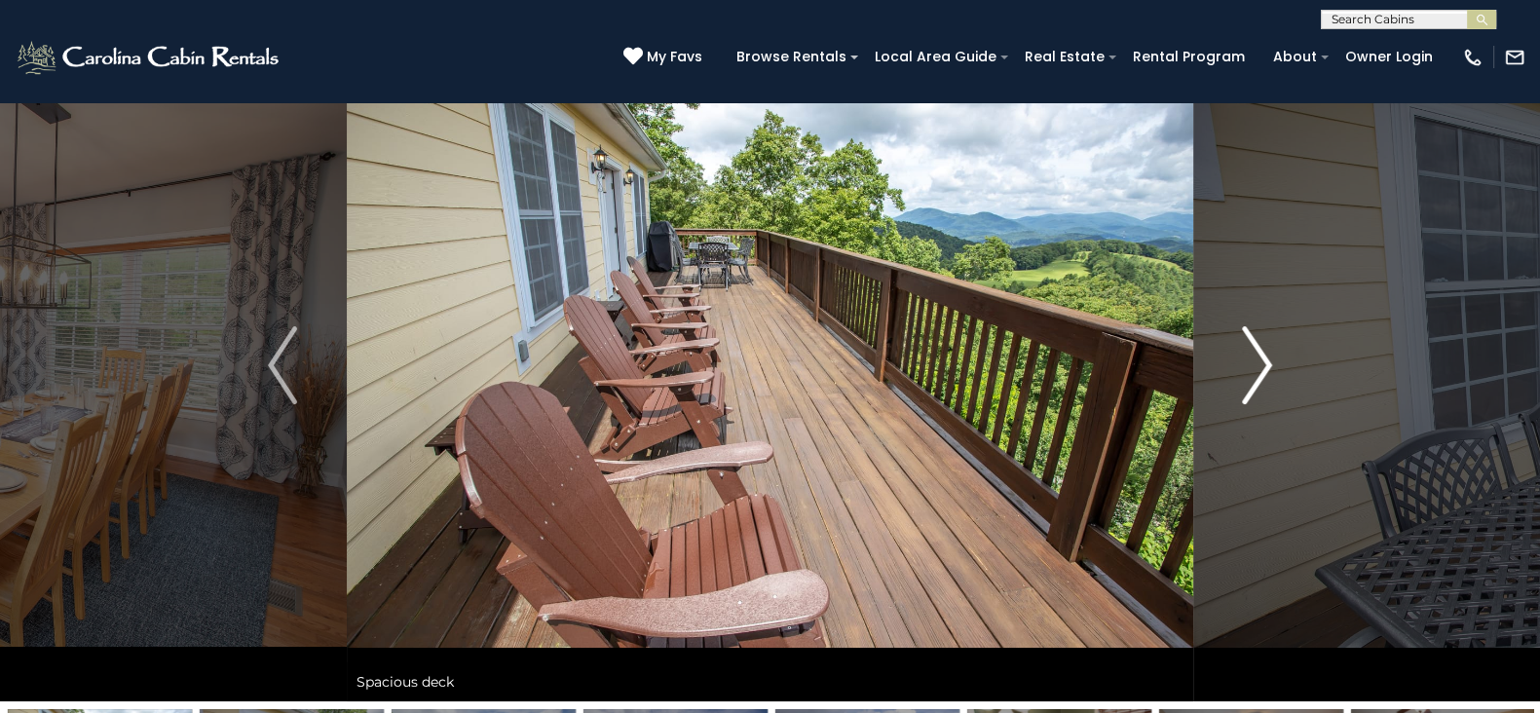
click at [1250, 359] on img "Next" at bounding box center [1257, 365] width 29 height 78
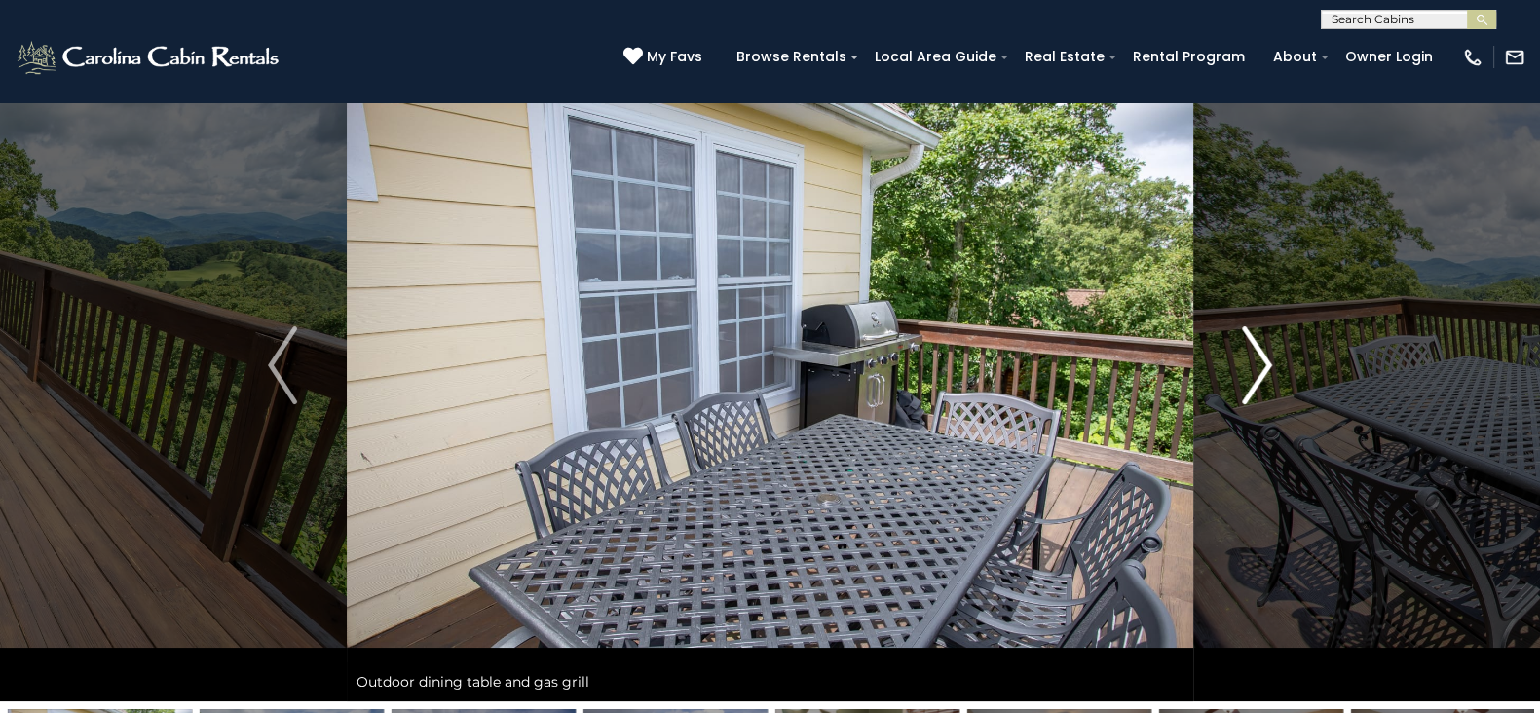
click at [1250, 359] on img "Next" at bounding box center [1257, 365] width 29 height 78
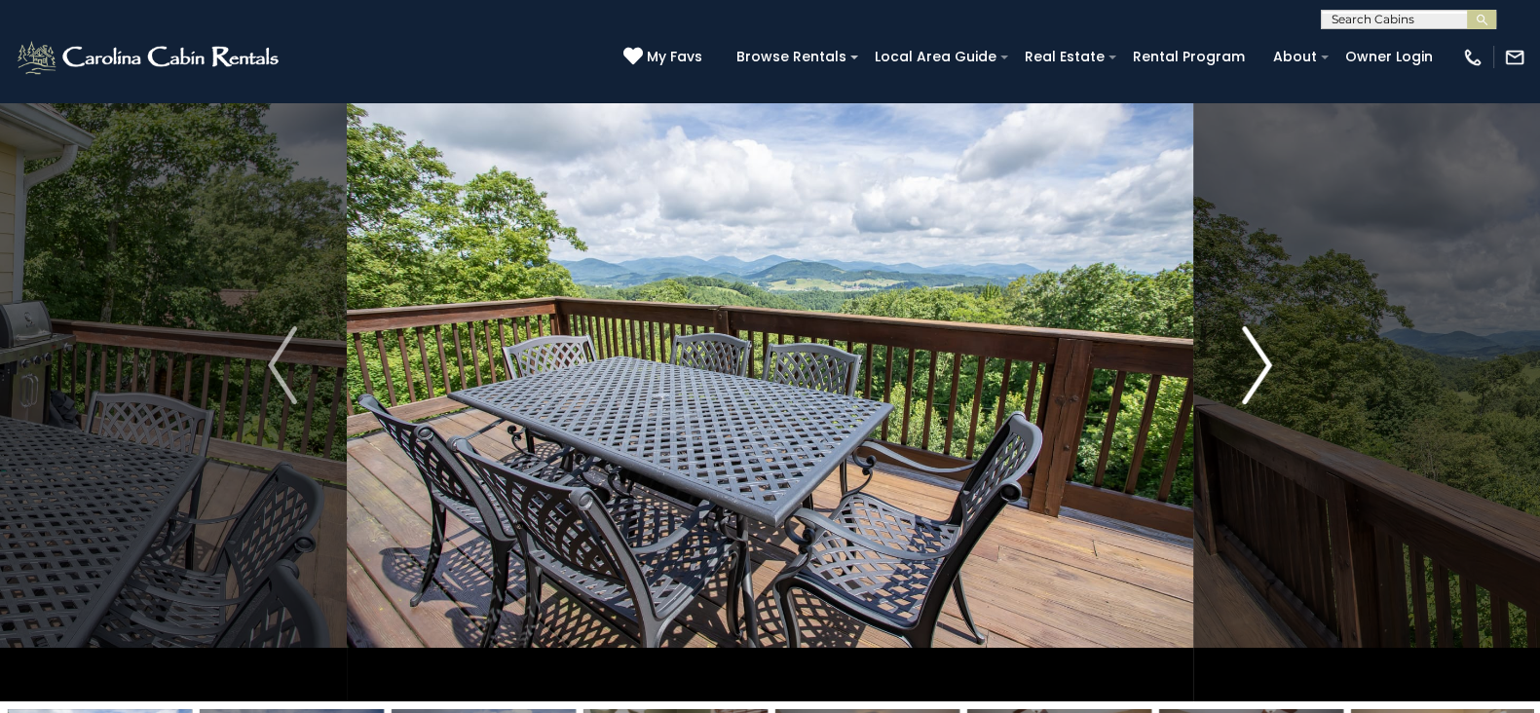
click at [1250, 359] on img "Next" at bounding box center [1257, 365] width 29 height 78
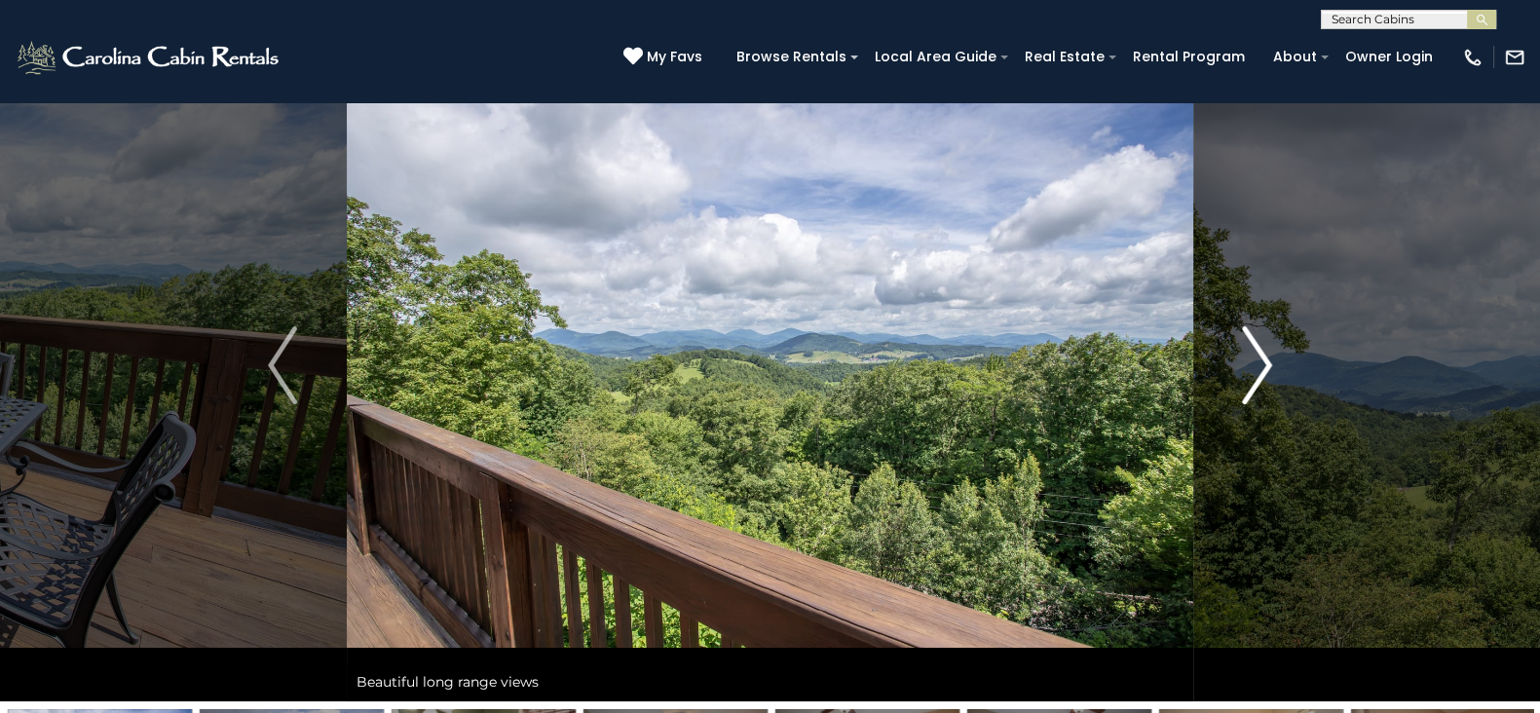
click at [1250, 359] on img "Next" at bounding box center [1257, 365] width 29 height 78
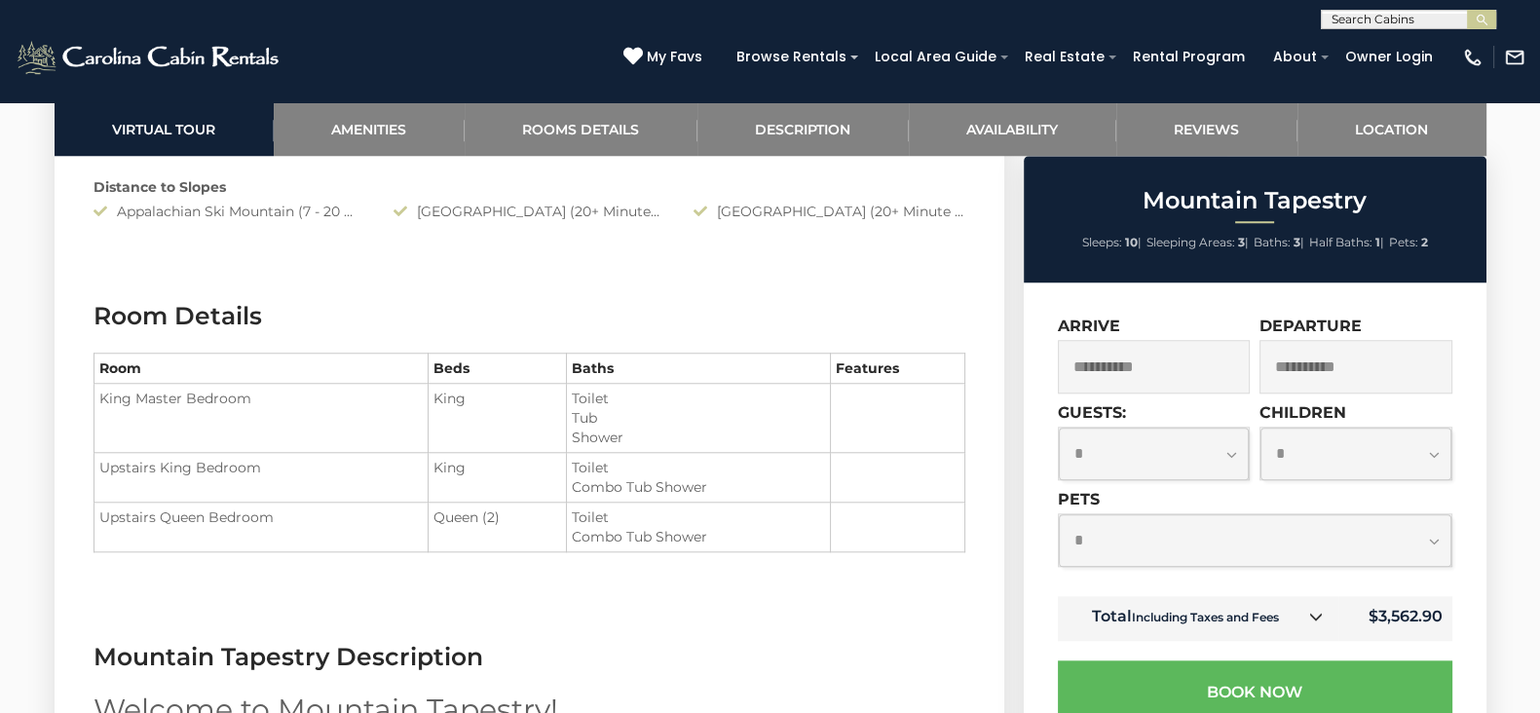
scroll to position [2202, 0]
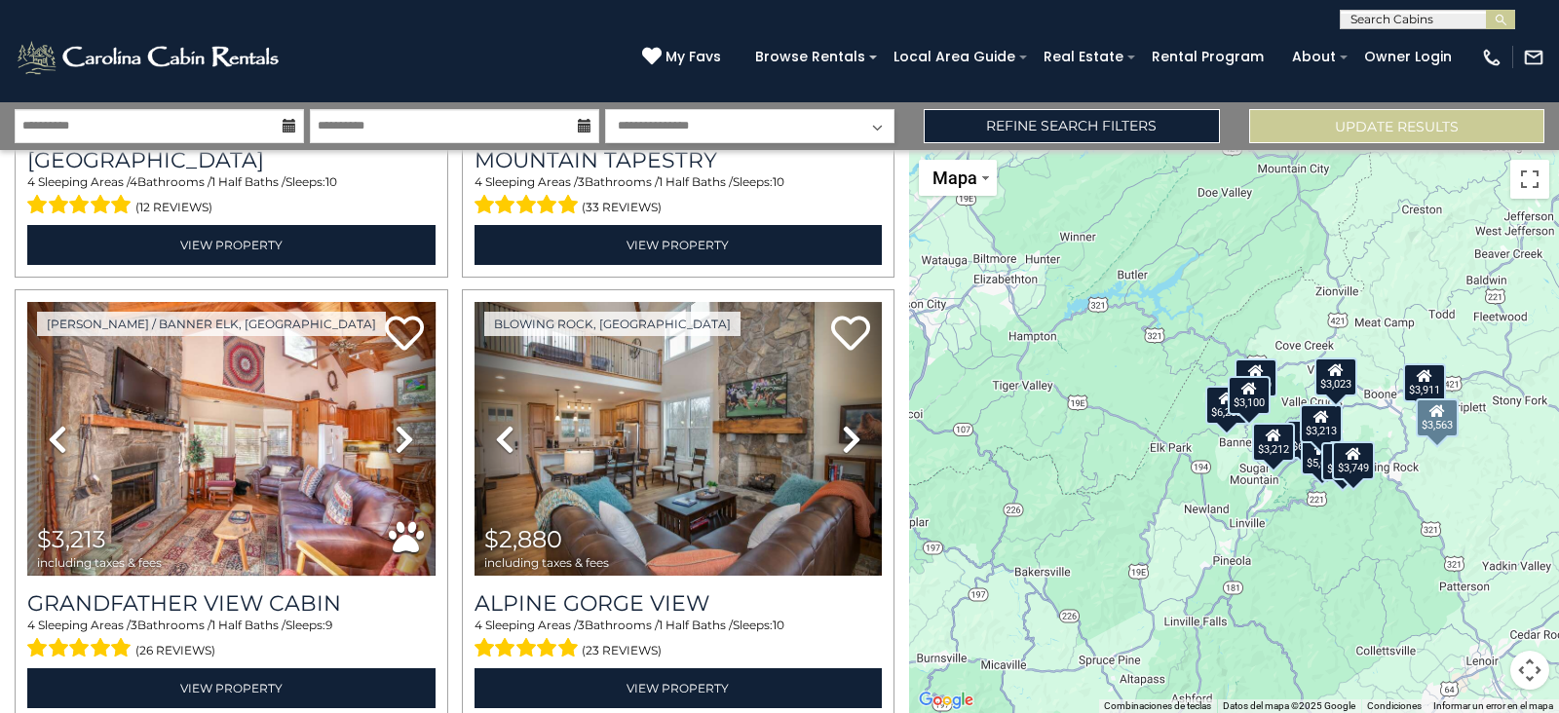
scroll to position [1291, 0]
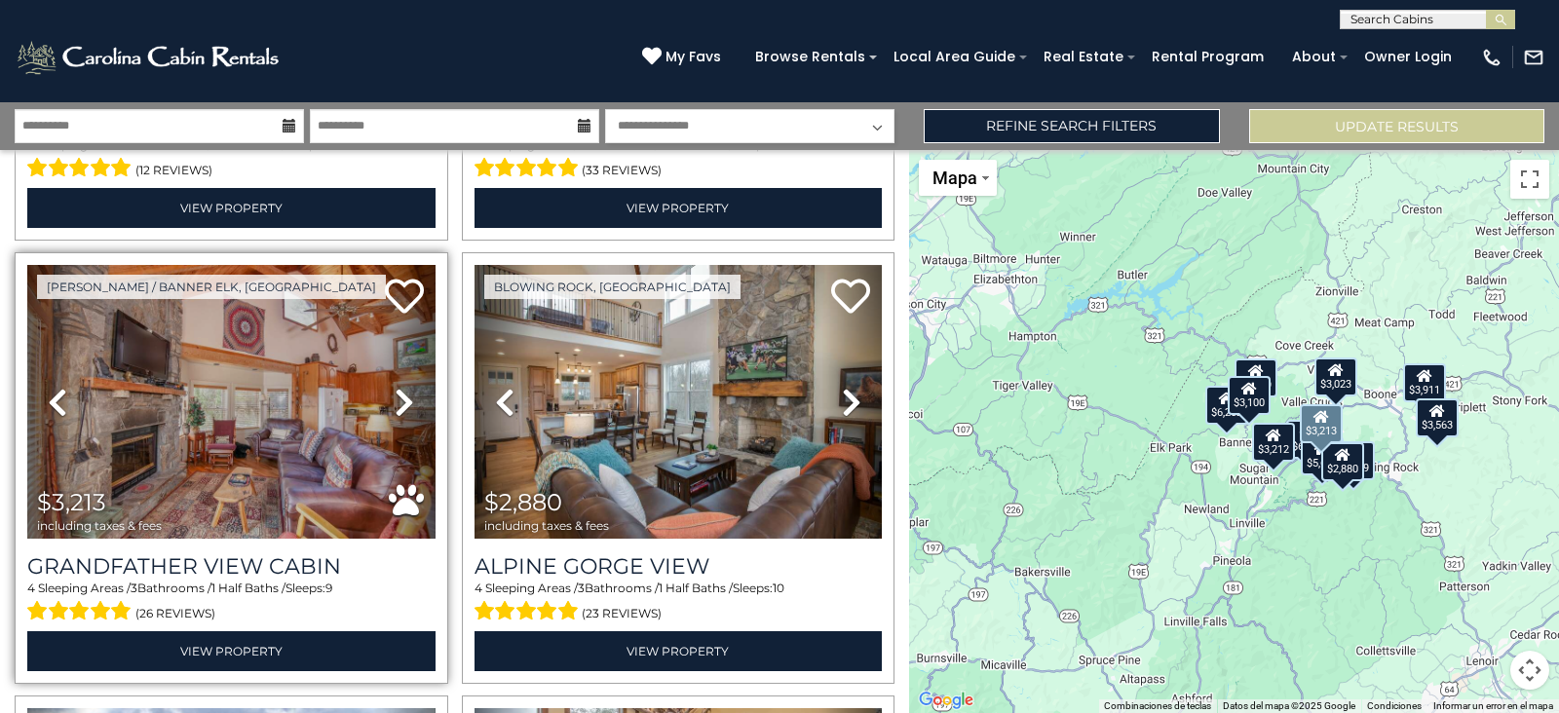
click at [396, 387] on icon at bounding box center [404, 402] width 19 height 31
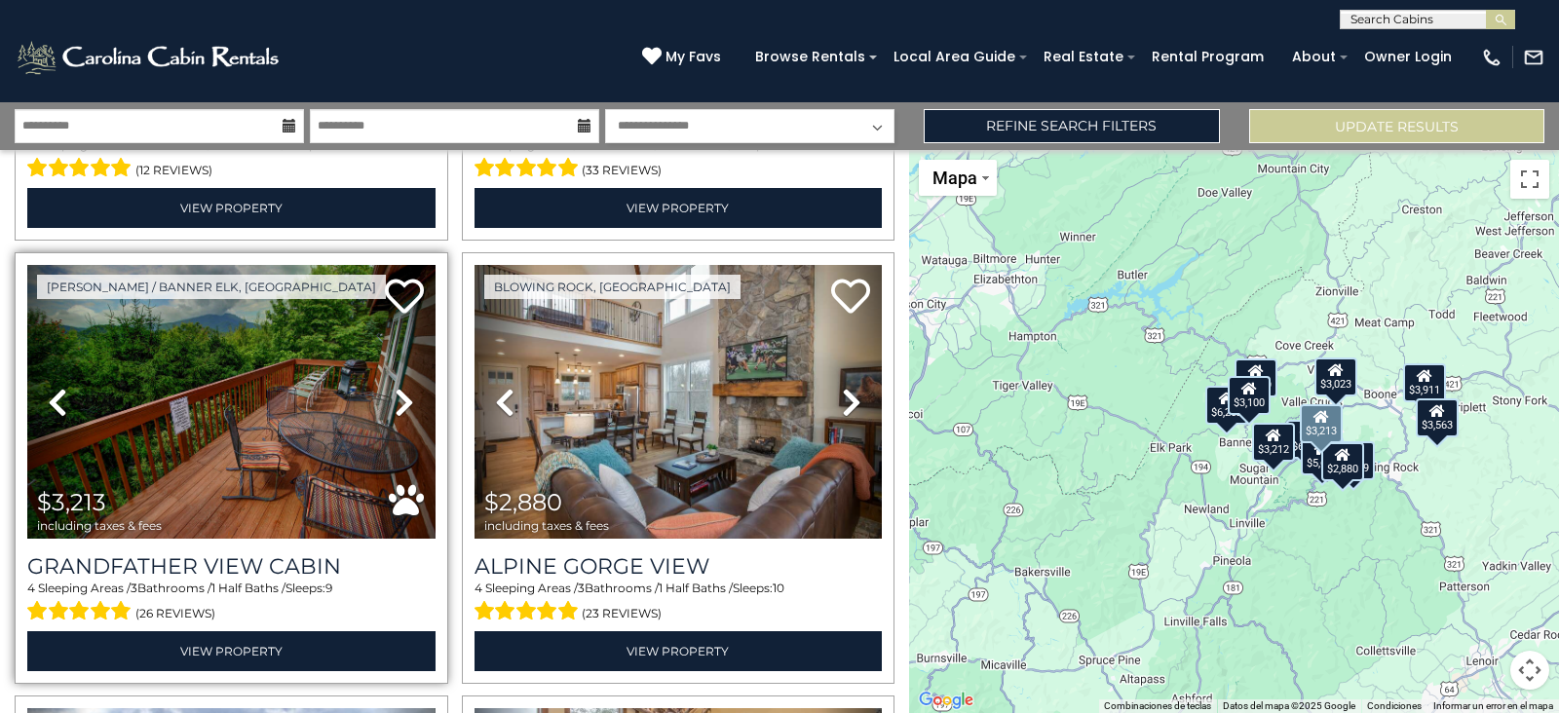
click at [396, 387] on icon at bounding box center [404, 402] width 19 height 31
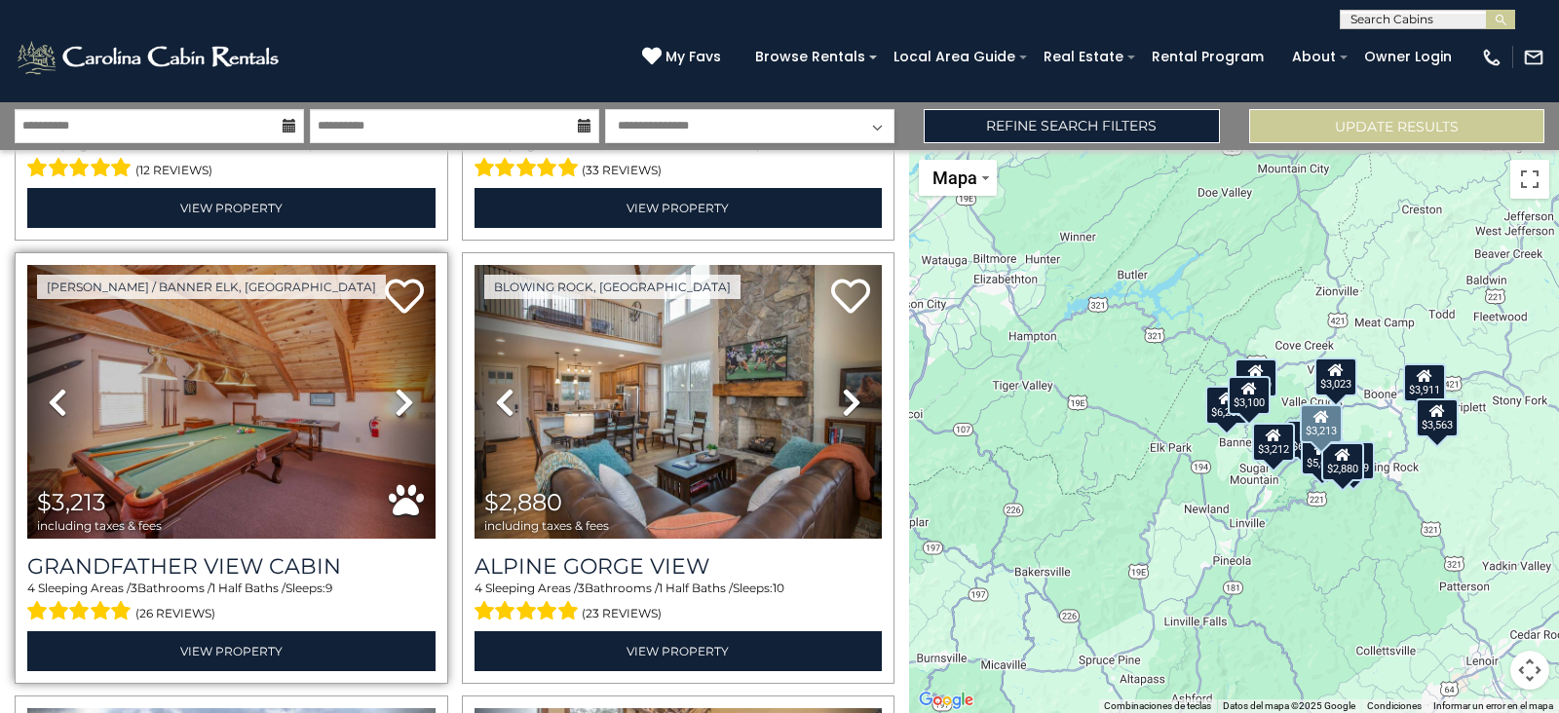
click at [396, 387] on icon at bounding box center [404, 402] width 19 height 31
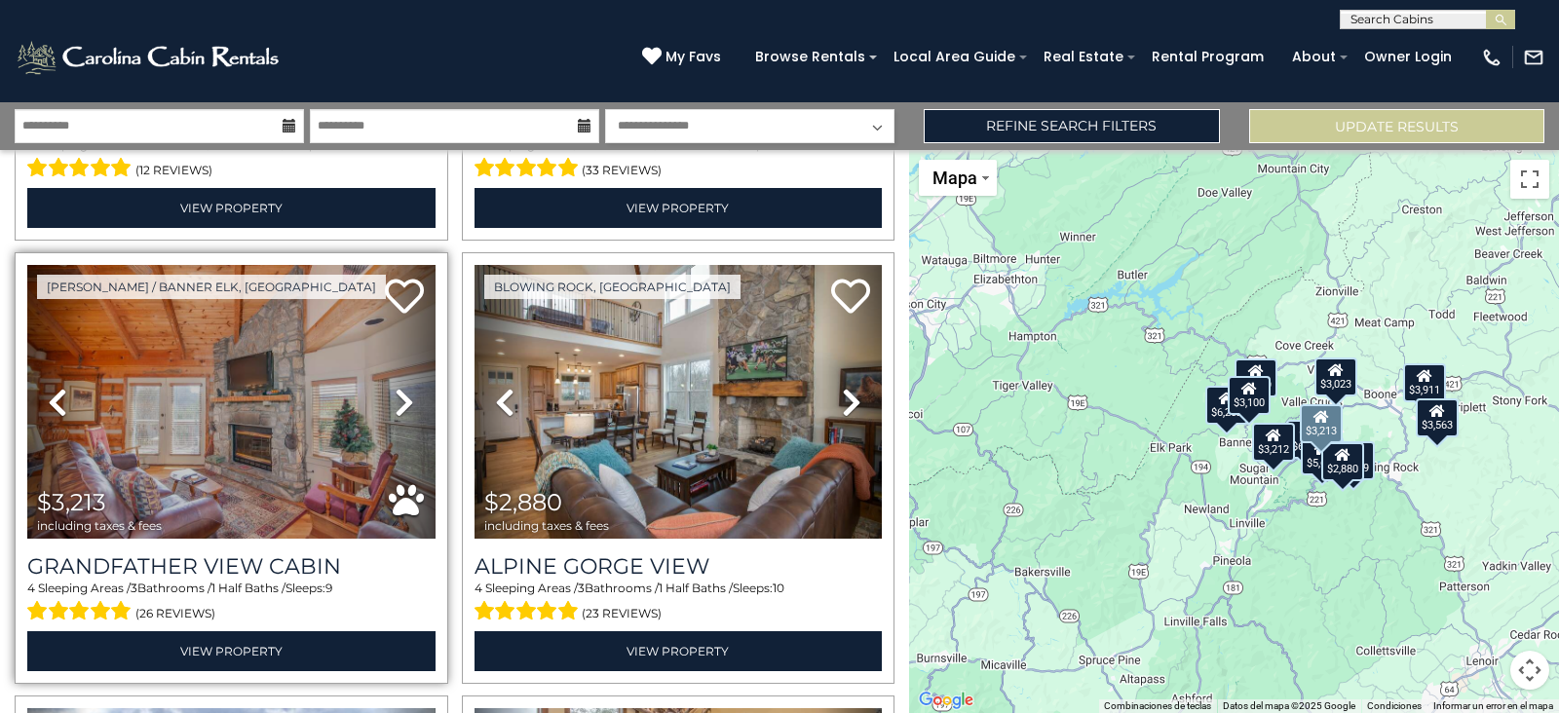
click at [396, 387] on icon at bounding box center [404, 402] width 19 height 31
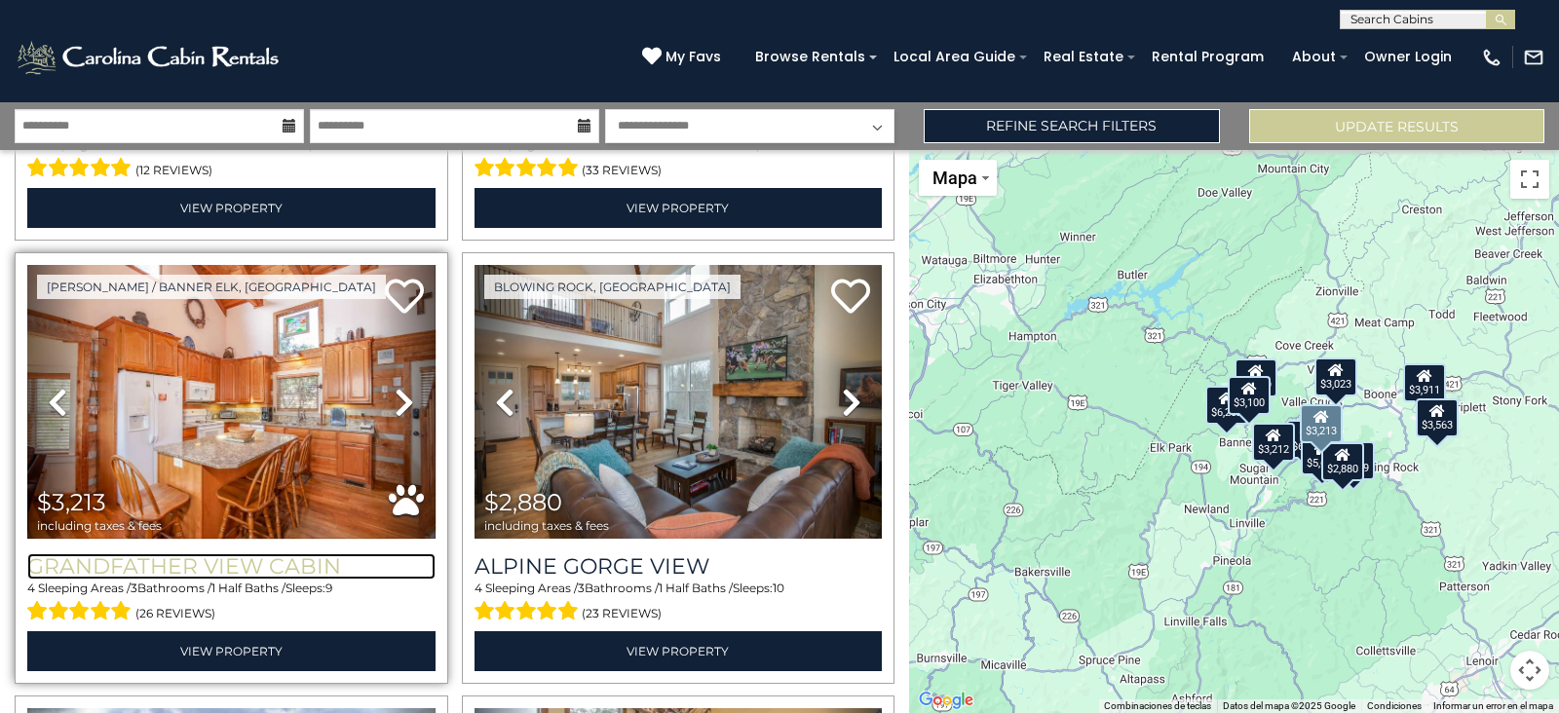
drag, startPoint x: 237, startPoint y: 565, endPoint x: 192, endPoint y: 556, distance: 45.7
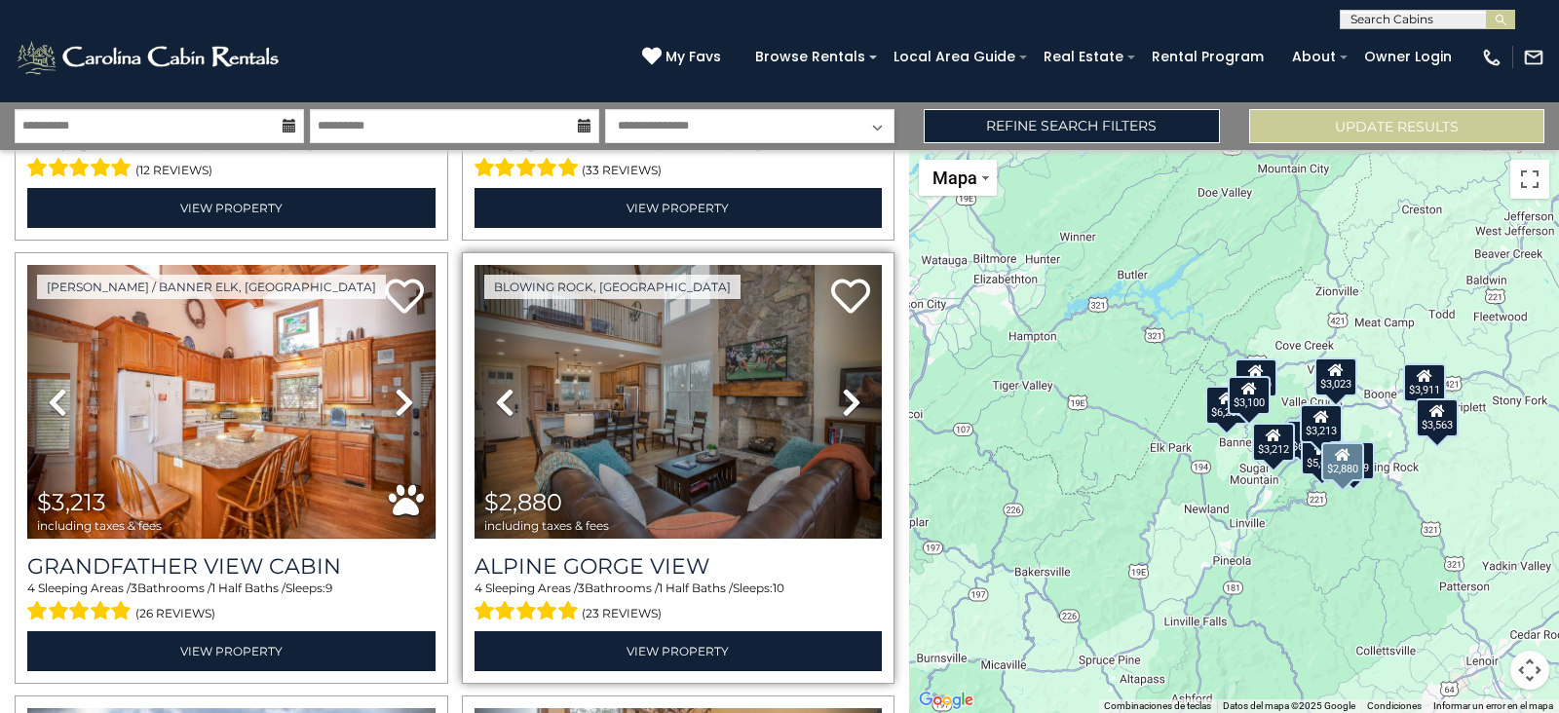
click at [842, 387] on icon at bounding box center [851, 402] width 19 height 31
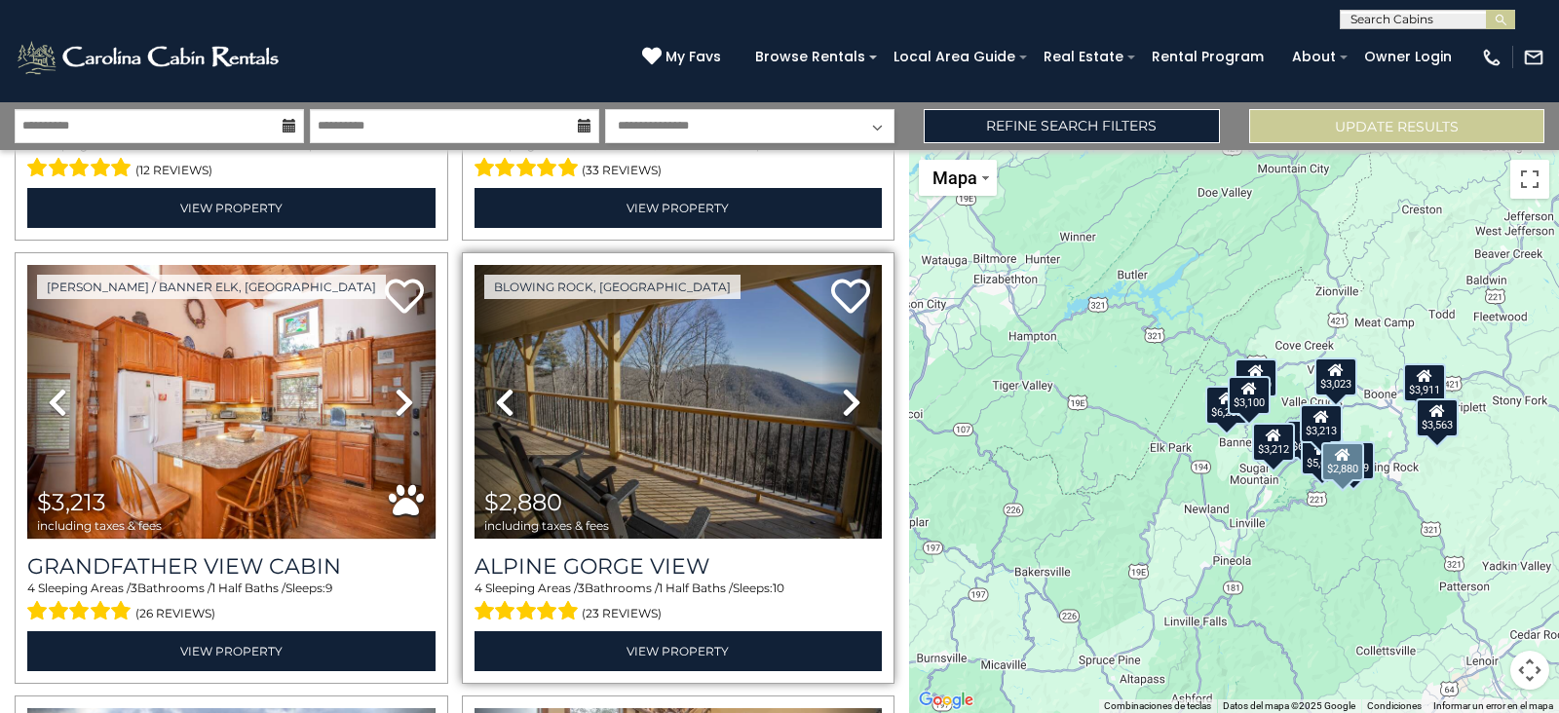
click at [842, 387] on icon at bounding box center [851, 402] width 19 height 31
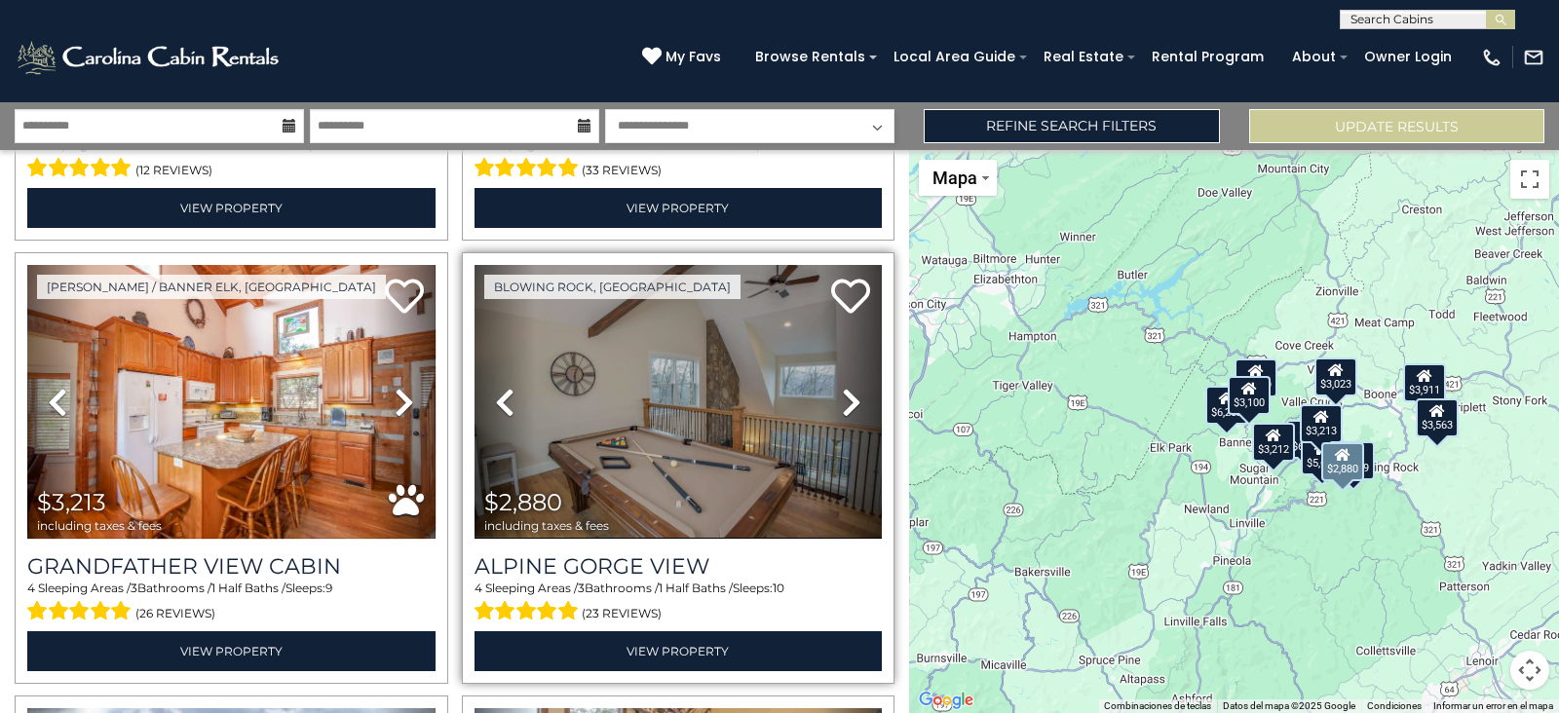
click at [842, 387] on icon at bounding box center [851, 402] width 19 height 31
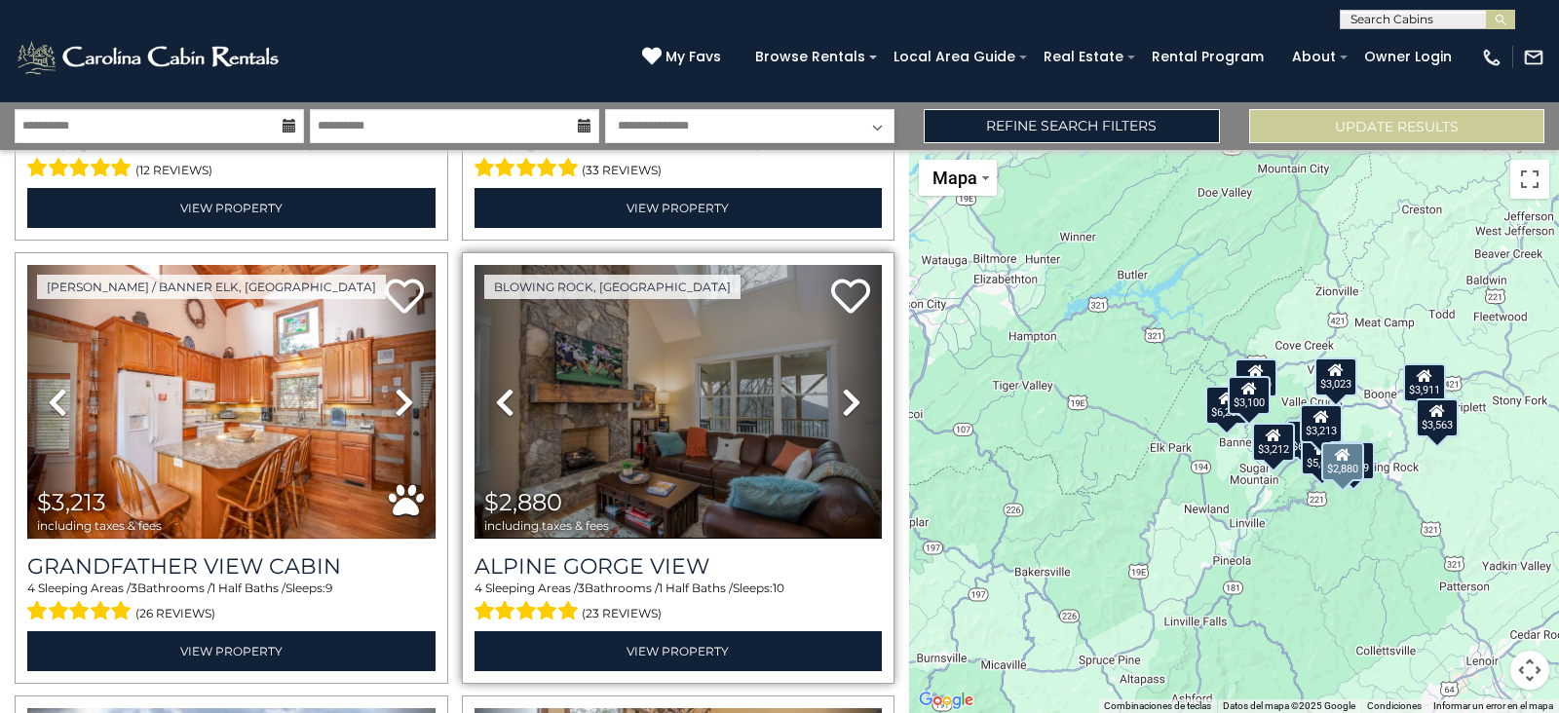
click at [842, 387] on icon at bounding box center [851, 402] width 19 height 31
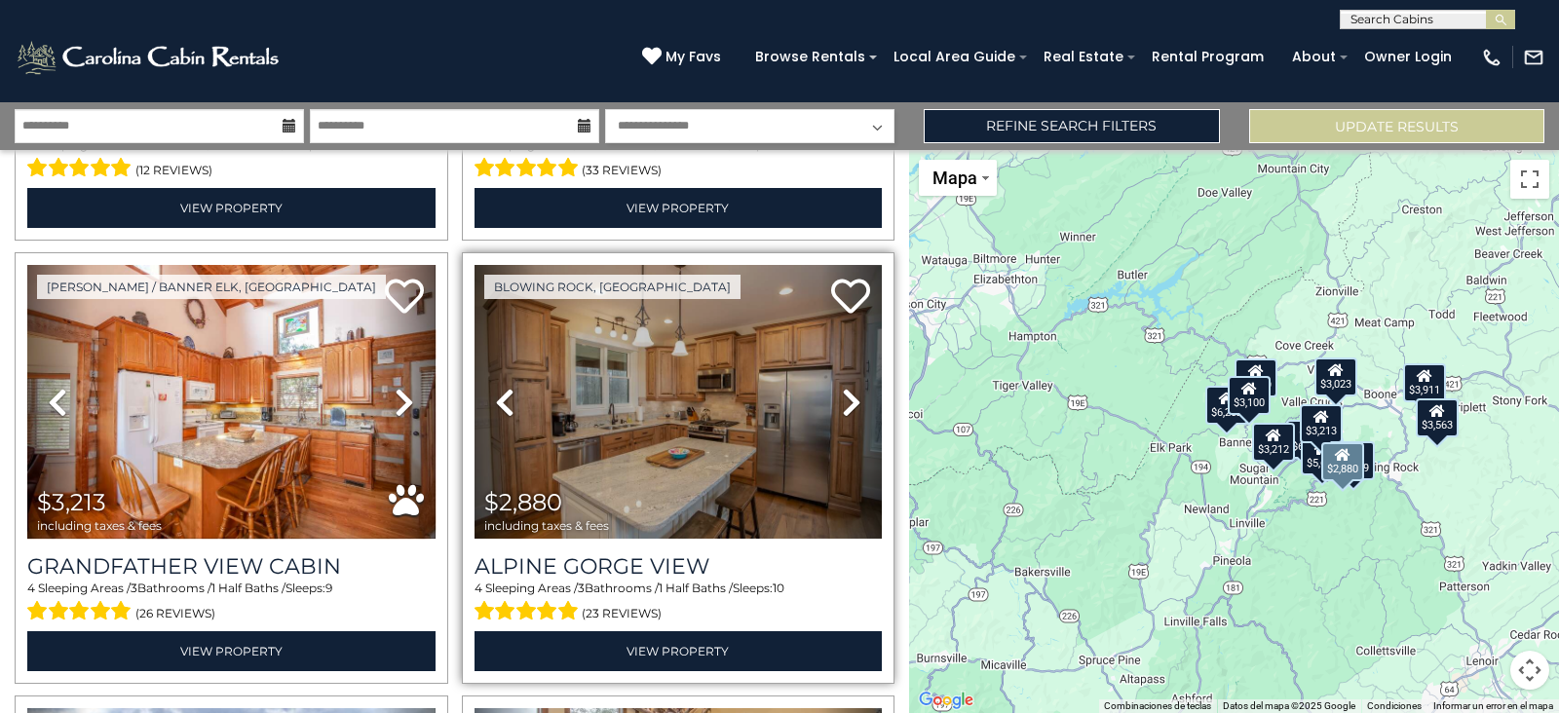
click at [842, 387] on icon at bounding box center [851, 402] width 19 height 31
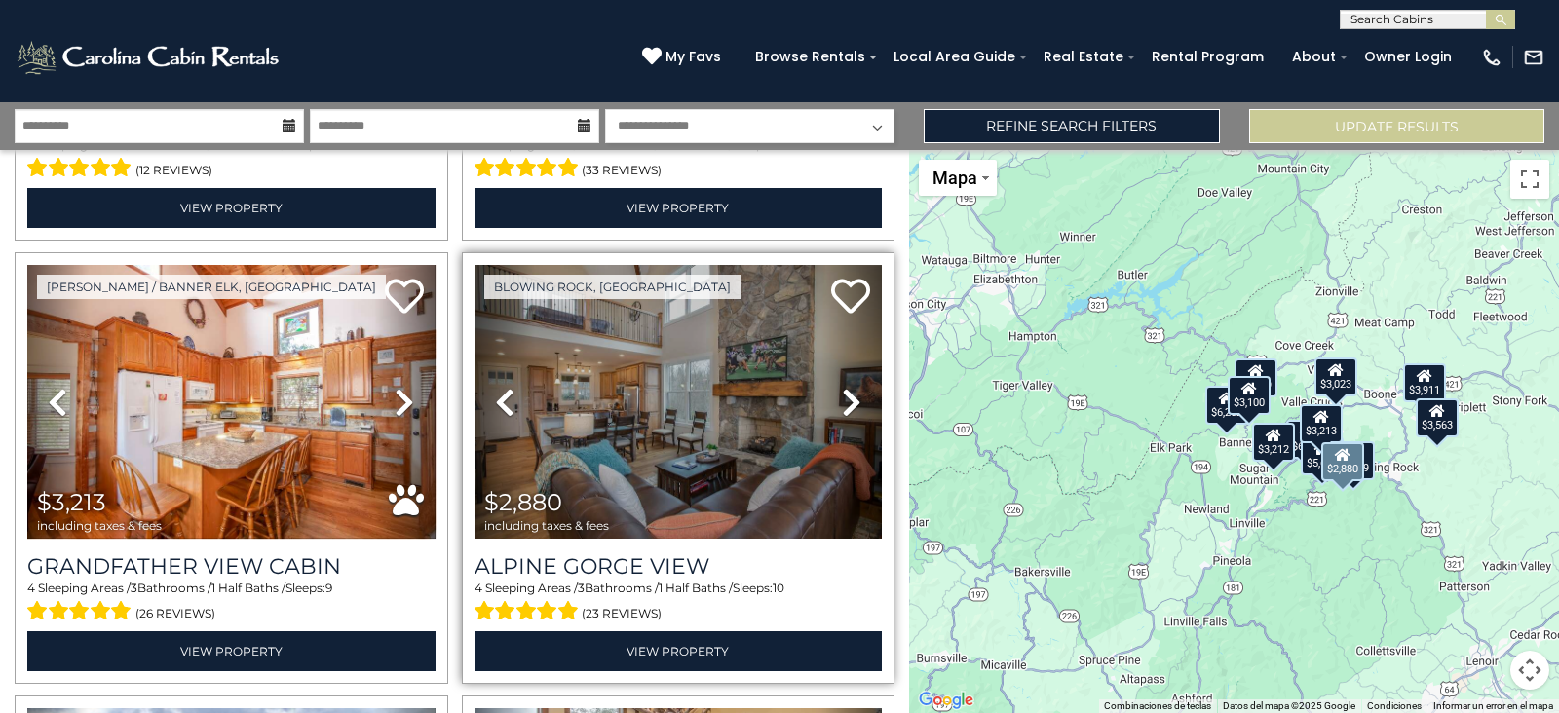
click at [842, 387] on icon at bounding box center [851, 402] width 19 height 31
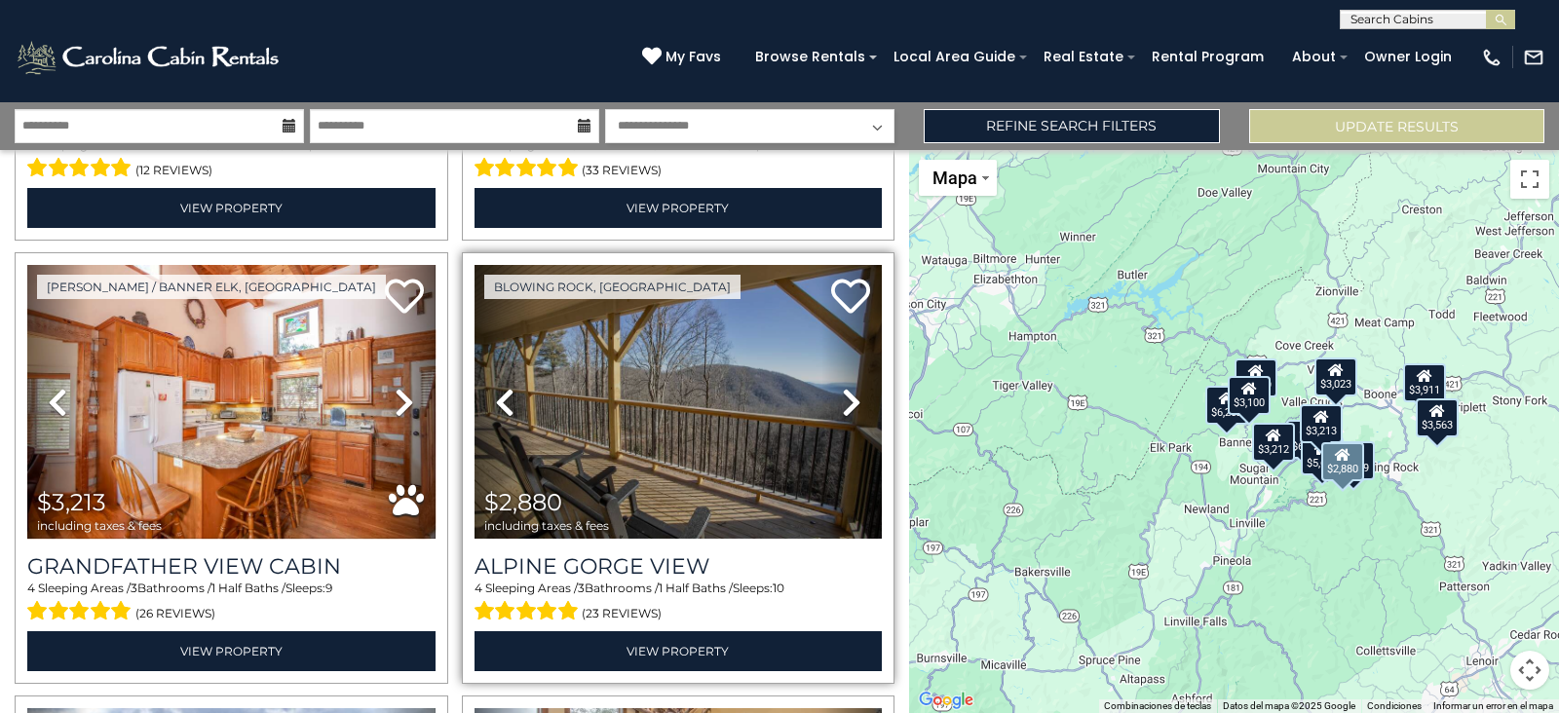
click at [842, 387] on icon at bounding box center [851, 402] width 19 height 31
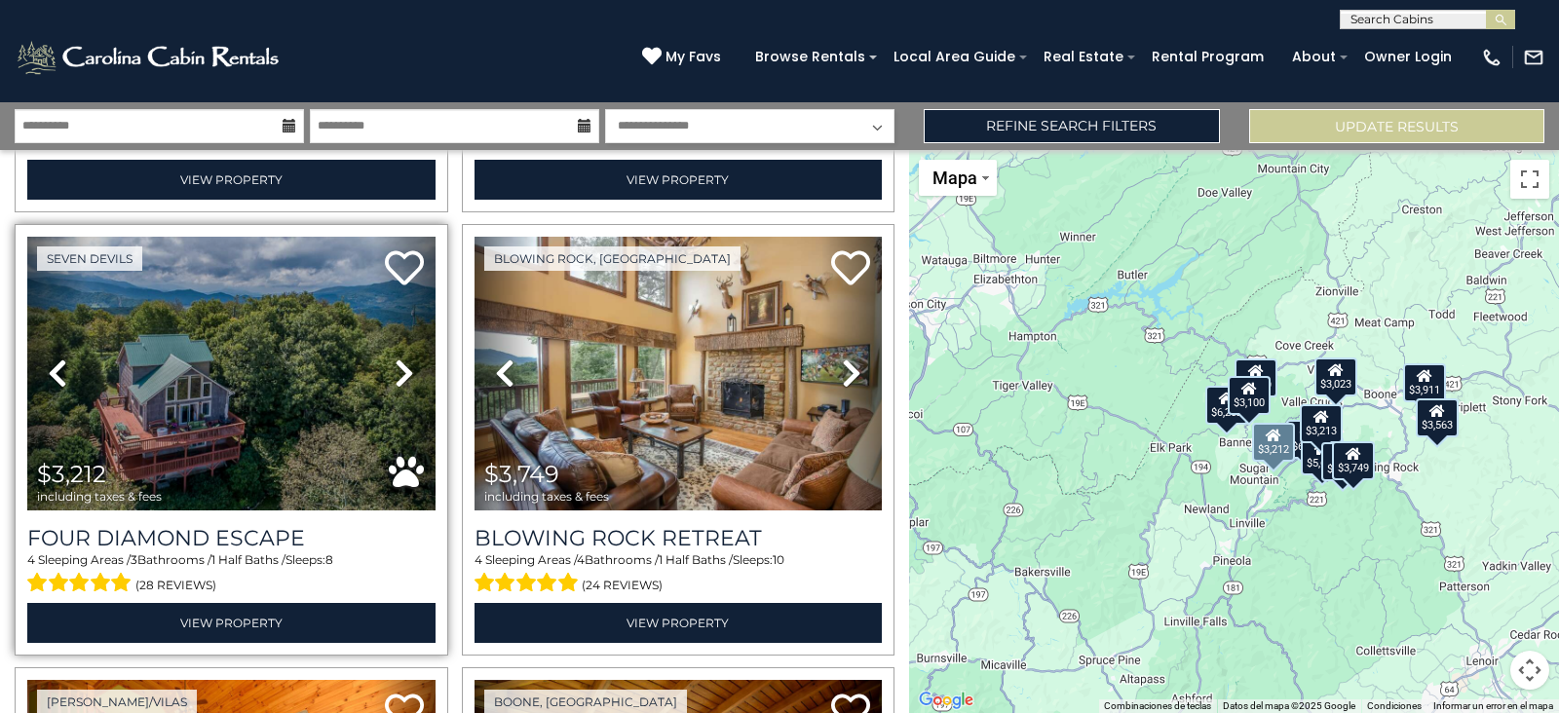
scroll to position [1782, 0]
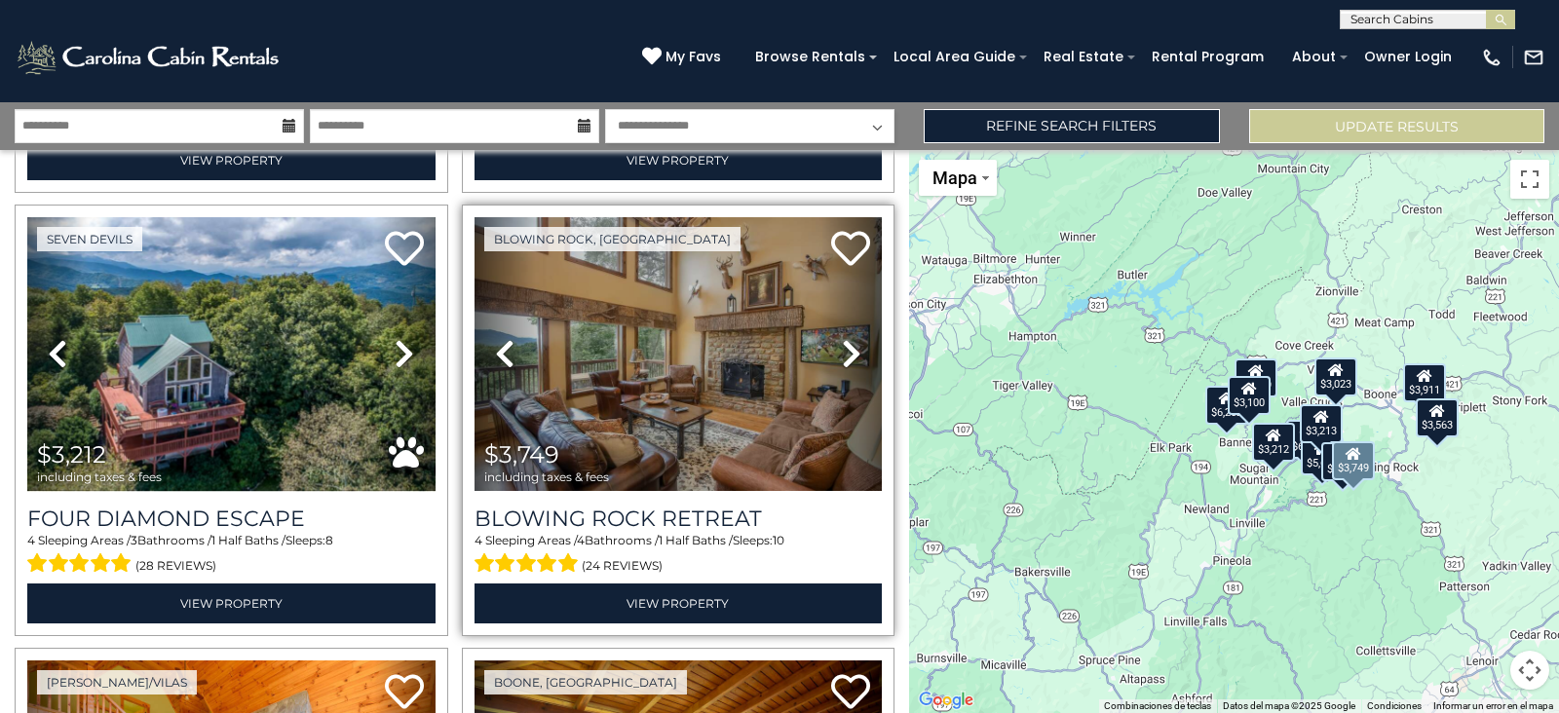
click at [842, 338] on icon at bounding box center [851, 353] width 19 height 31
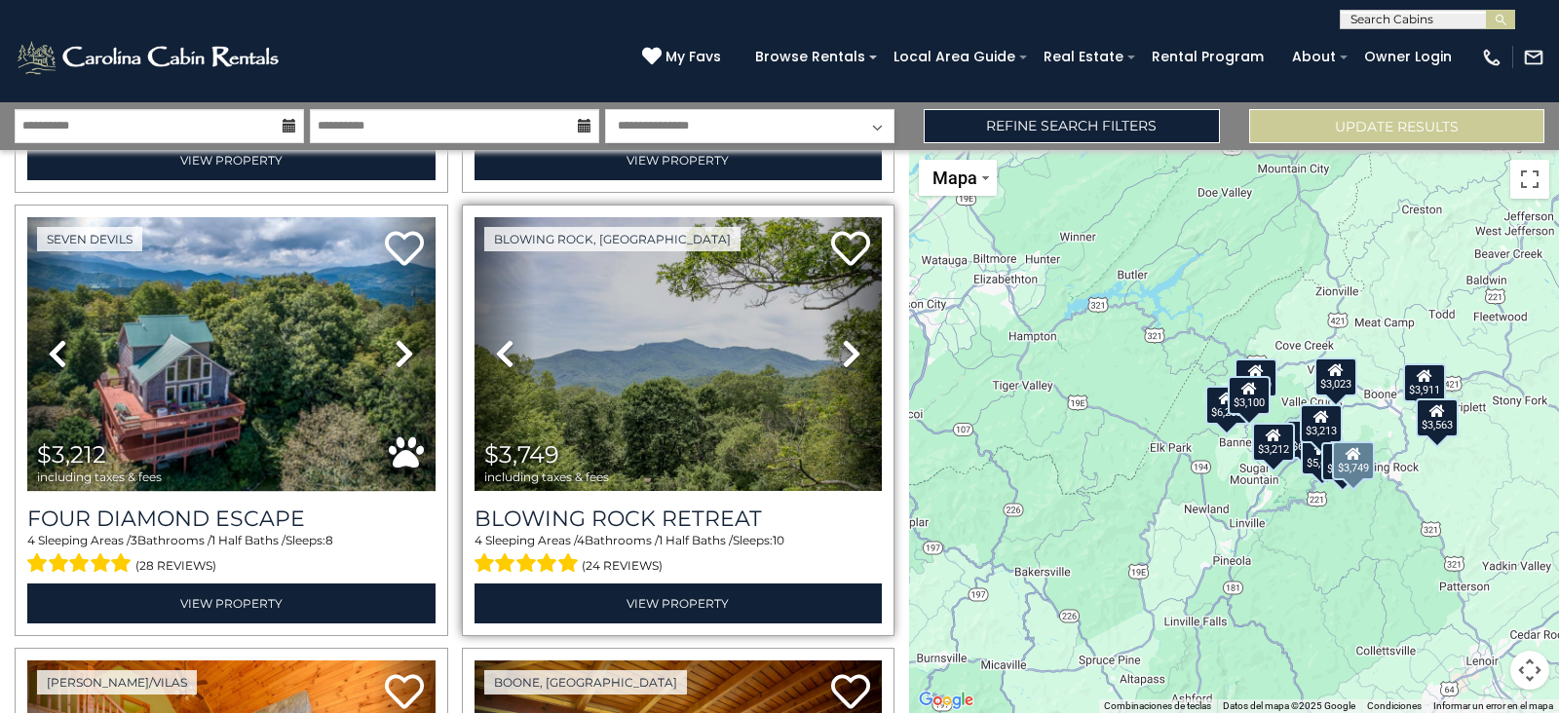
click at [842, 338] on icon at bounding box center [851, 353] width 19 height 31
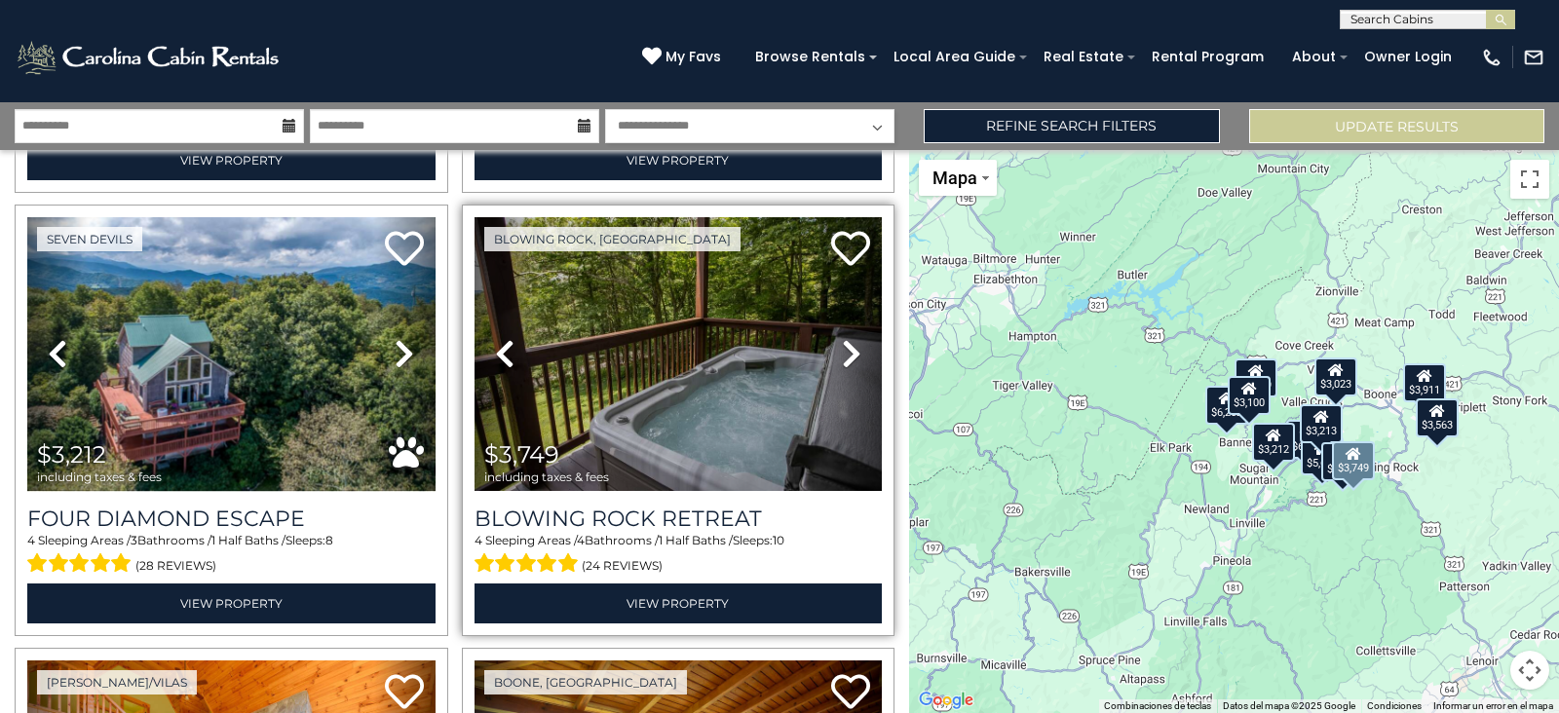
click at [842, 338] on icon at bounding box center [851, 353] width 19 height 31
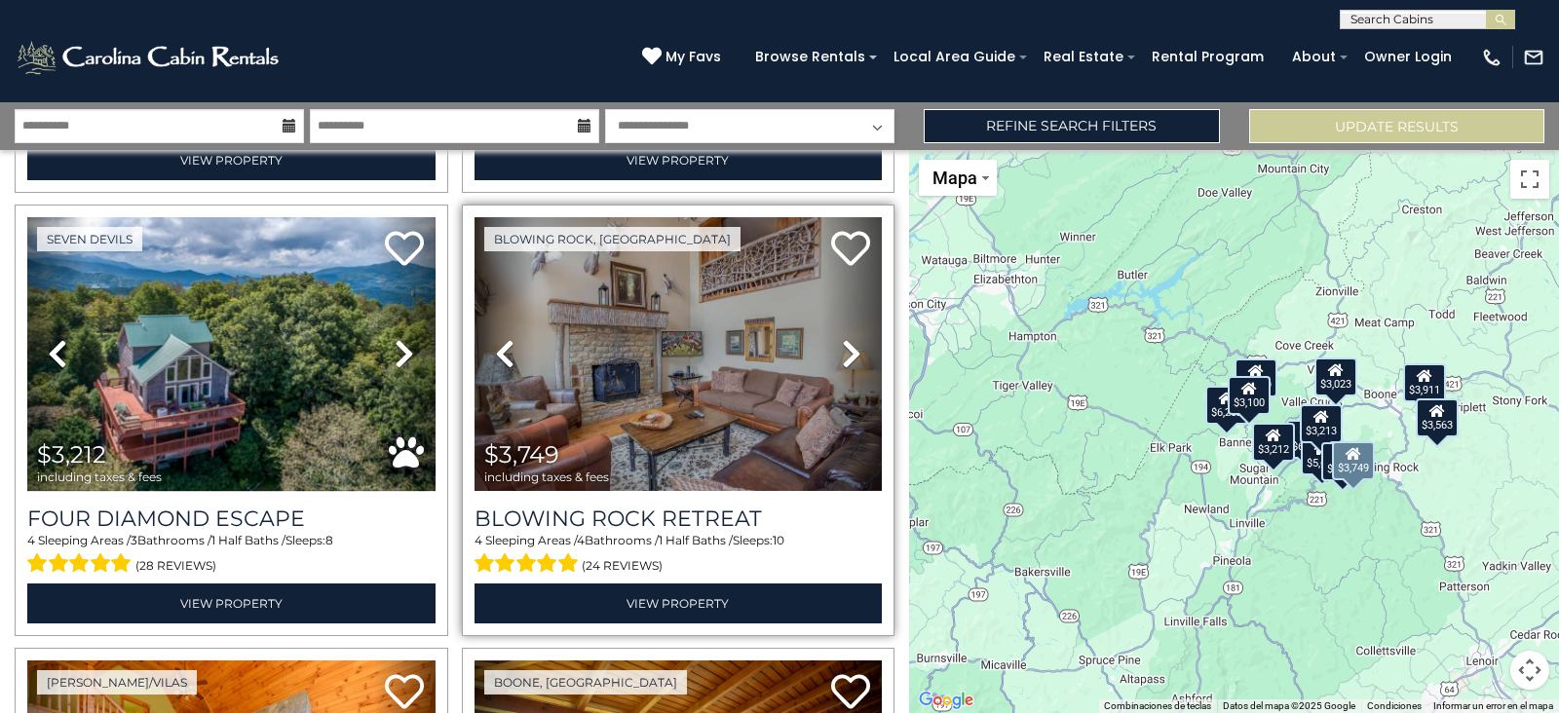
click at [842, 338] on icon at bounding box center [851, 353] width 19 height 31
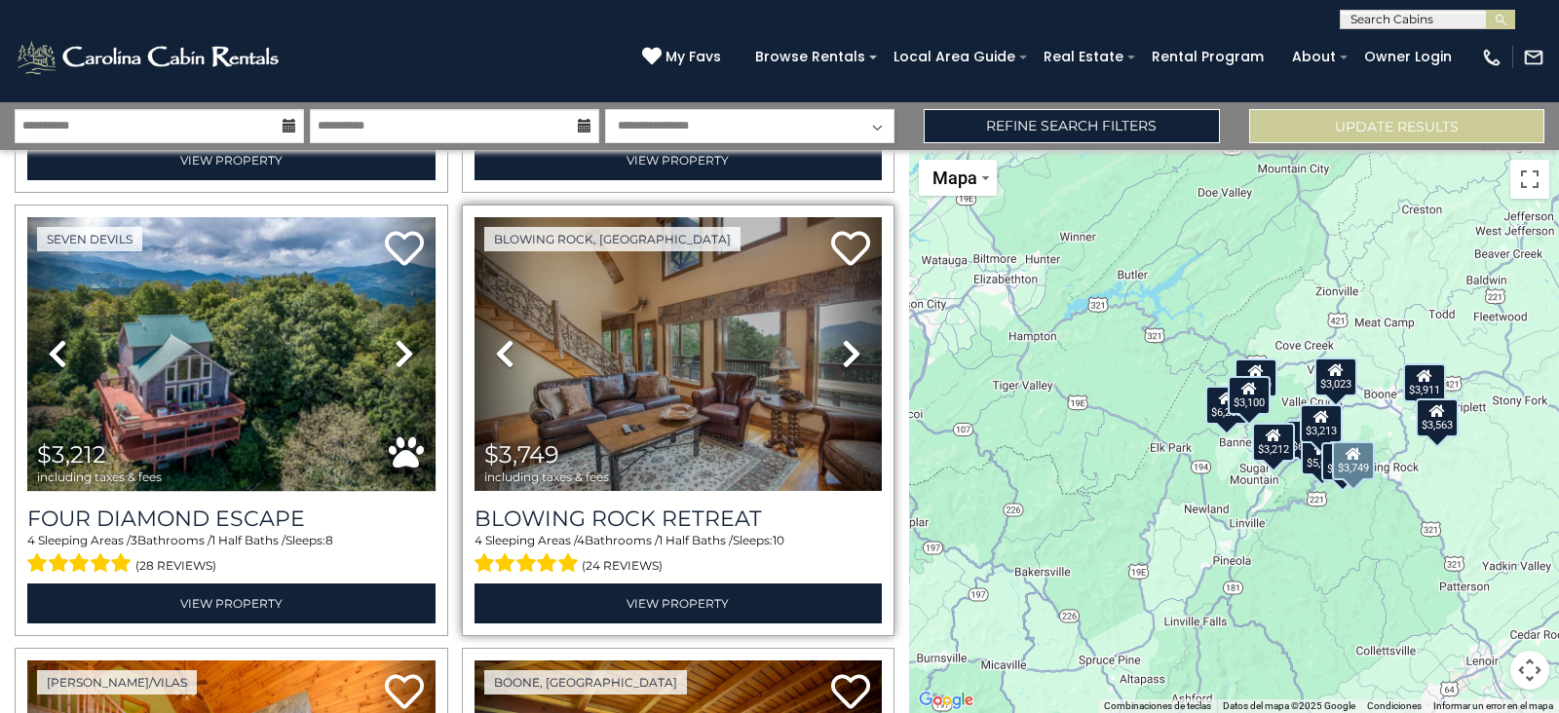
click at [842, 338] on icon at bounding box center [851, 353] width 19 height 31
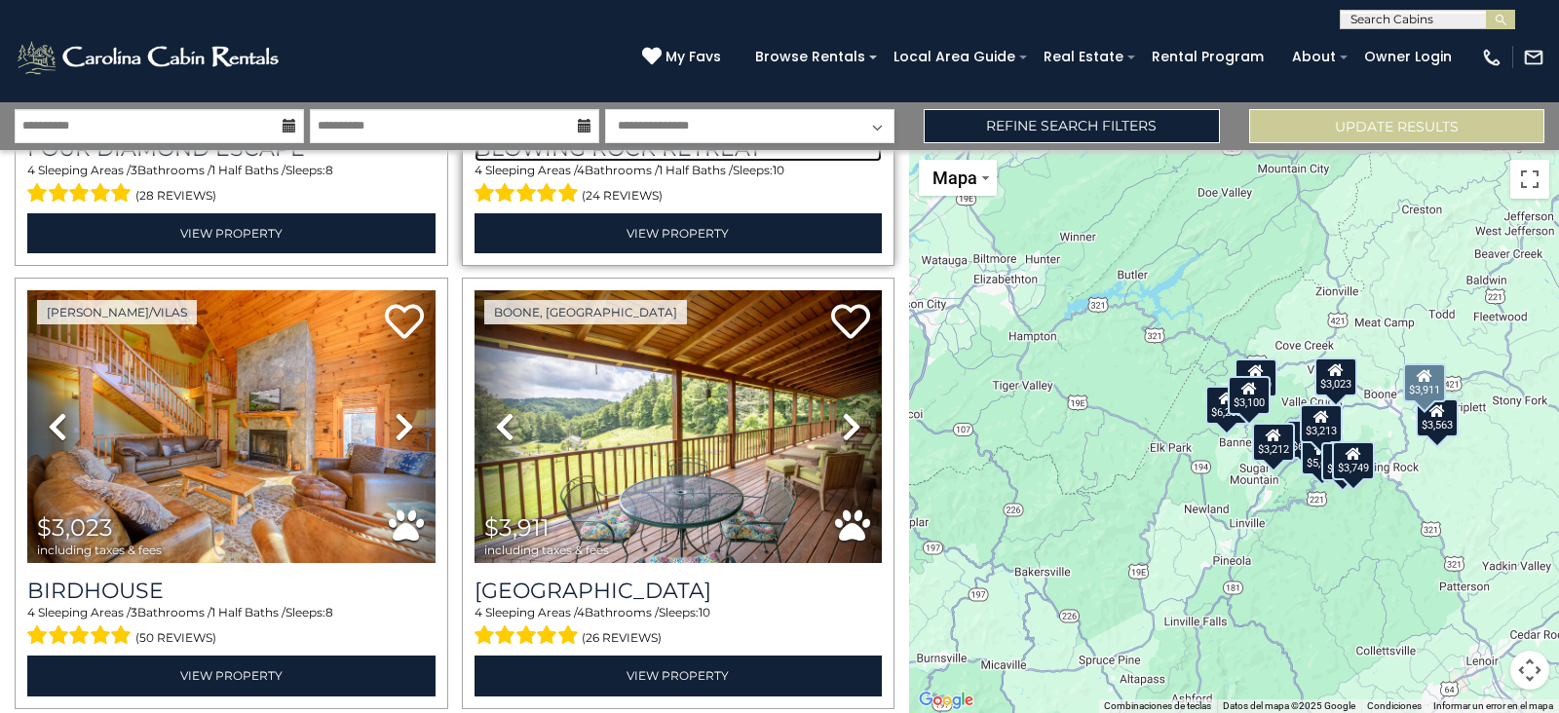
scroll to position [2206, 0]
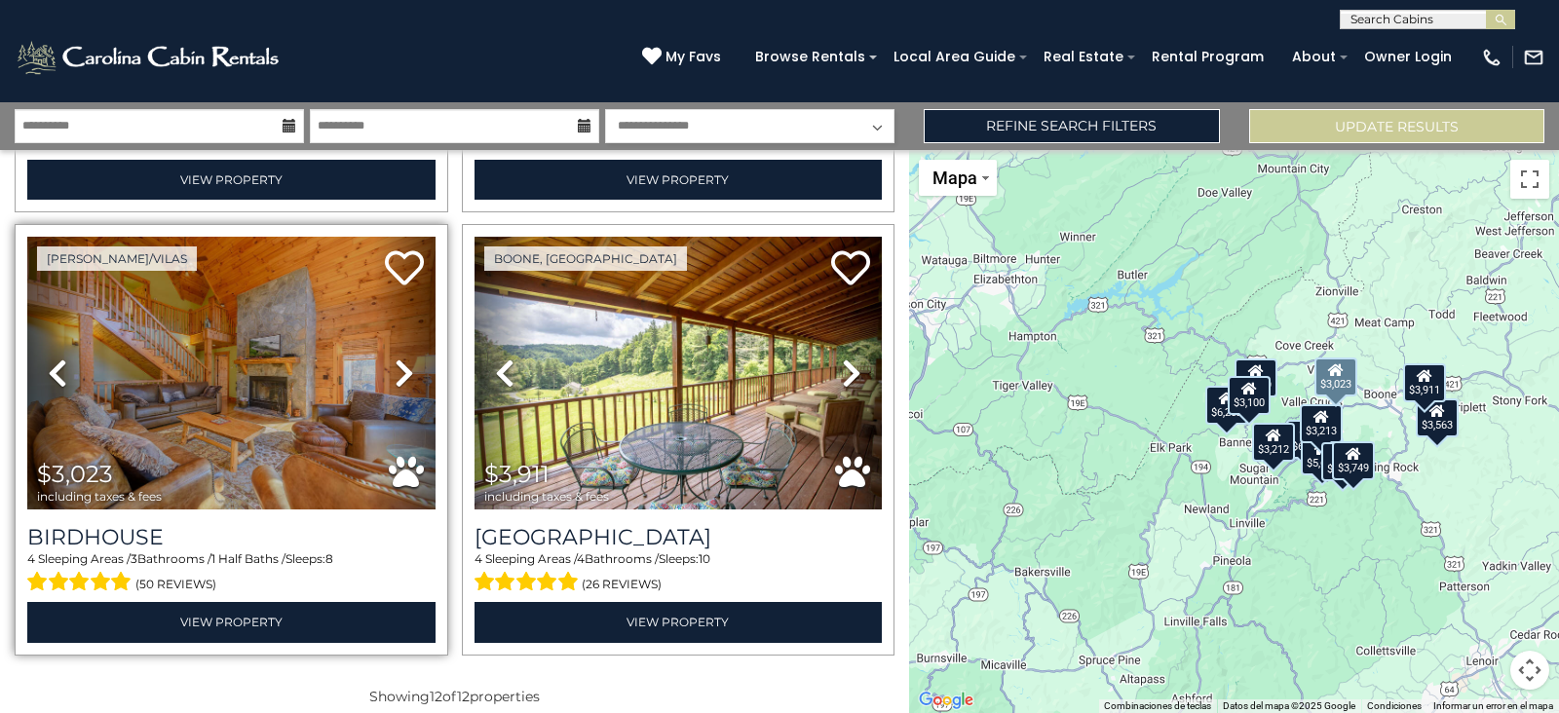
click at [400, 359] on icon at bounding box center [404, 373] width 19 height 31
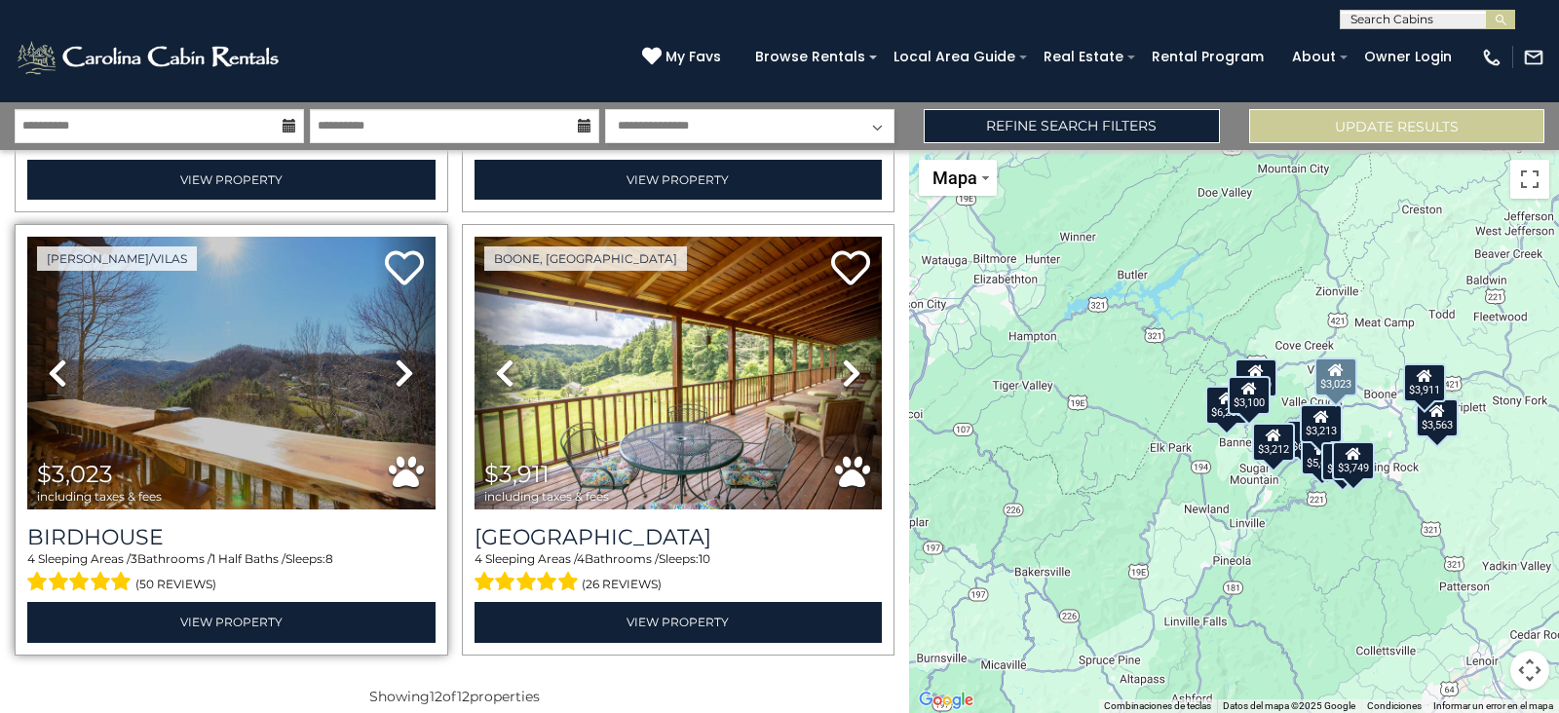
click at [400, 359] on icon at bounding box center [404, 373] width 19 height 31
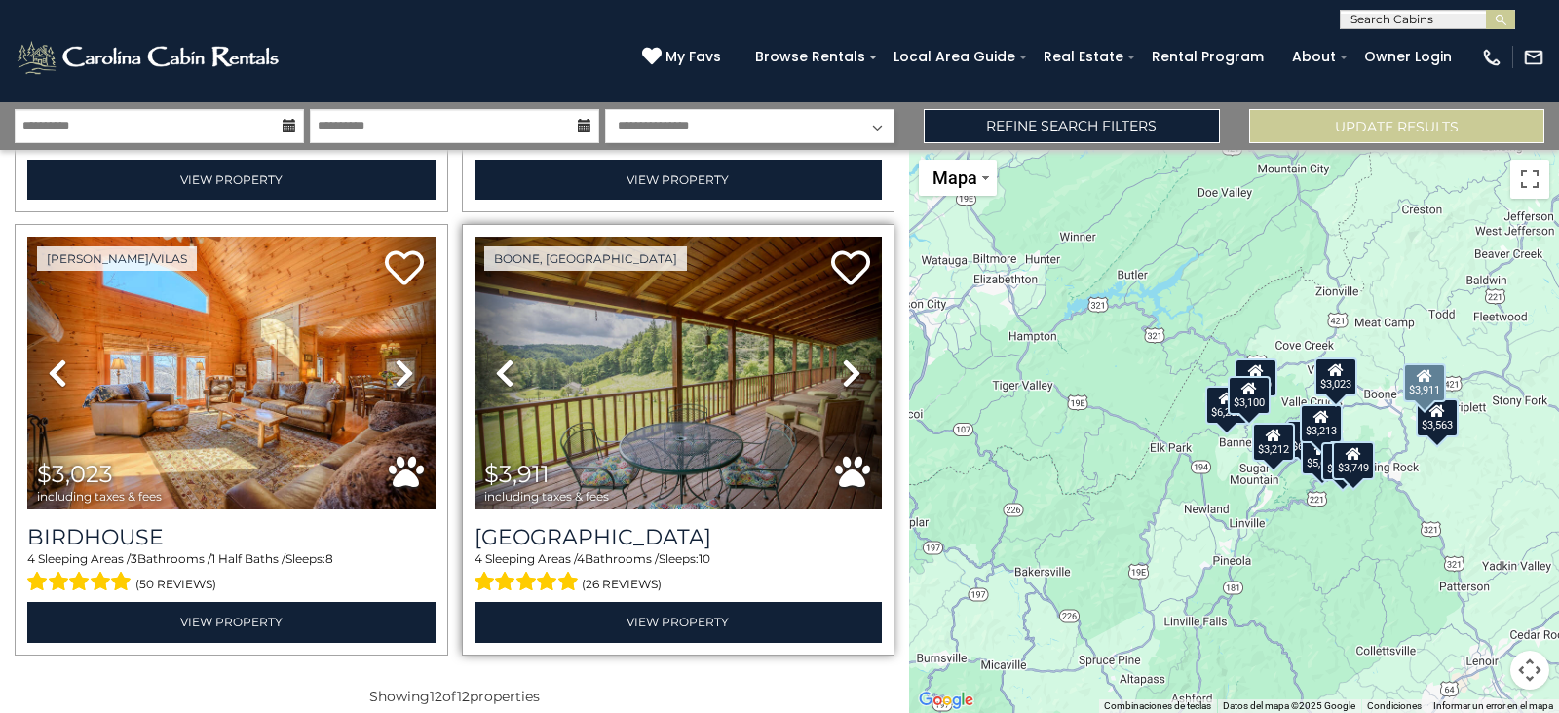
click at [842, 358] on icon at bounding box center [851, 373] width 19 height 31
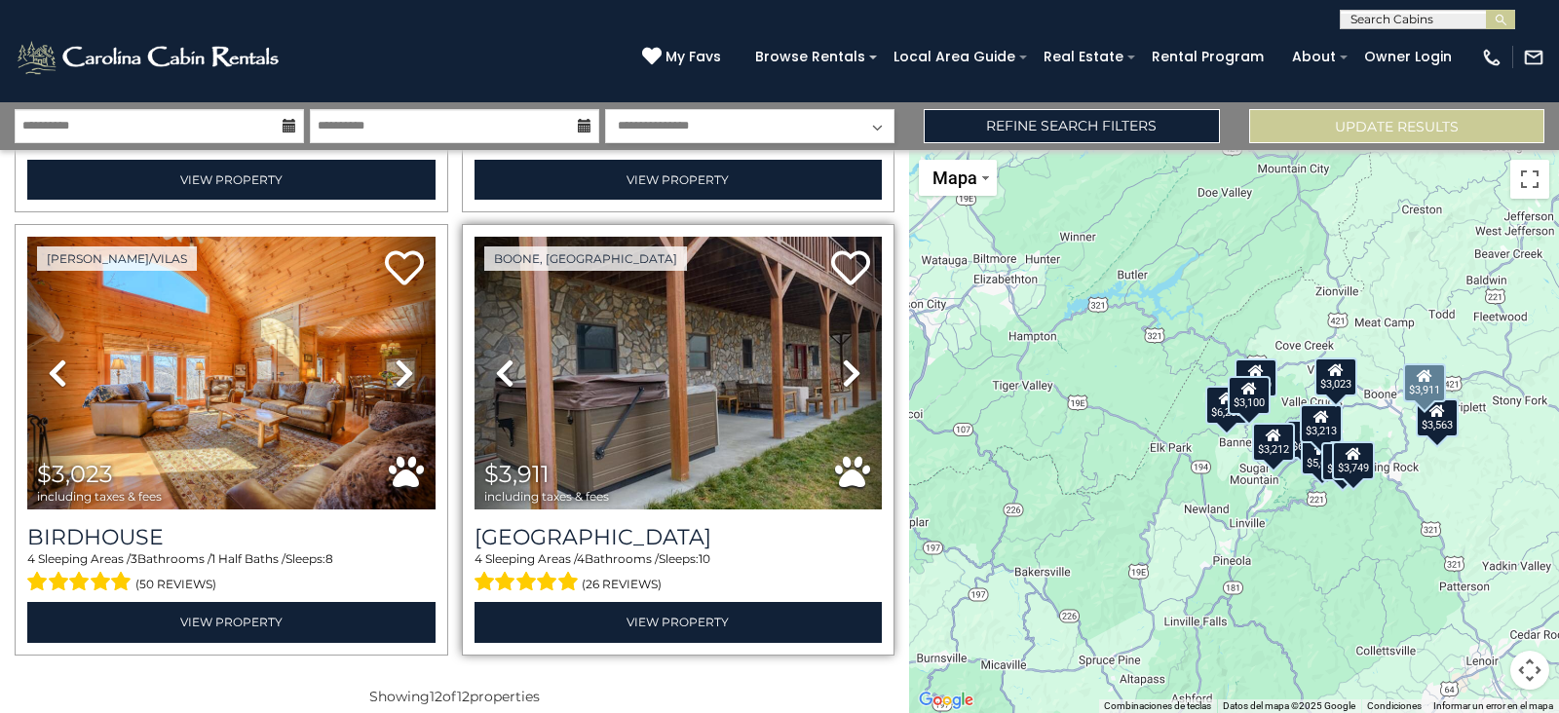
click at [842, 358] on icon at bounding box center [851, 373] width 19 height 31
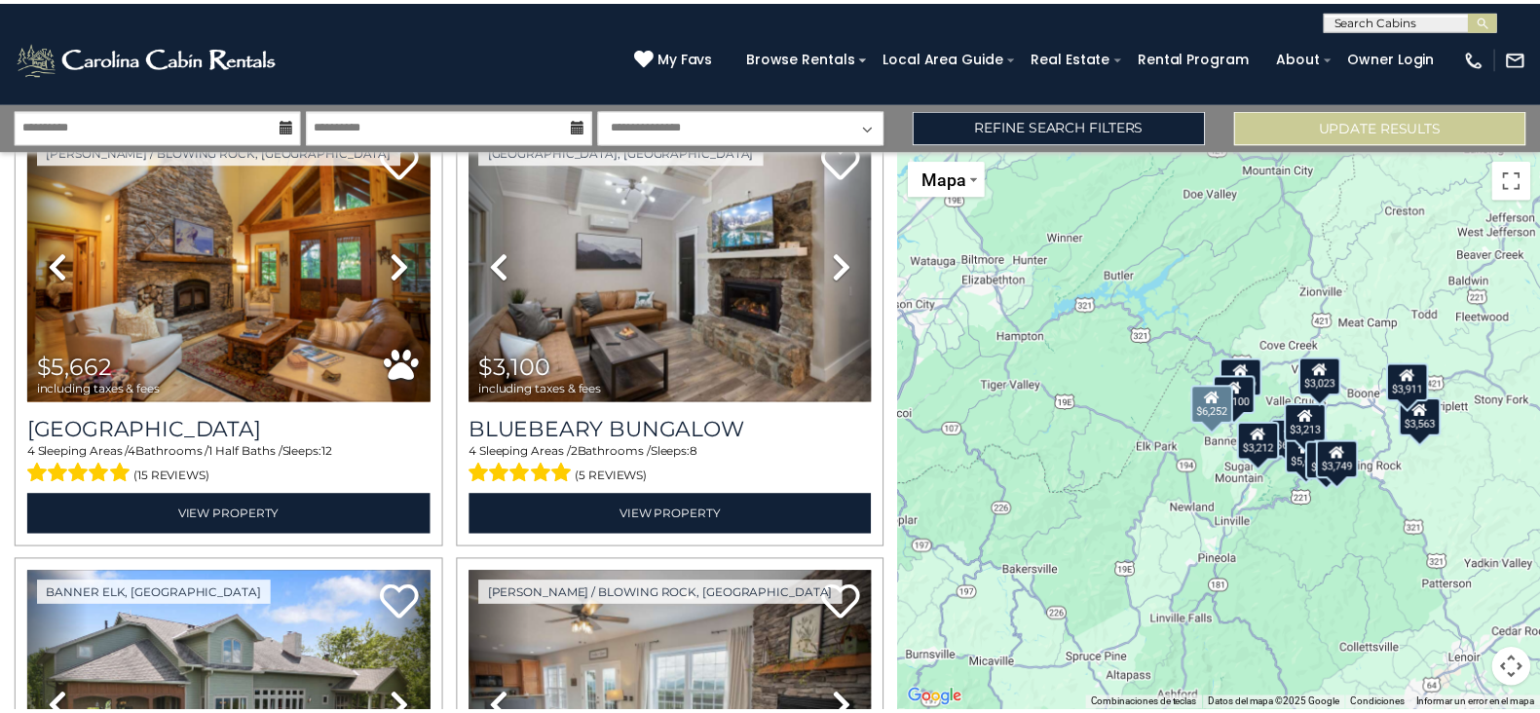
scroll to position [0, 0]
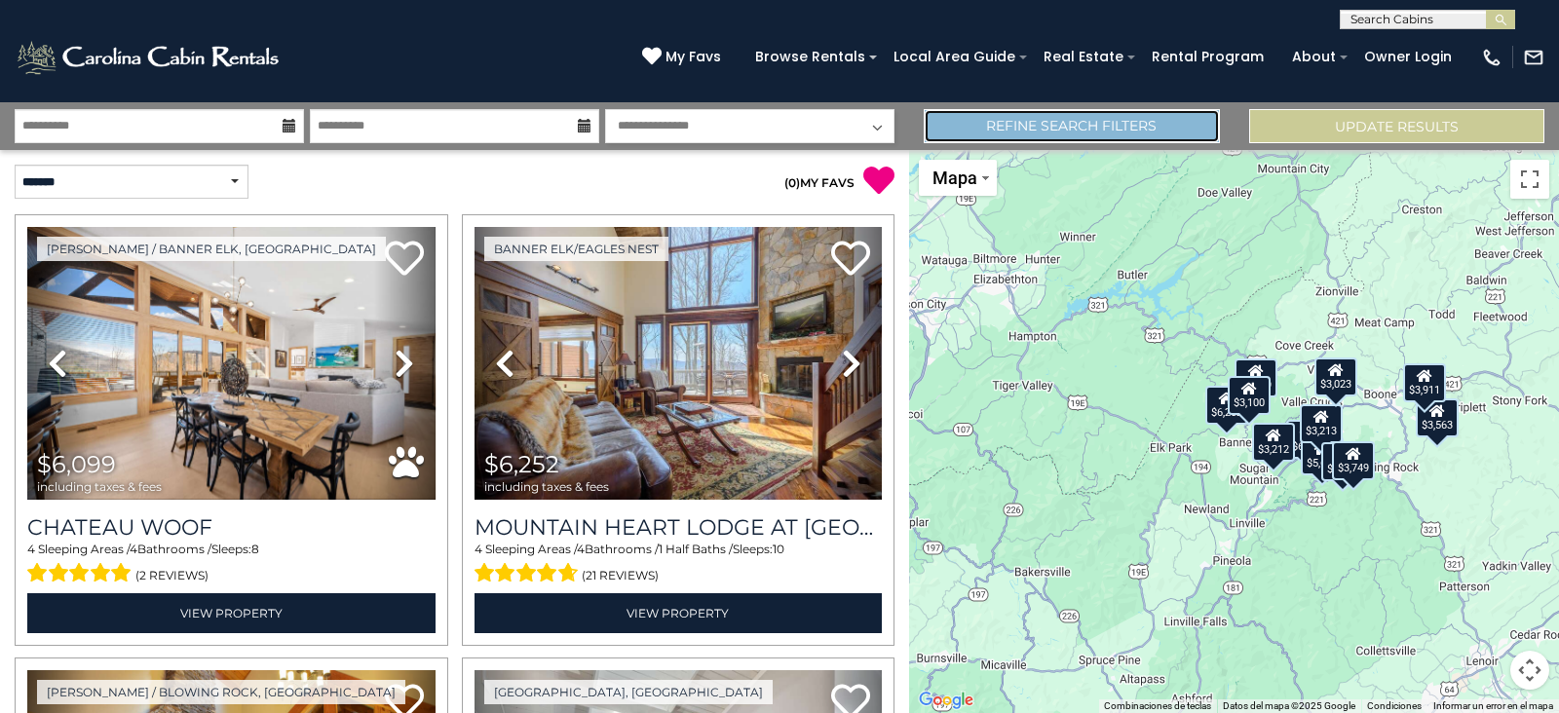
click at [1169, 133] on link "Refine Search Filters" at bounding box center [1071, 126] width 295 height 34
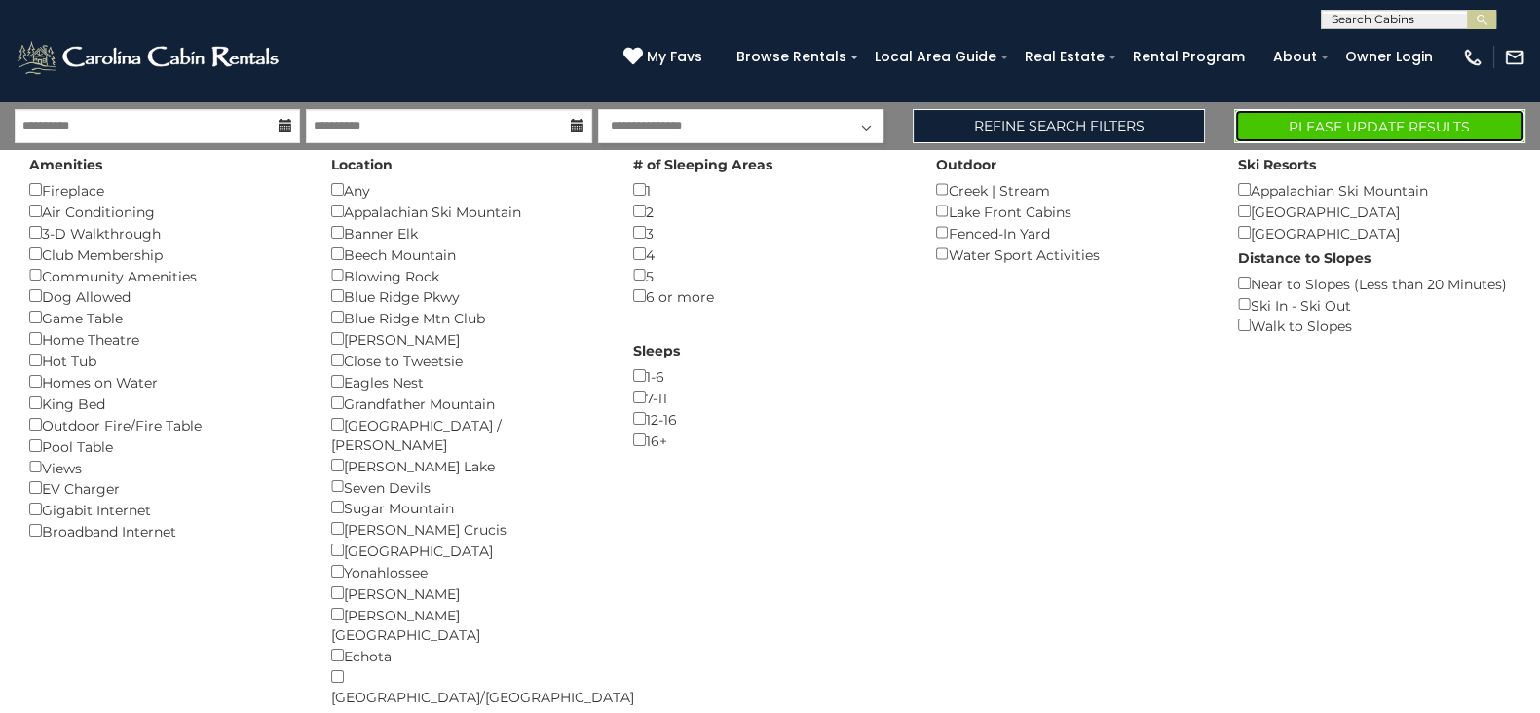
click at [1330, 132] on button "Please Update Results" at bounding box center [1379, 126] width 291 height 34
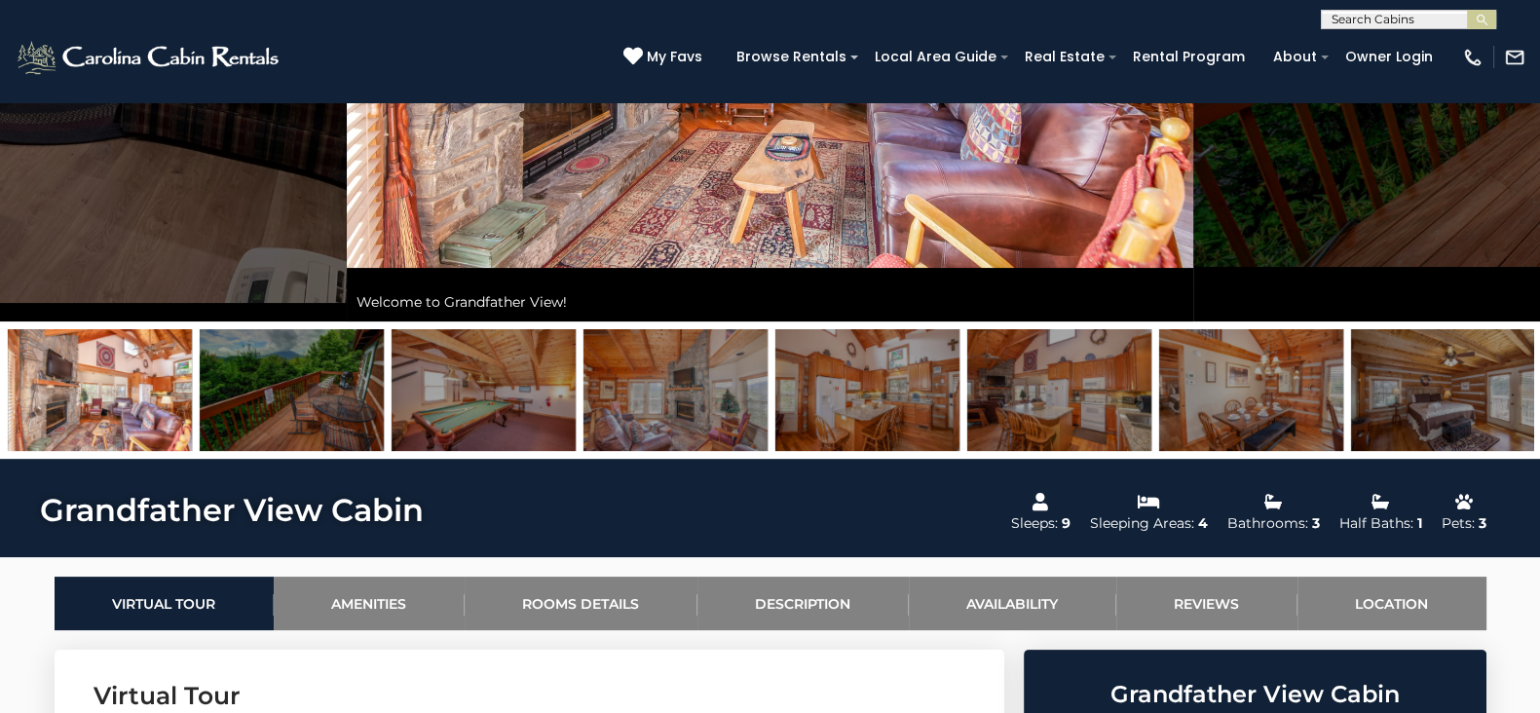
scroll to position [343, 0]
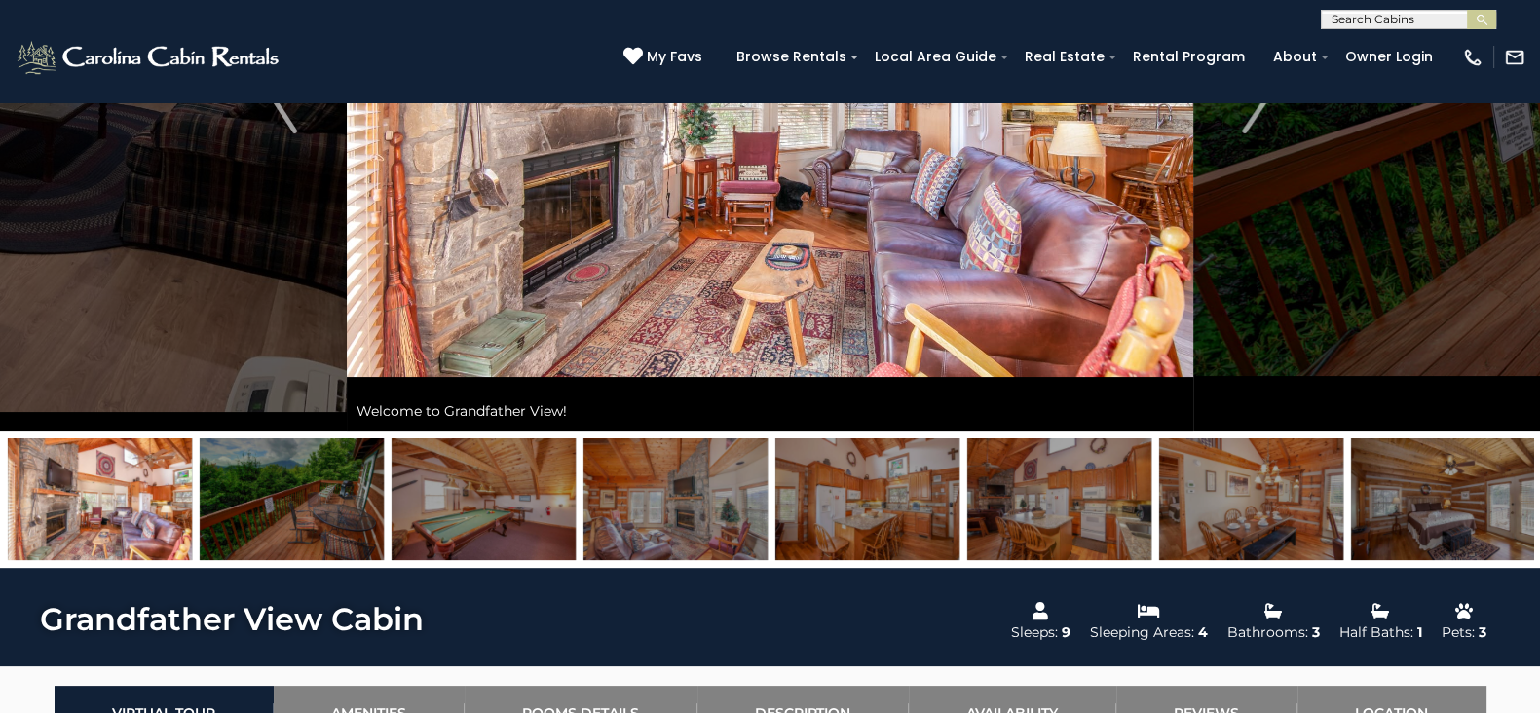
click at [1240, 468] on img at bounding box center [1251, 499] width 184 height 122
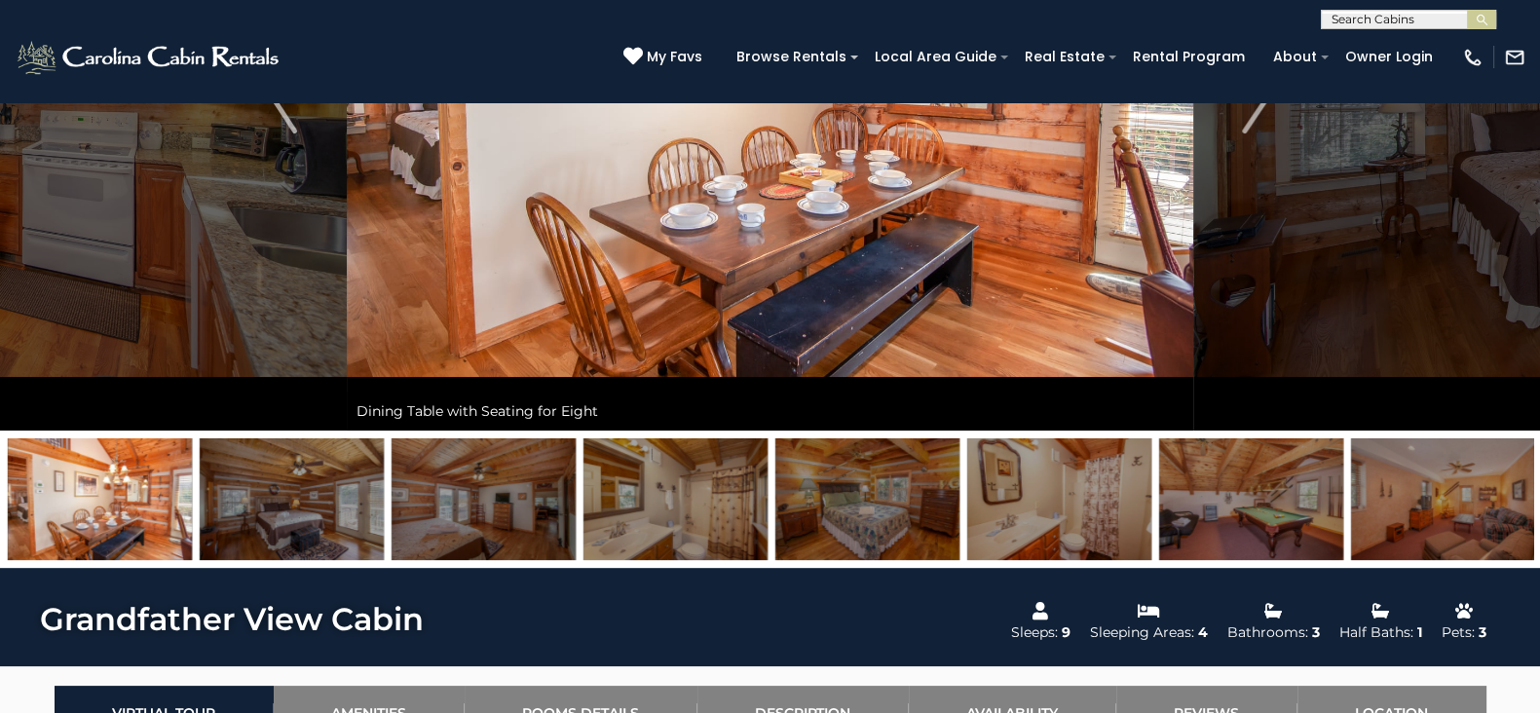
click at [860, 488] on img at bounding box center [867, 499] width 184 height 122
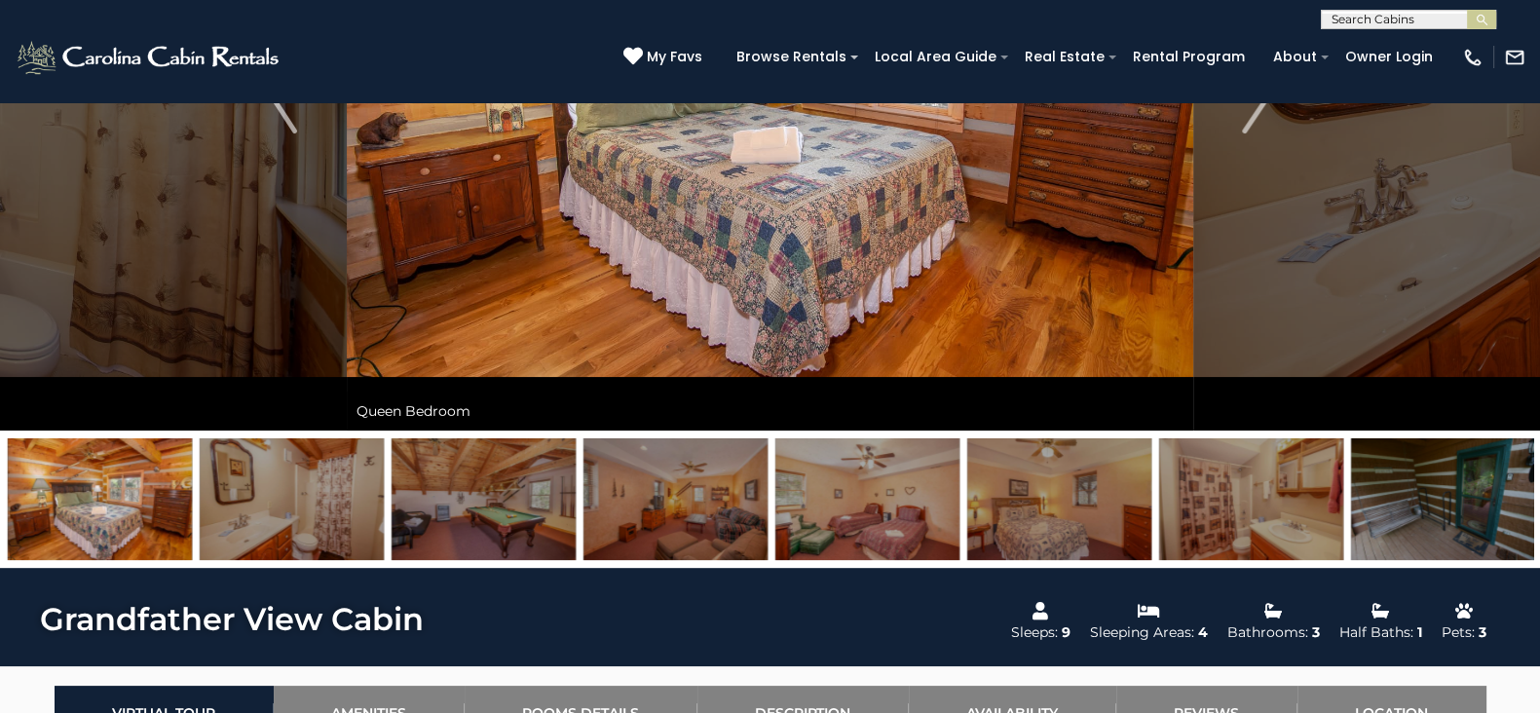
click at [706, 530] on img at bounding box center [676, 499] width 184 height 122
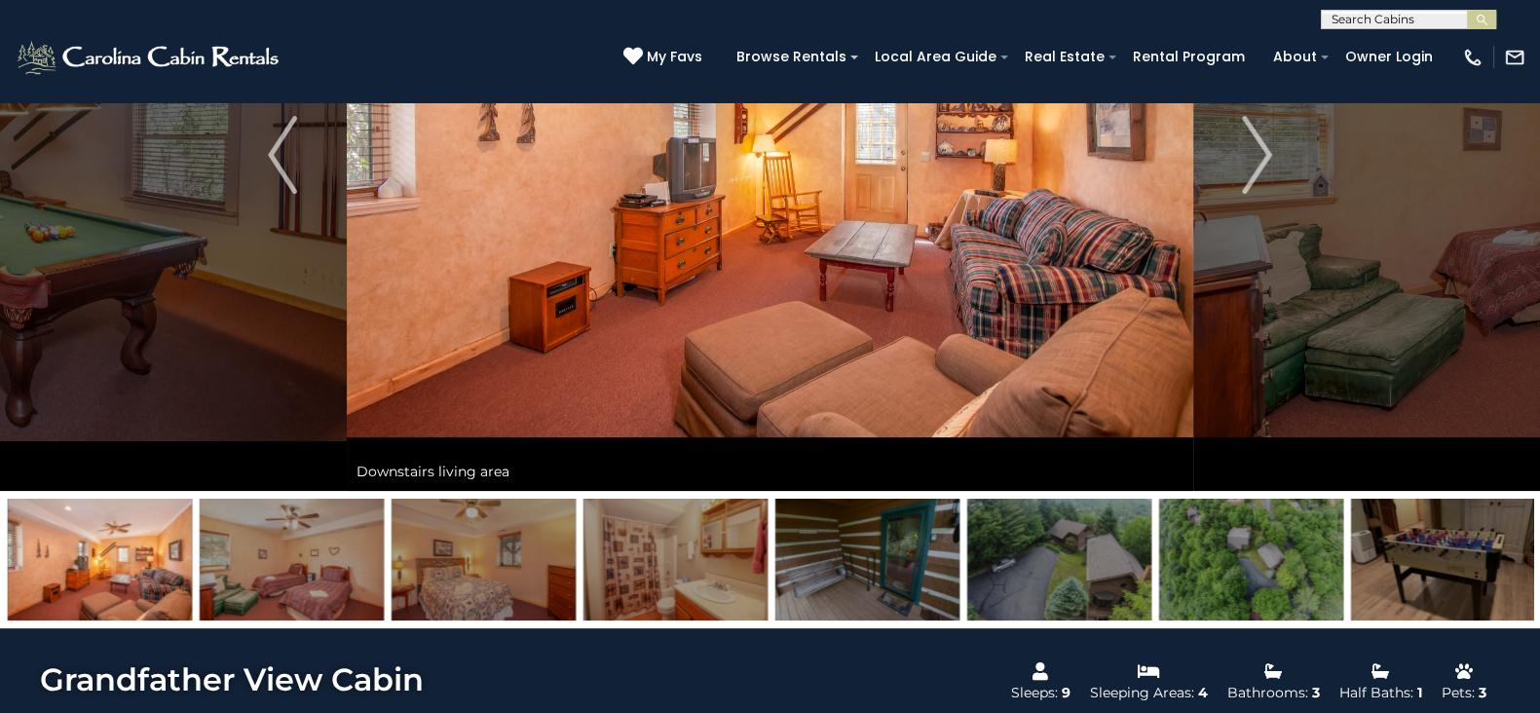
scroll to position [319, 0]
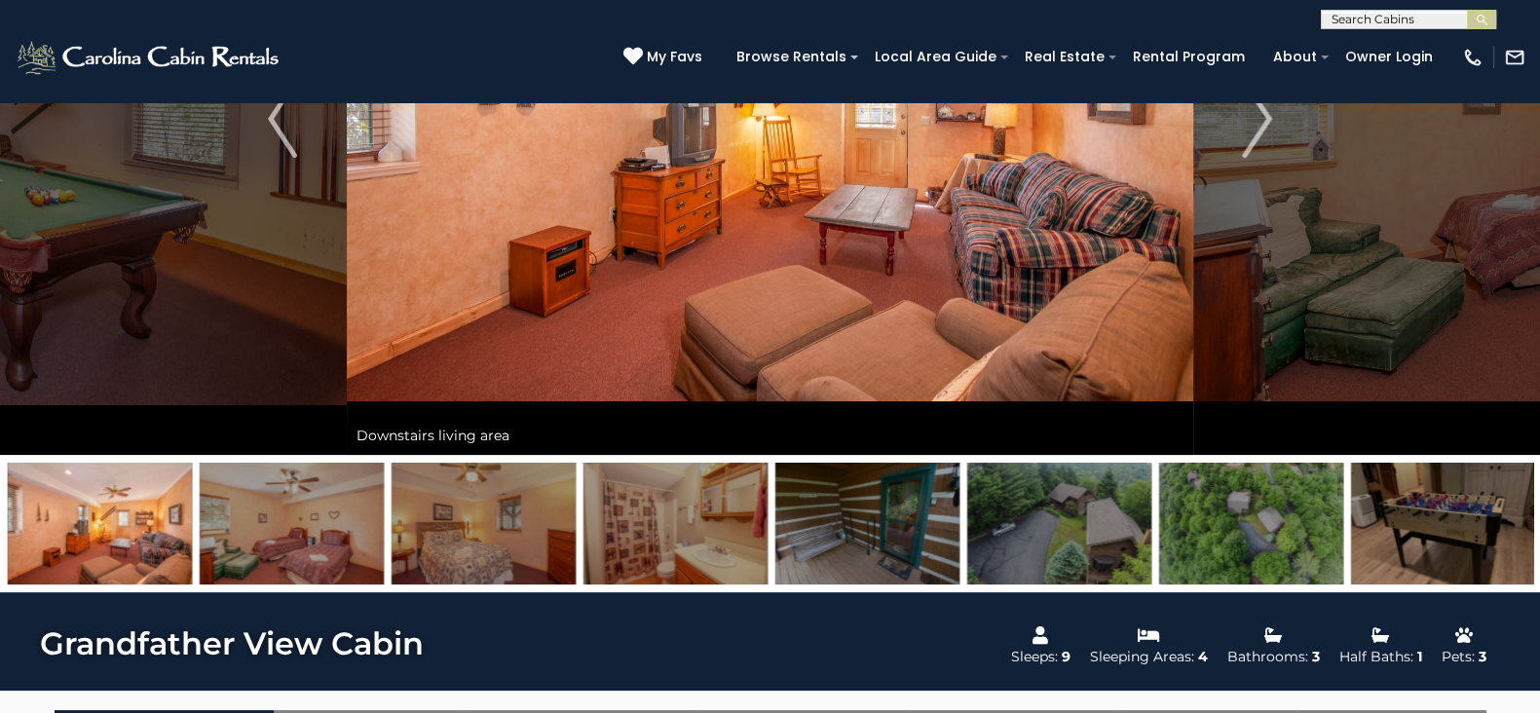
click at [706, 530] on img at bounding box center [676, 524] width 184 height 122
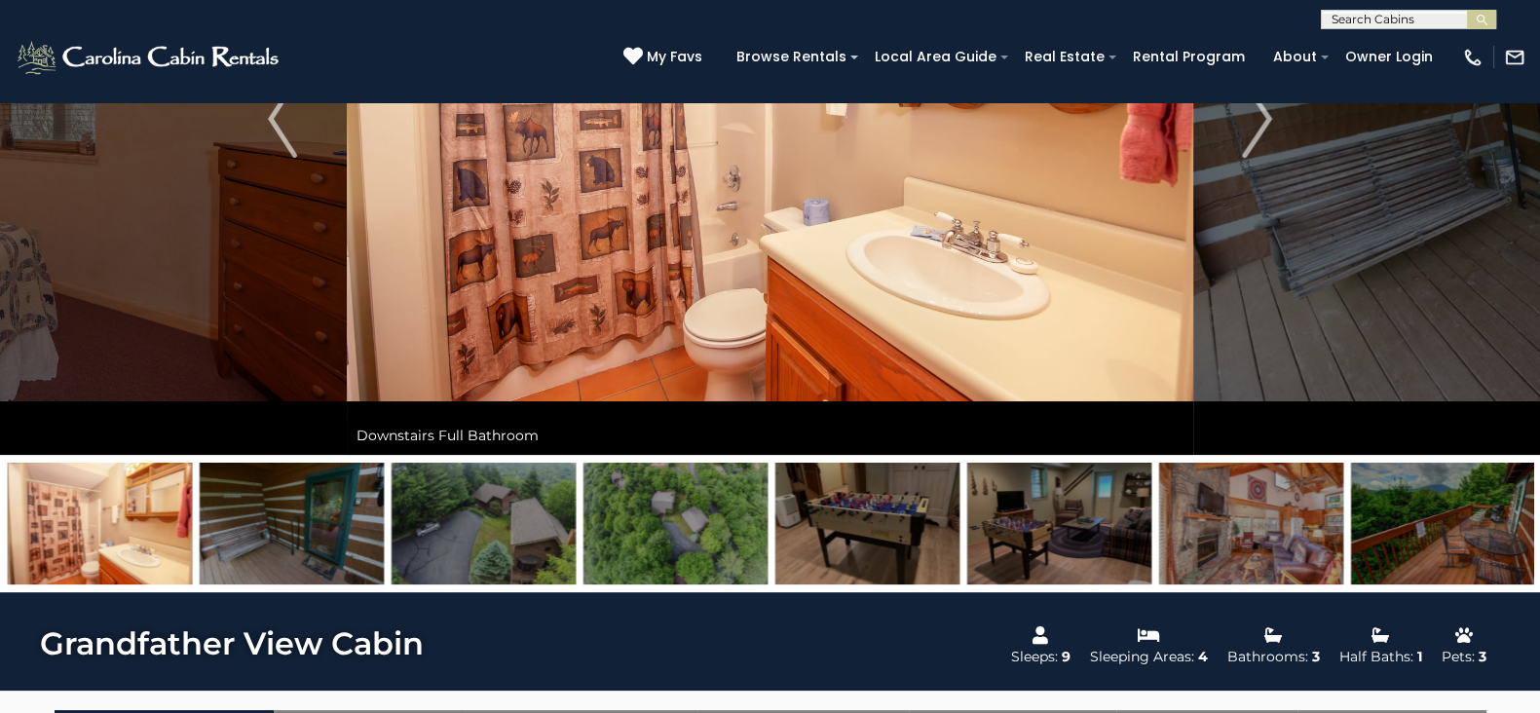
click at [895, 482] on img at bounding box center [867, 524] width 184 height 122
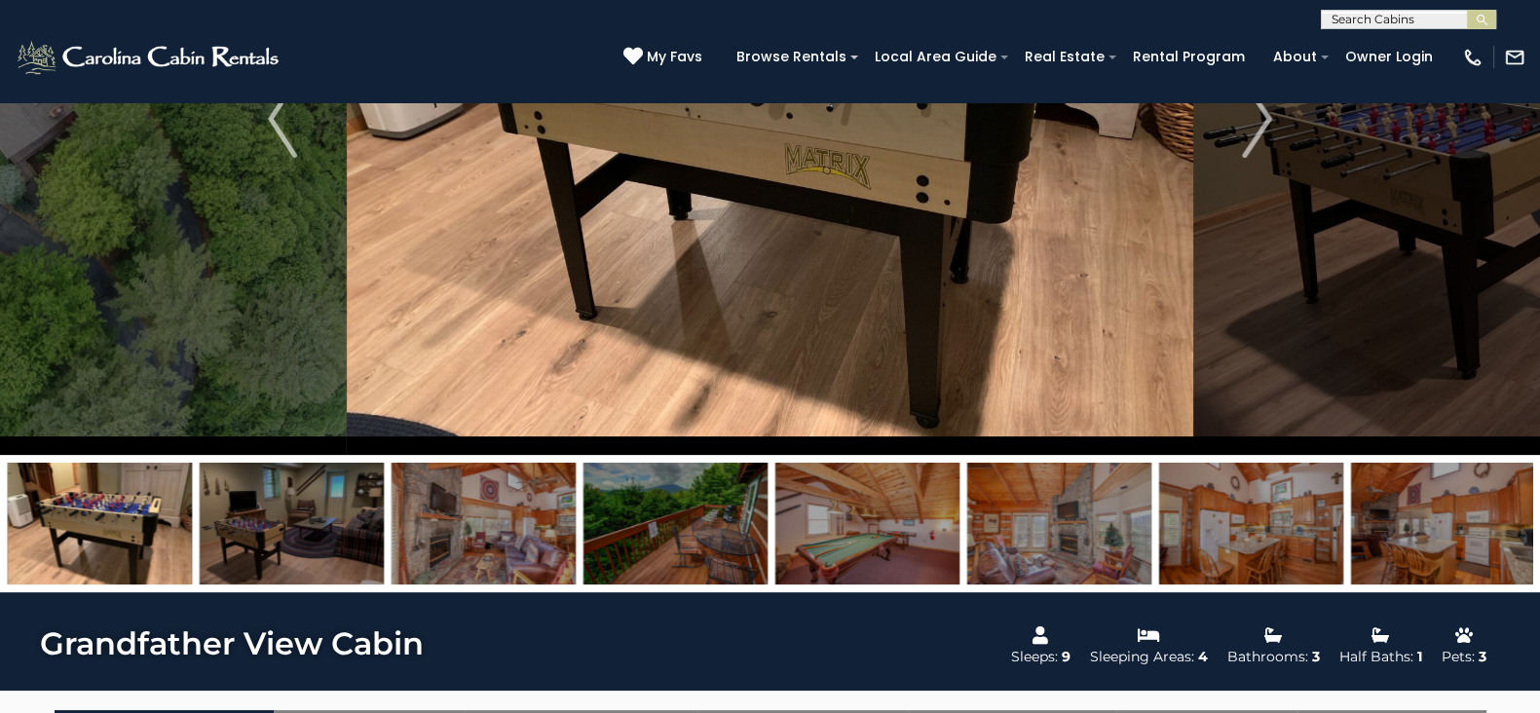
click at [847, 503] on img at bounding box center [867, 524] width 184 height 122
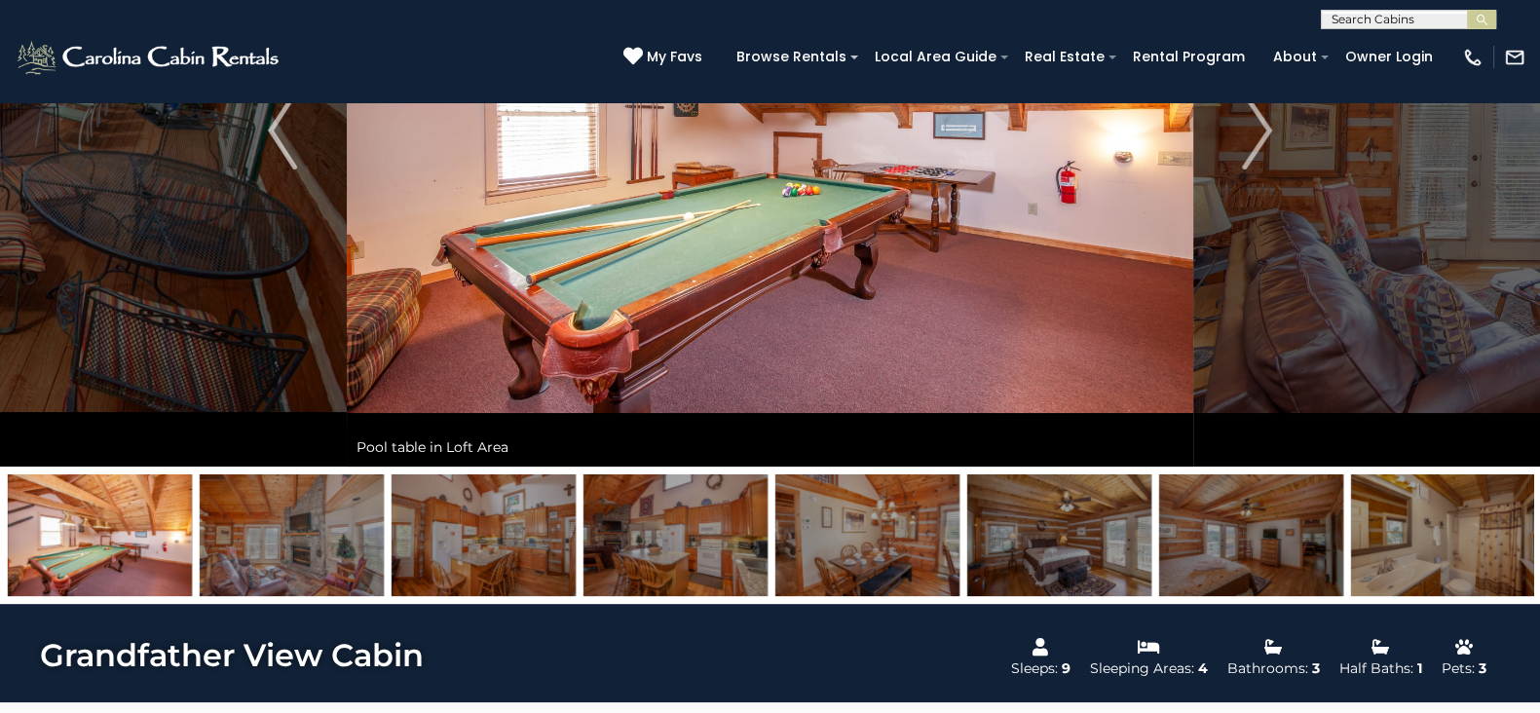
scroll to position [403, 0]
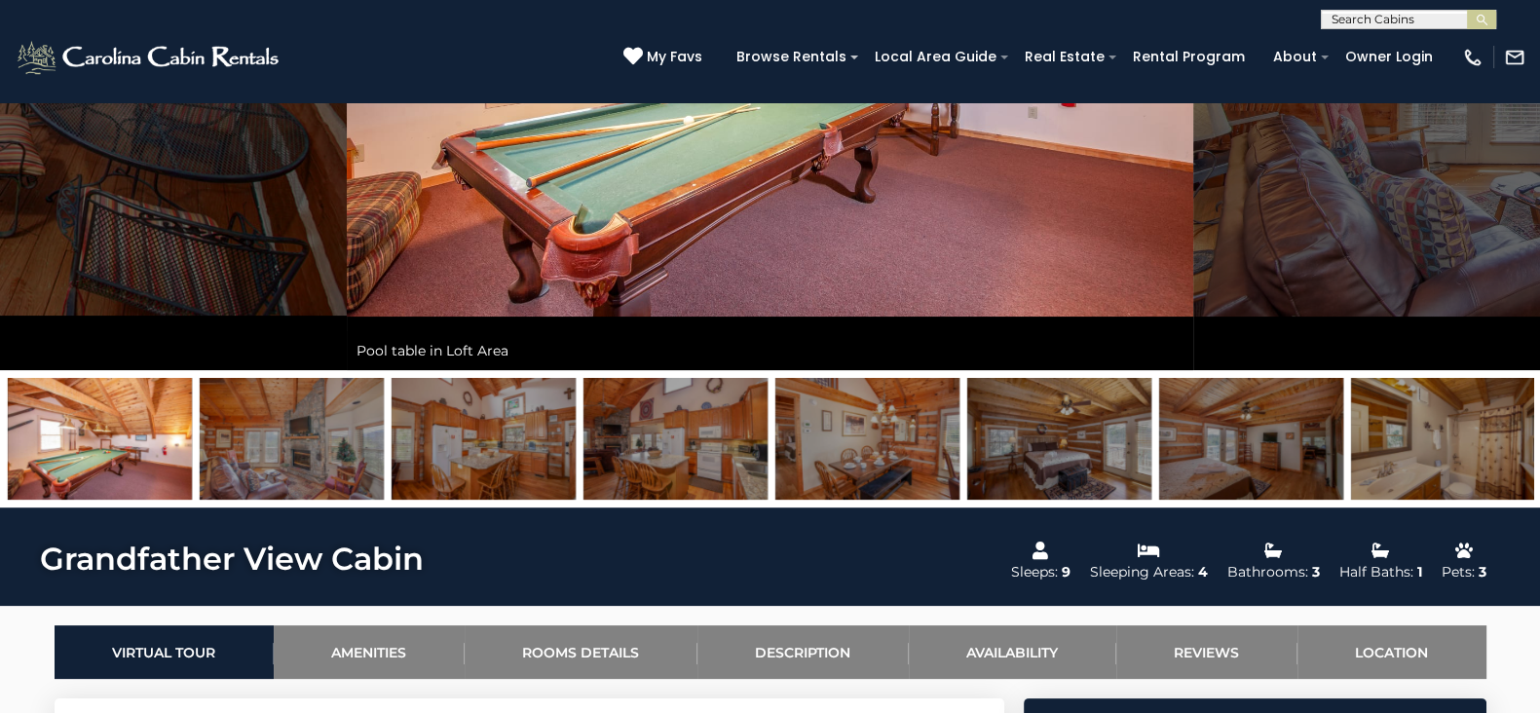
click at [1145, 439] on img at bounding box center [1059, 439] width 184 height 122
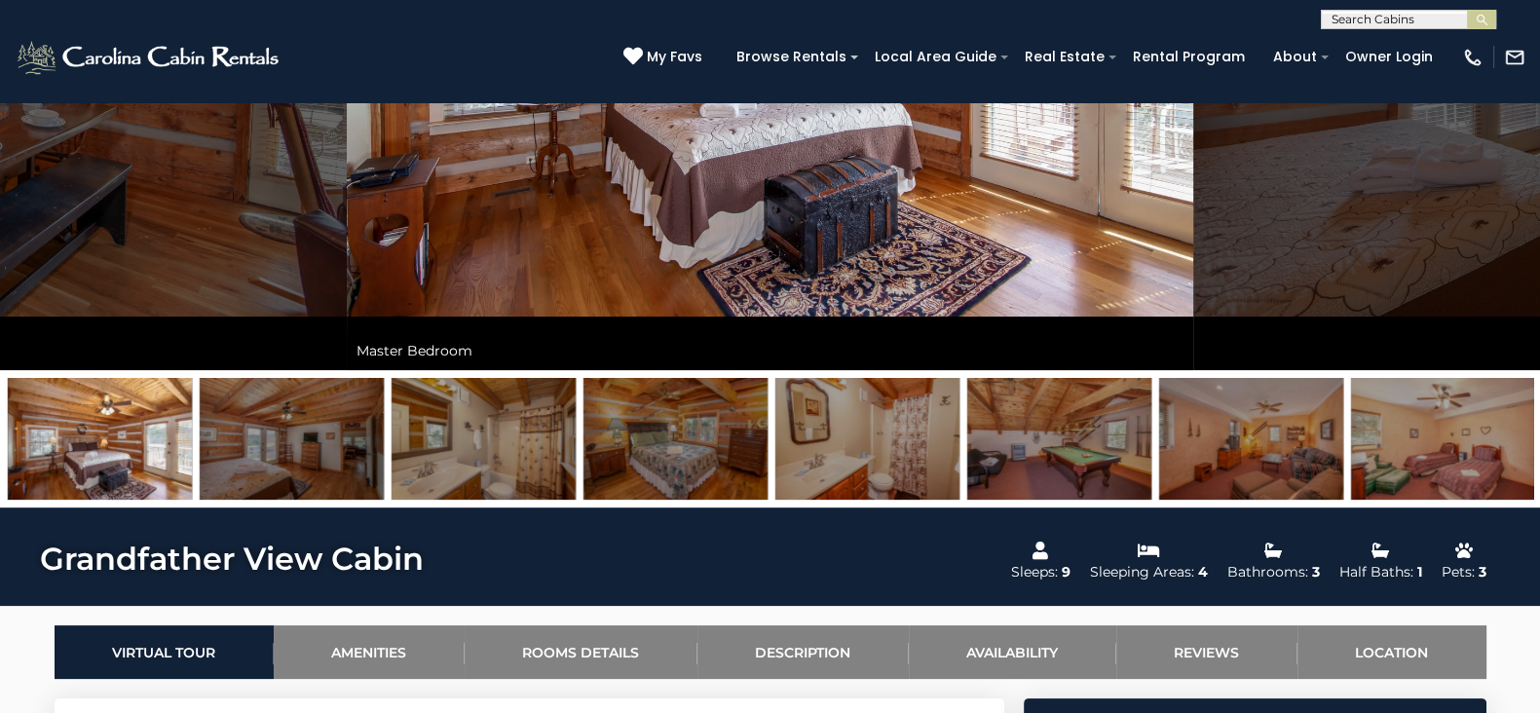
click at [1145, 439] on img at bounding box center [1059, 439] width 184 height 122
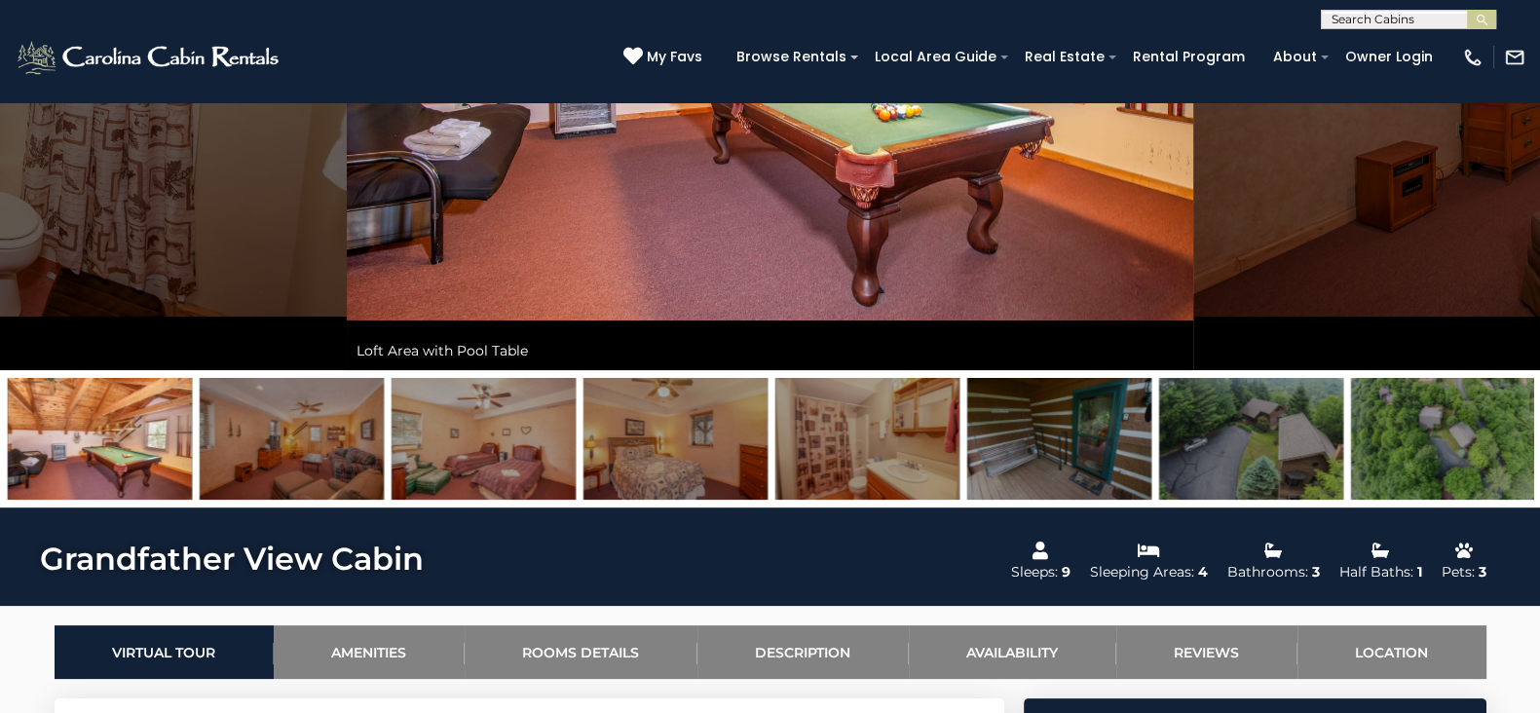
click at [472, 465] on img at bounding box center [484, 439] width 184 height 122
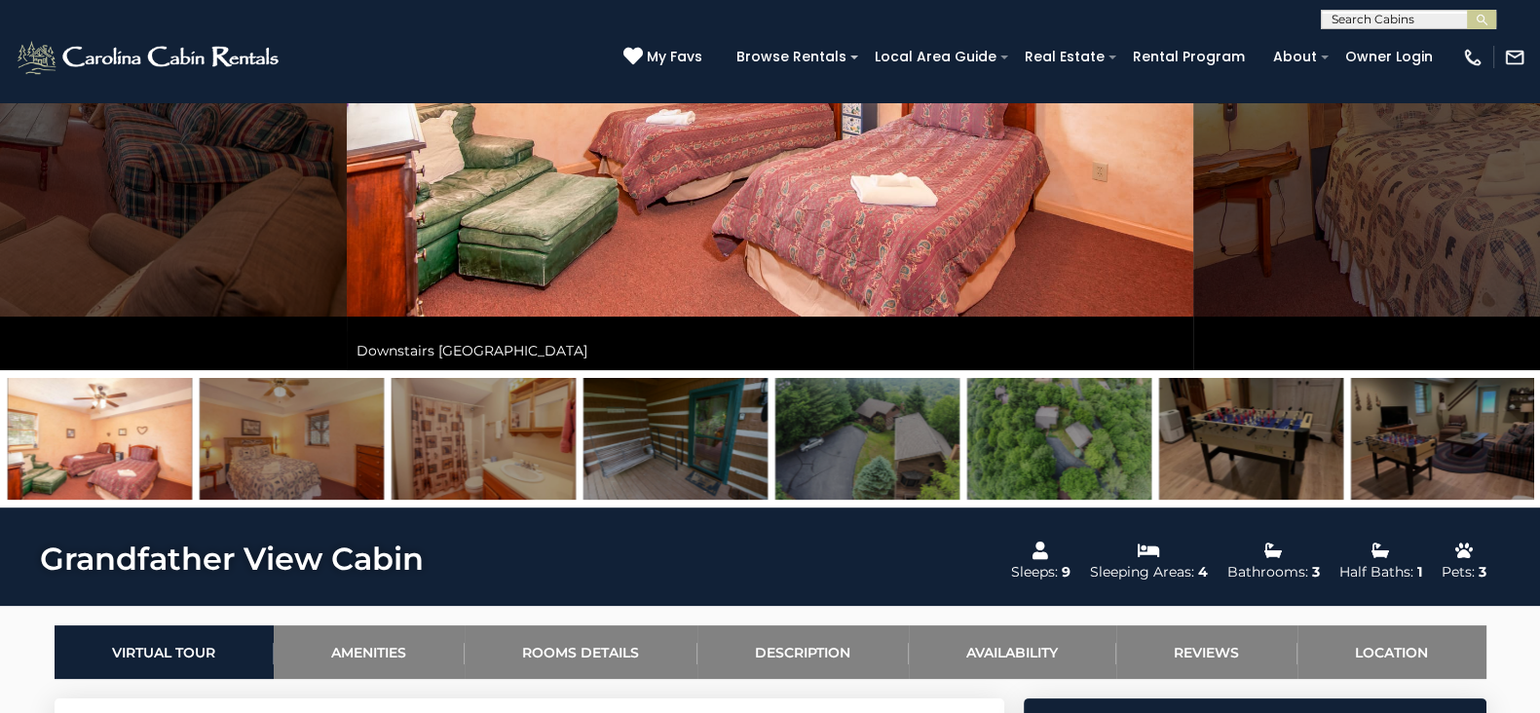
click at [833, 449] on img at bounding box center [867, 439] width 184 height 122
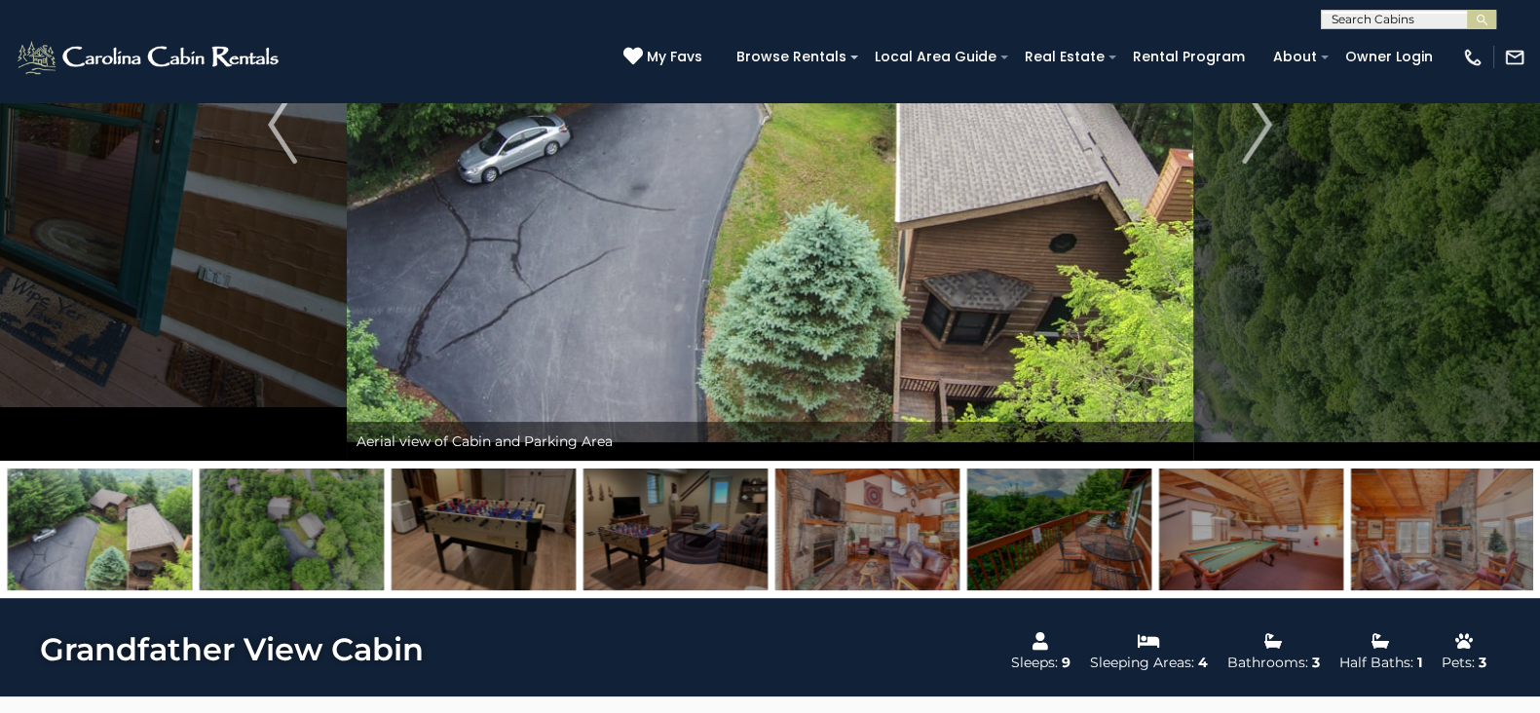
scroll to position [312, 0]
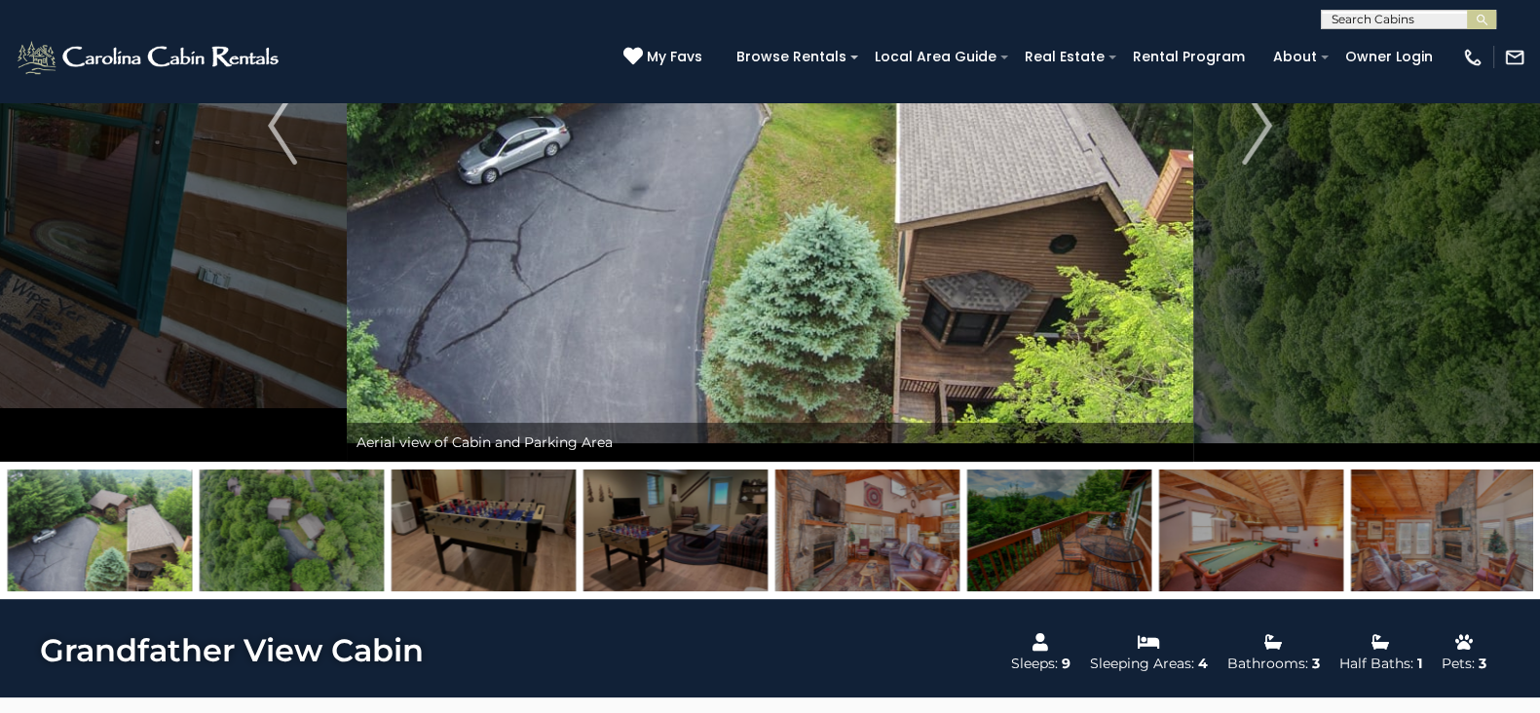
click at [893, 551] on img at bounding box center [867, 531] width 184 height 122
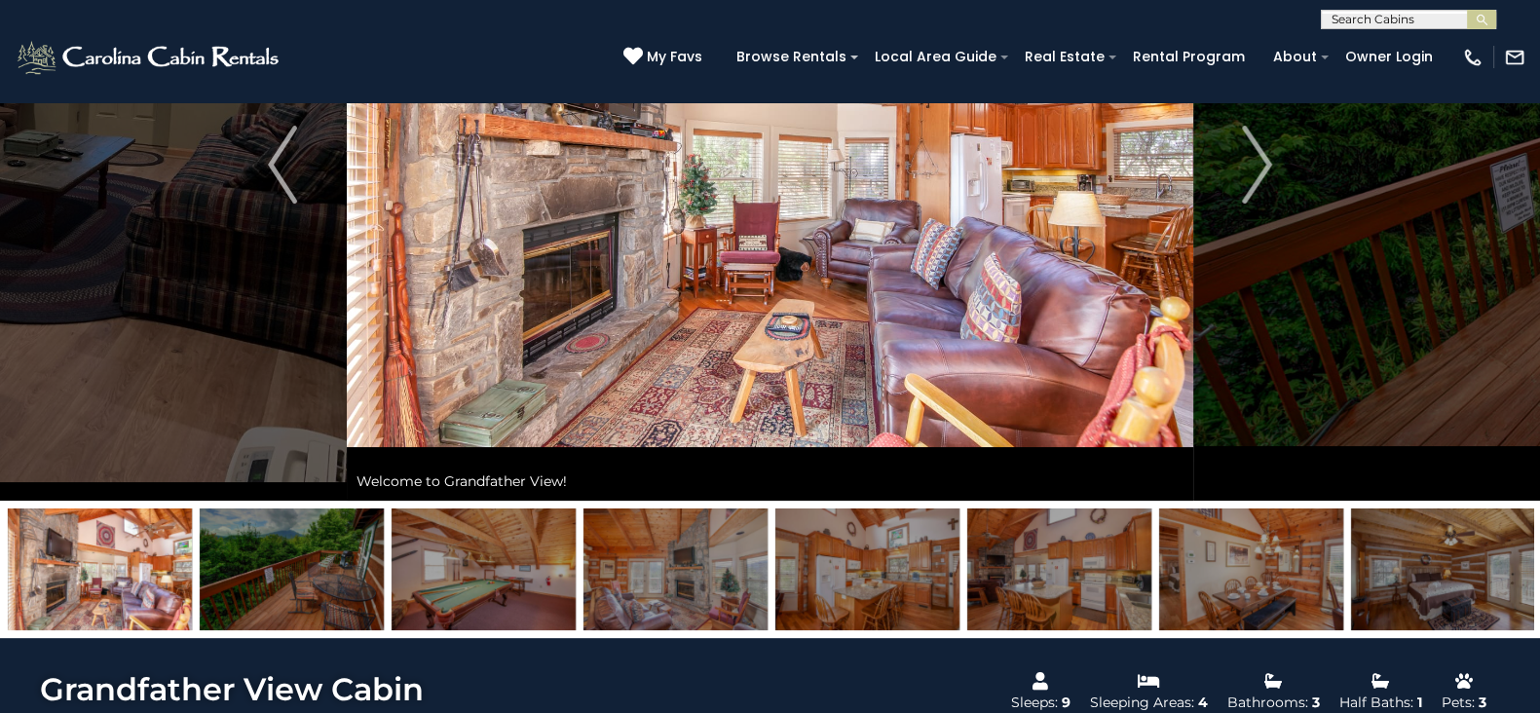
scroll to position [303, 0]
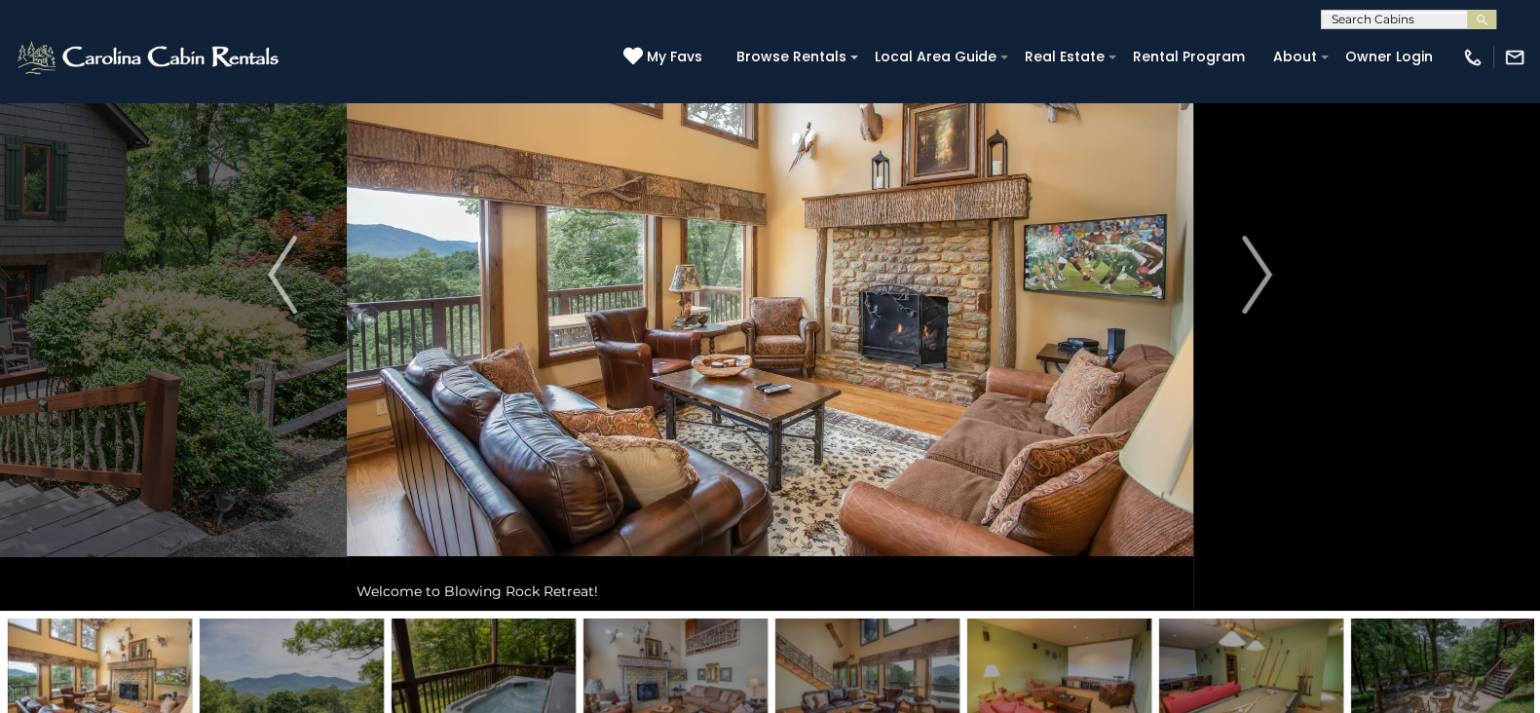
scroll to position [156, 0]
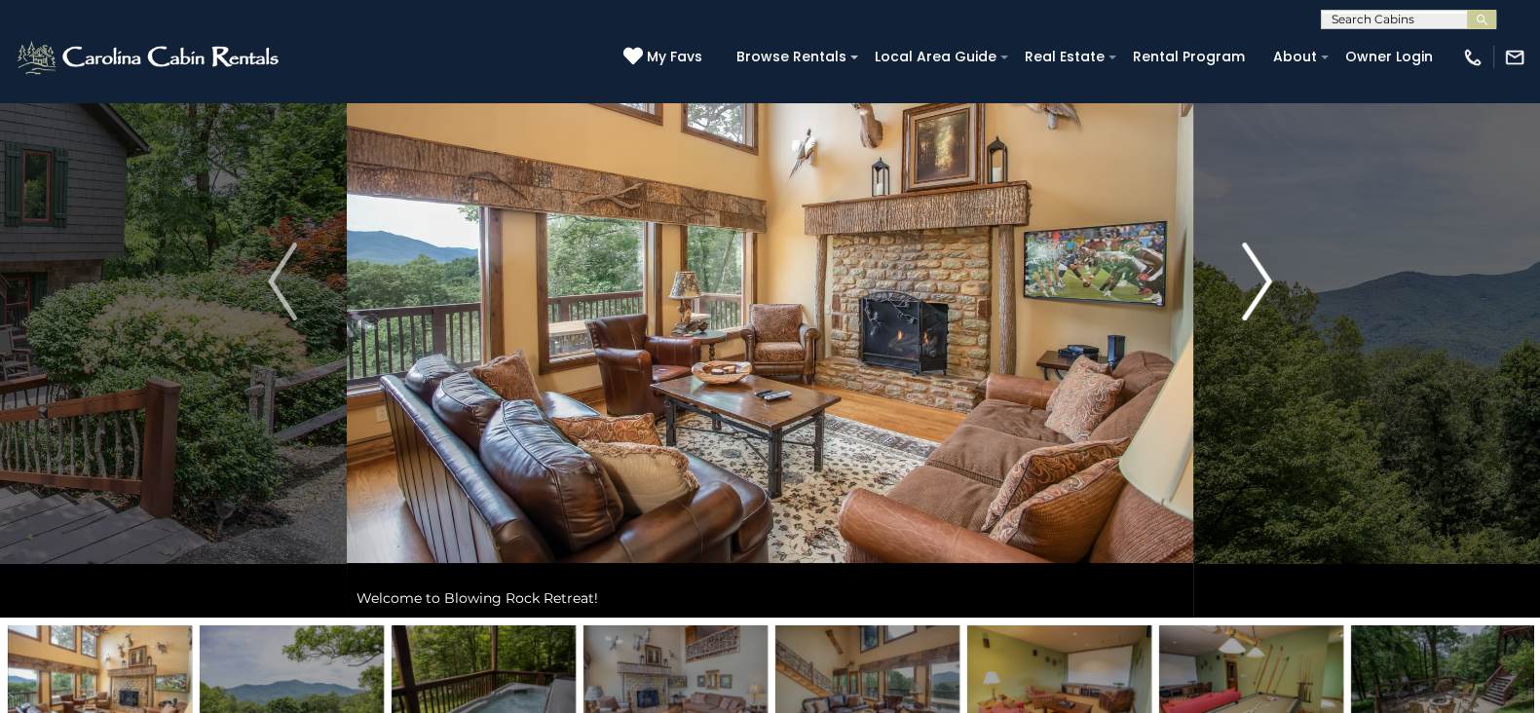
click at [1251, 280] on img "Next" at bounding box center [1257, 282] width 29 height 78
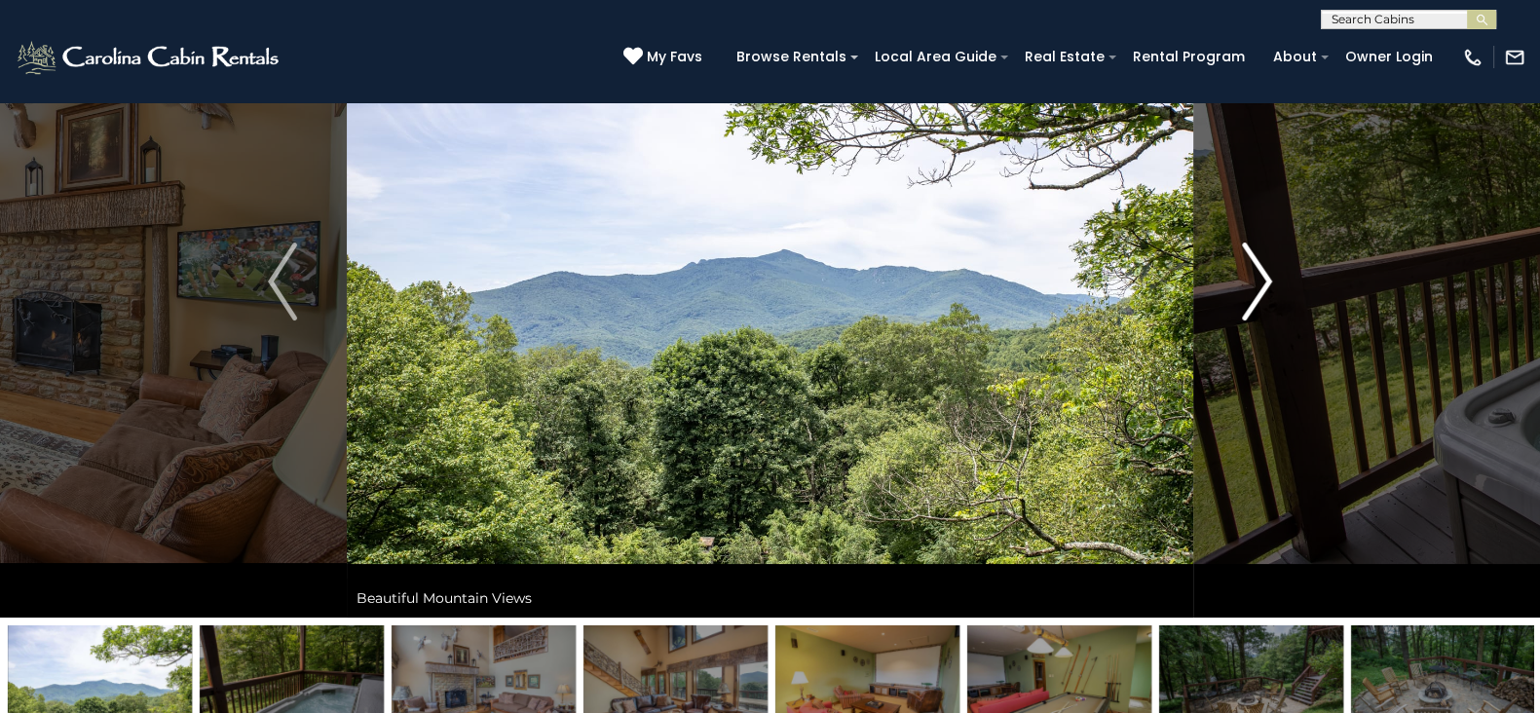
click at [1251, 280] on img "Next" at bounding box center [1257, 282] width 29 height 78
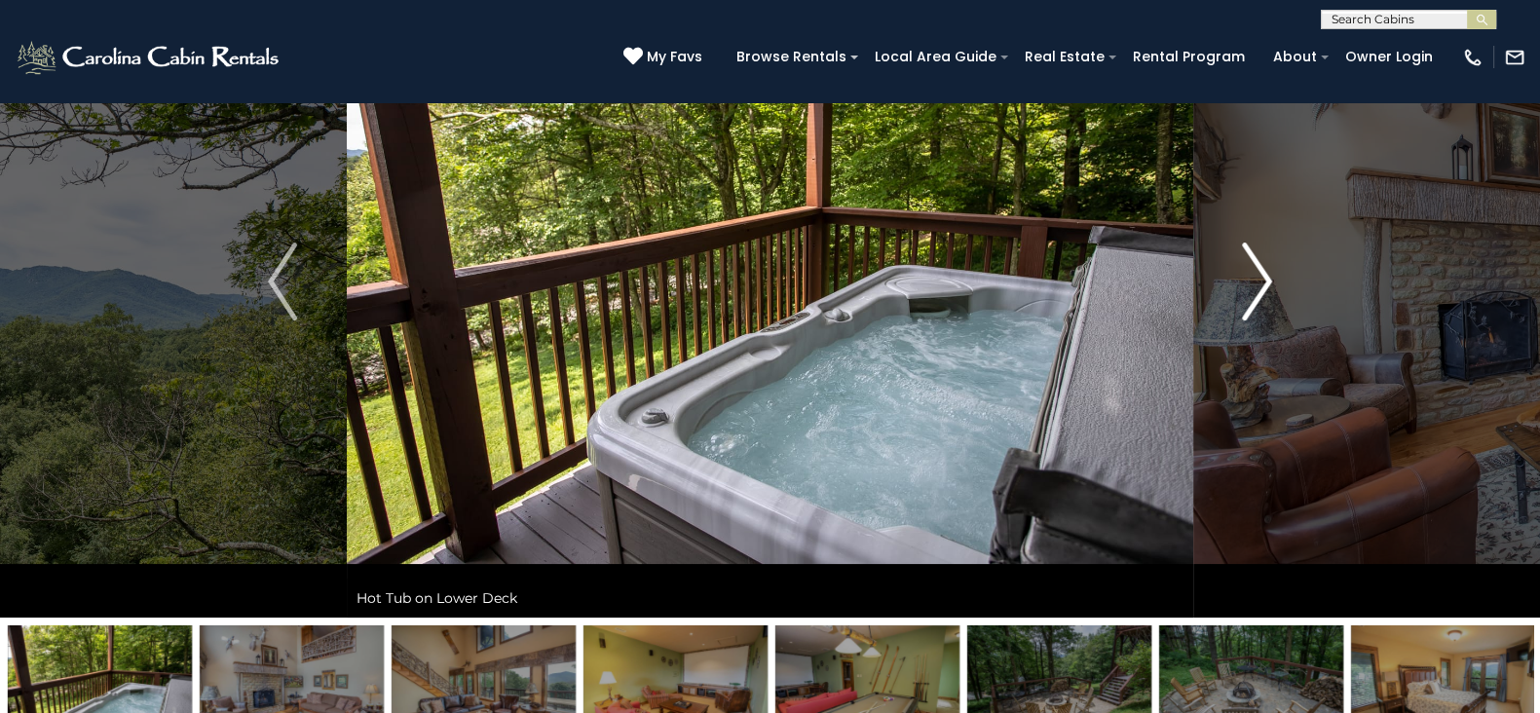
click at [1251, 280] on img "Next" at bounding box center [1257, 282] width 29 height 78
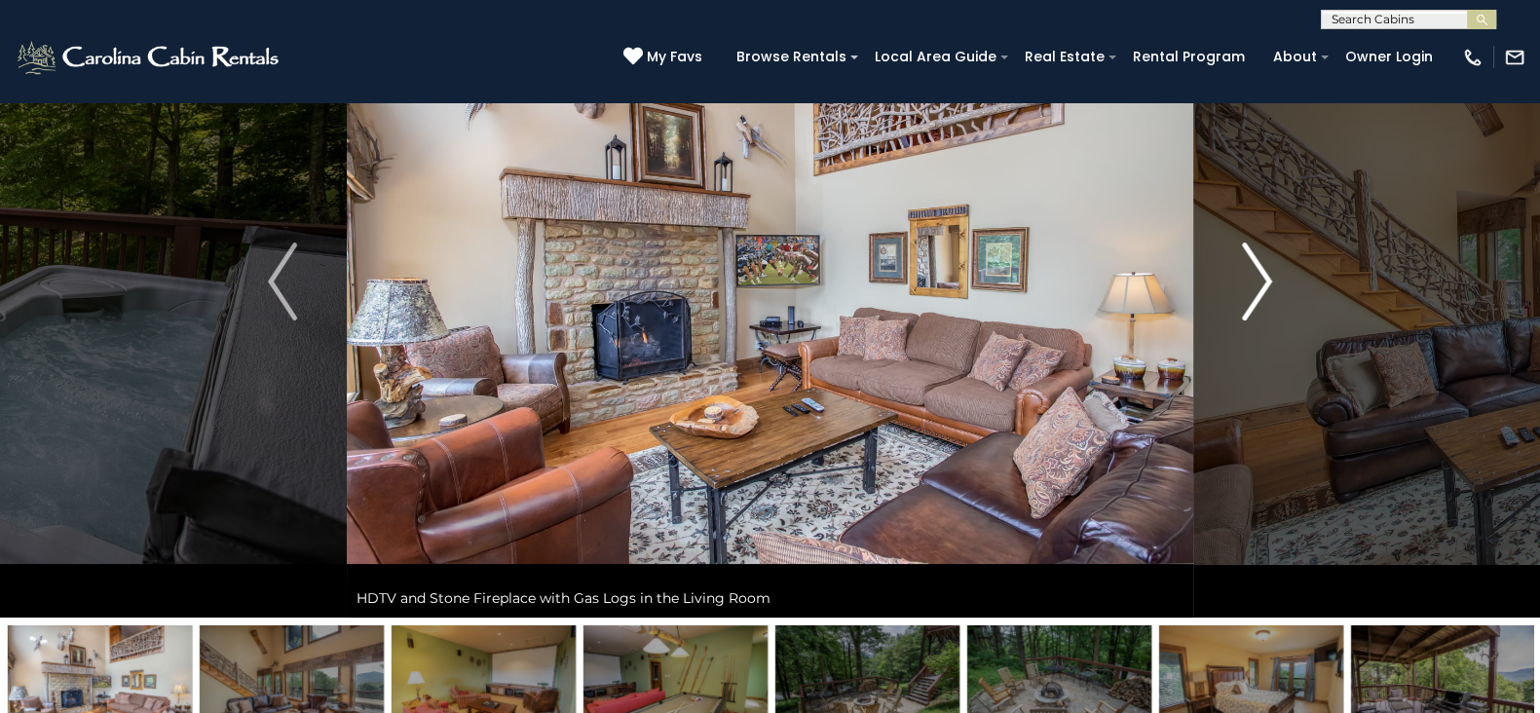
click at [1251, 280] on img "Next" at bounding box center [1257, 282] width 29 height 78
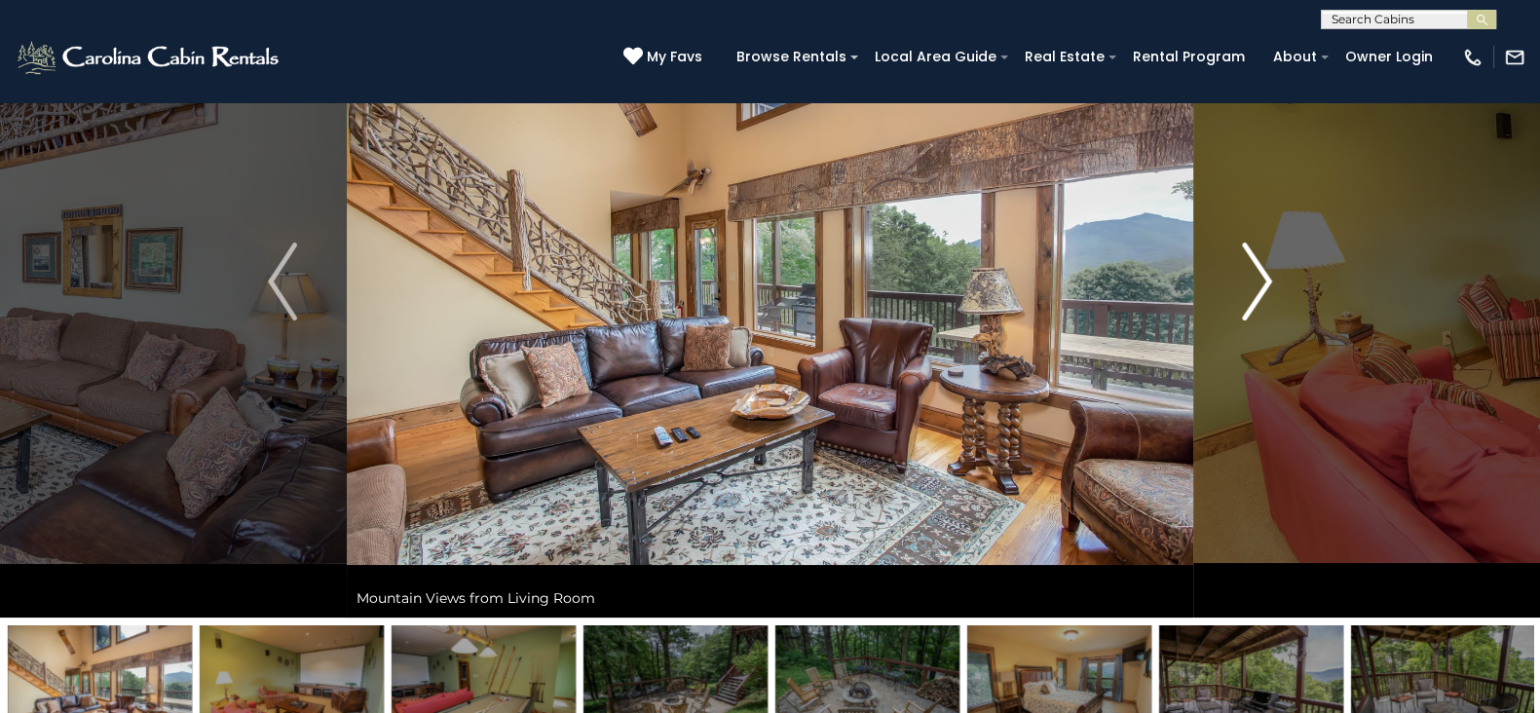
click at [1251, 280] on img "Next" at bounding box center [1257, 282] width 29 height 78
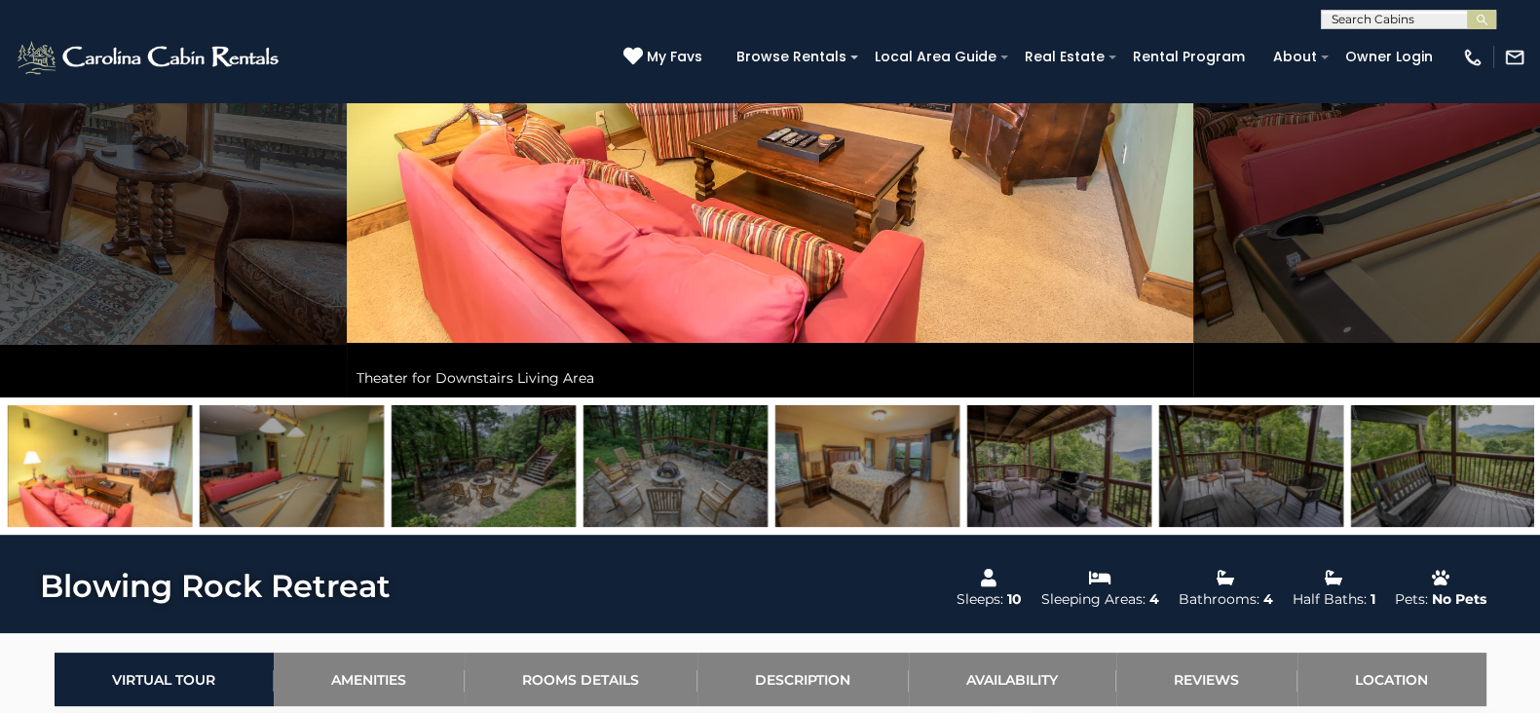
scroll to position [377, 0]
